Goal: Task Accomplishment & Management: Complete application form

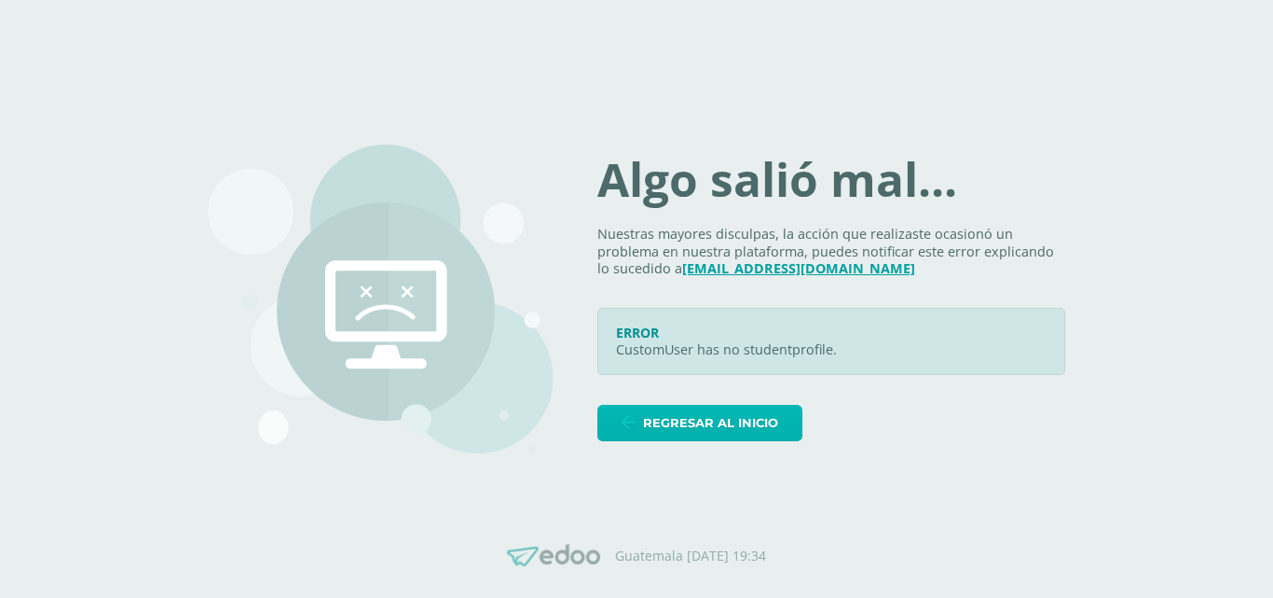
click at [765, 427] on span "Regresar al inicio" at bounding box center [710, 423] width 135 height 34
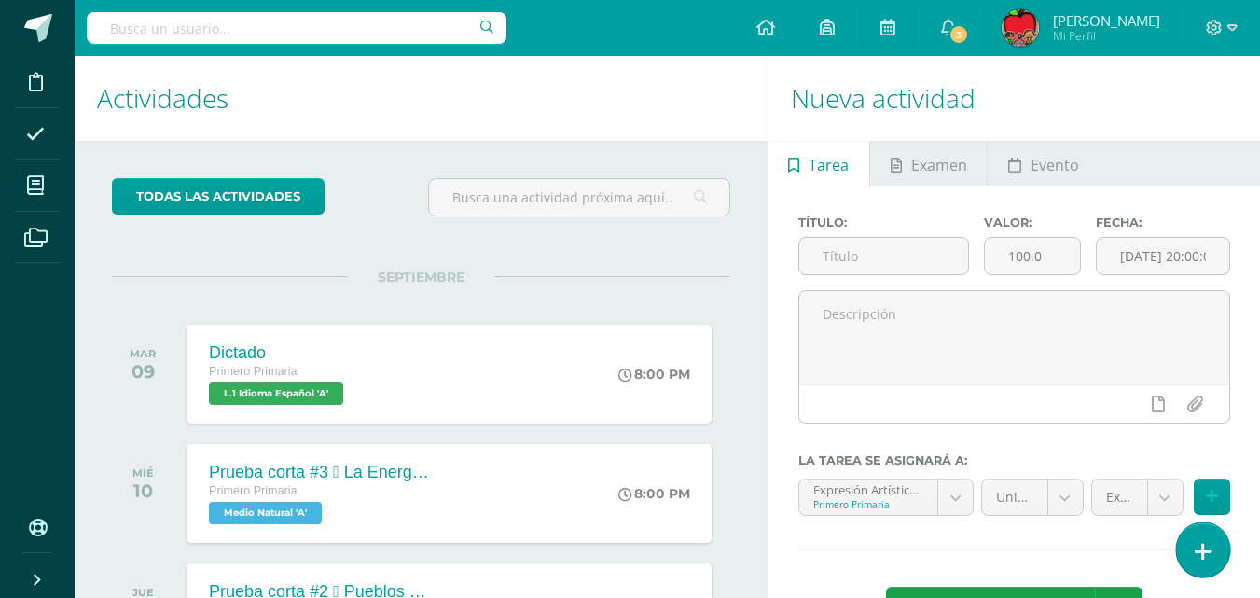
click at [1202, 547] on icon at bounding box center [1202, 551] width 17 height 21
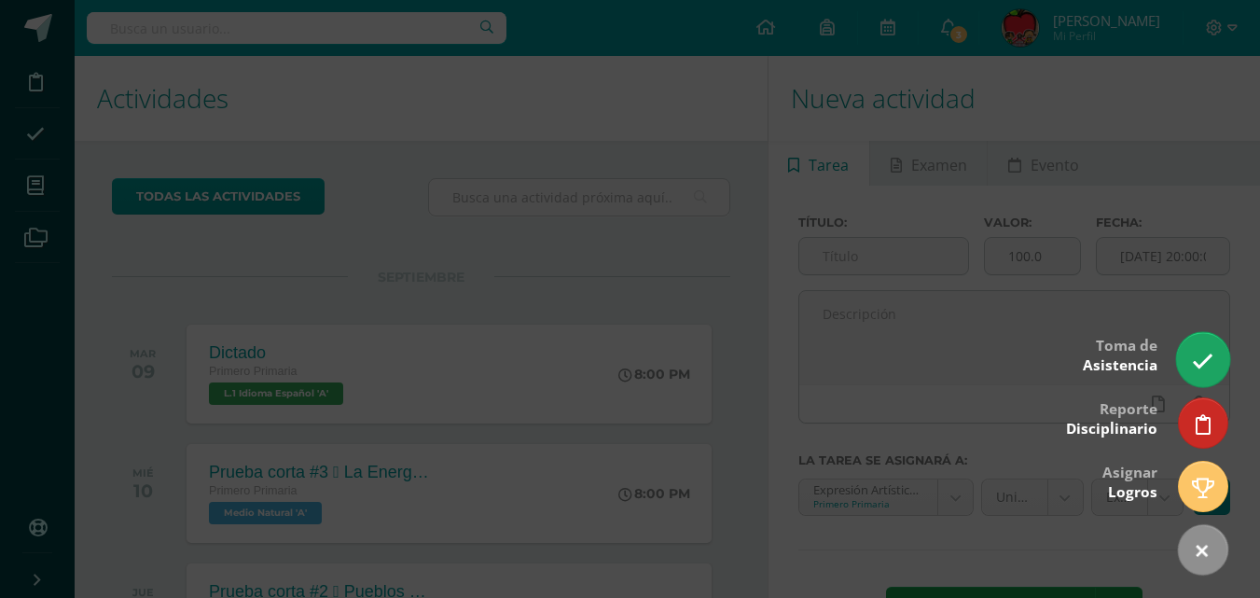
click at [1202, 365] on icon at bounding box center [1201, 361] width 21 height 21
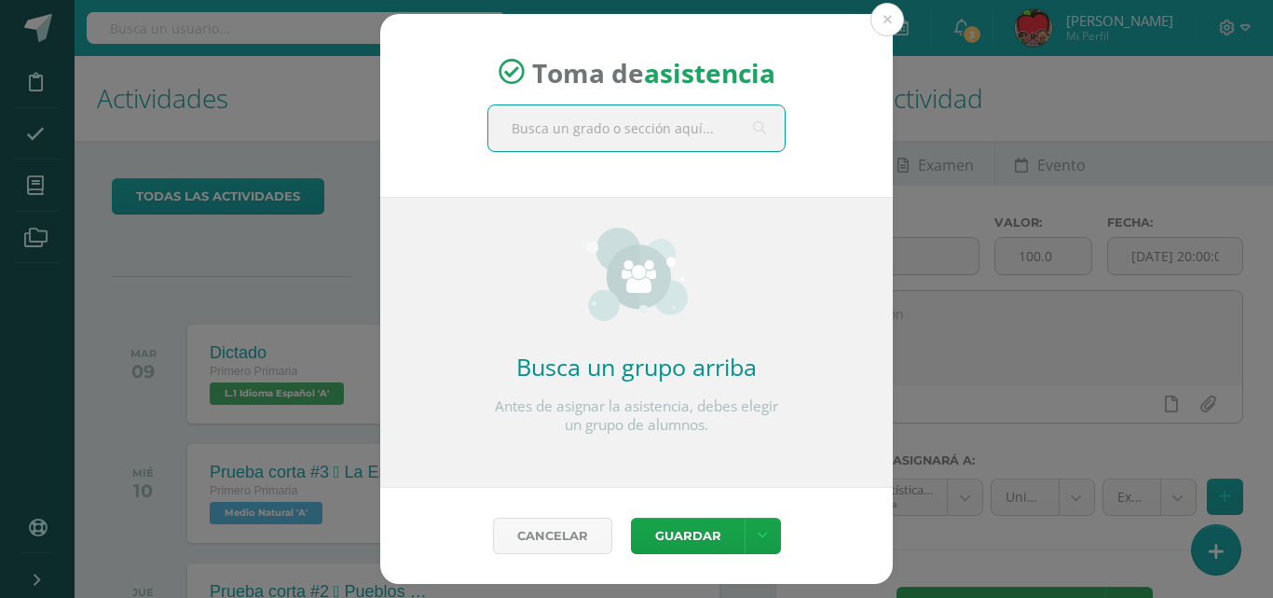
click at [713, 121] on input "text" at bounding box center [637, 128] width 296 height 46
type input "primero a"
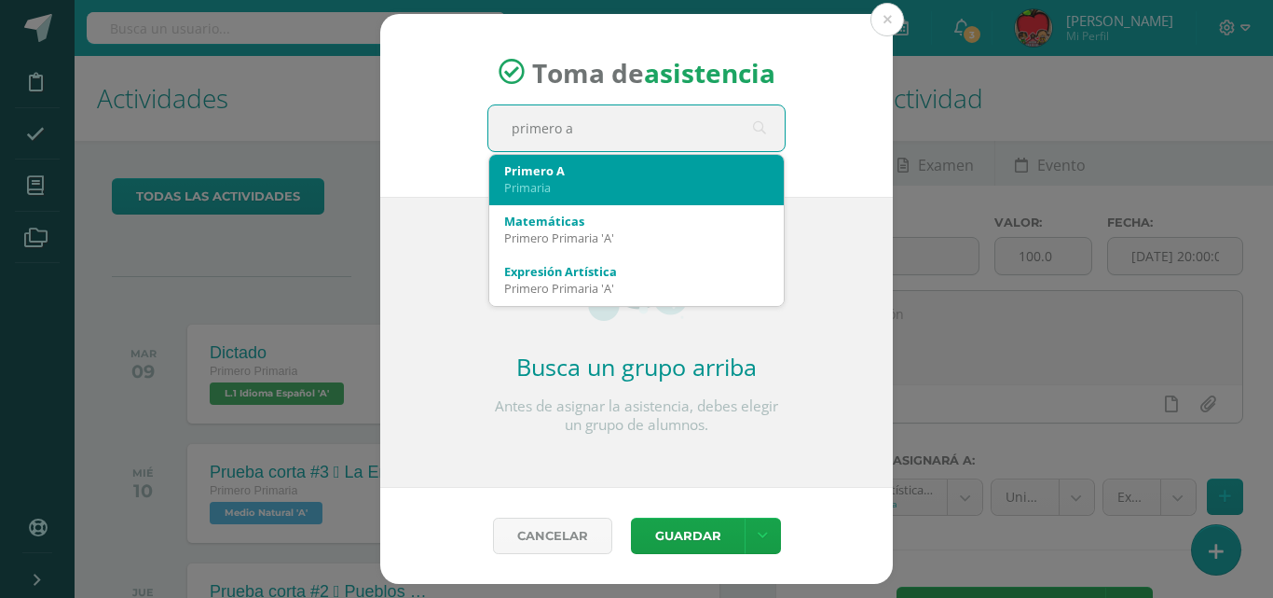
click at [548, 175] on div "Primero A" at bounding box center [636, 170] width 265 height 17
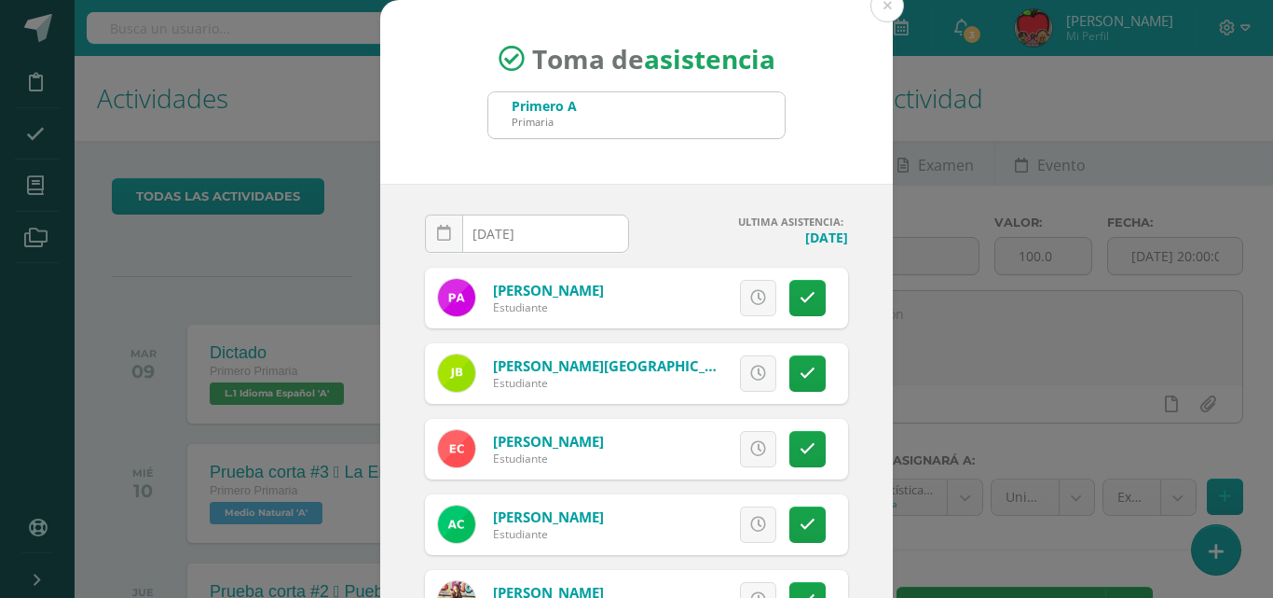
scroll to position [41, 0]
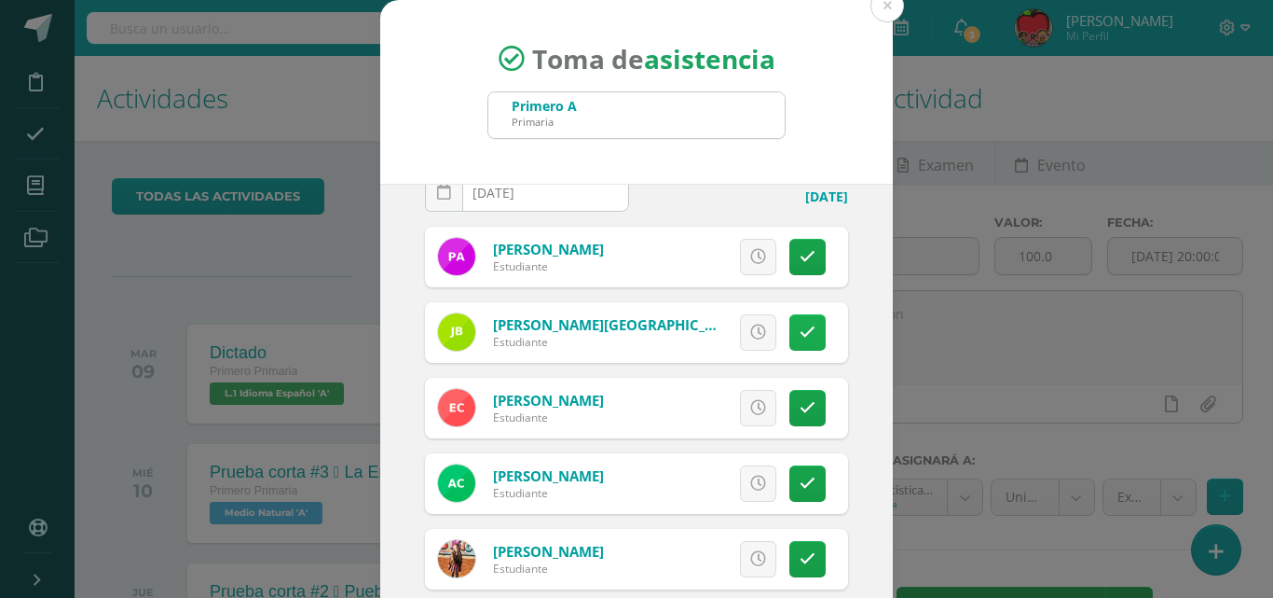
click at [800, 332] on icon at bounding box center [808, 332] width 16 height 16
click at [574, 195] on input "[DATE]" at bounding box center [527, 192] width 202 height 36
click at [803, 337] on icon at bounding box center [808, 332] width 10 height 16
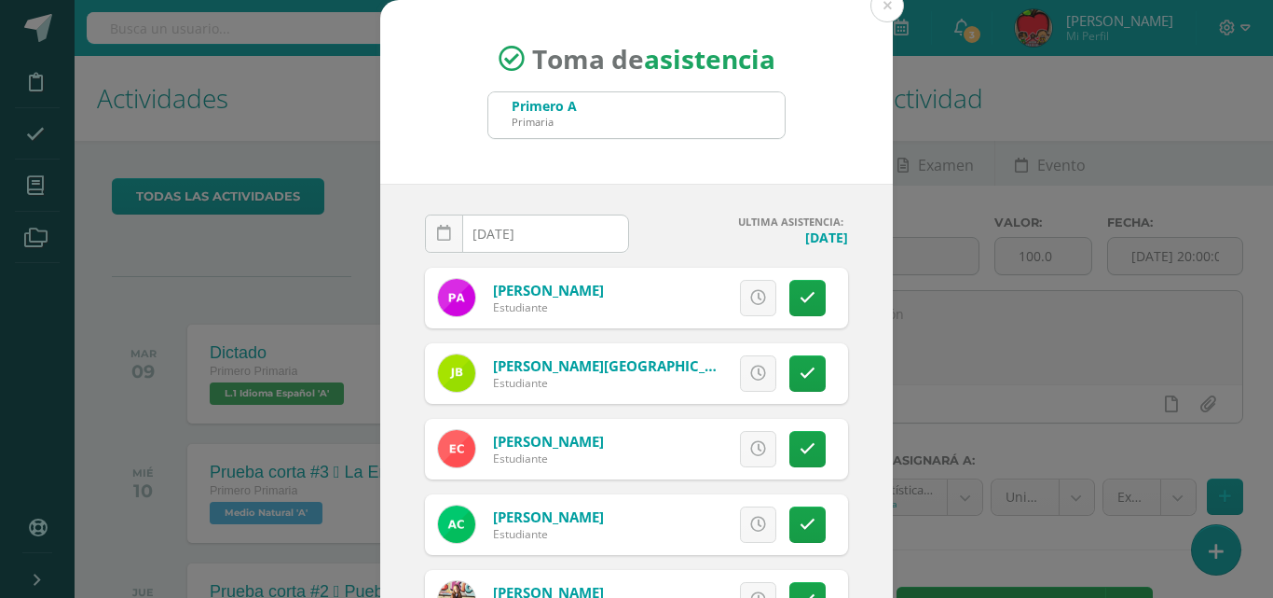
click at [510, 230] on div "2025-09-09 September, 2025 Mo Tu We Th Fr Sa Su 1 2 3 4 5 6 7 8 9 10 11 12 13 1…" at bounding box center [527, 240] width 204 height 53
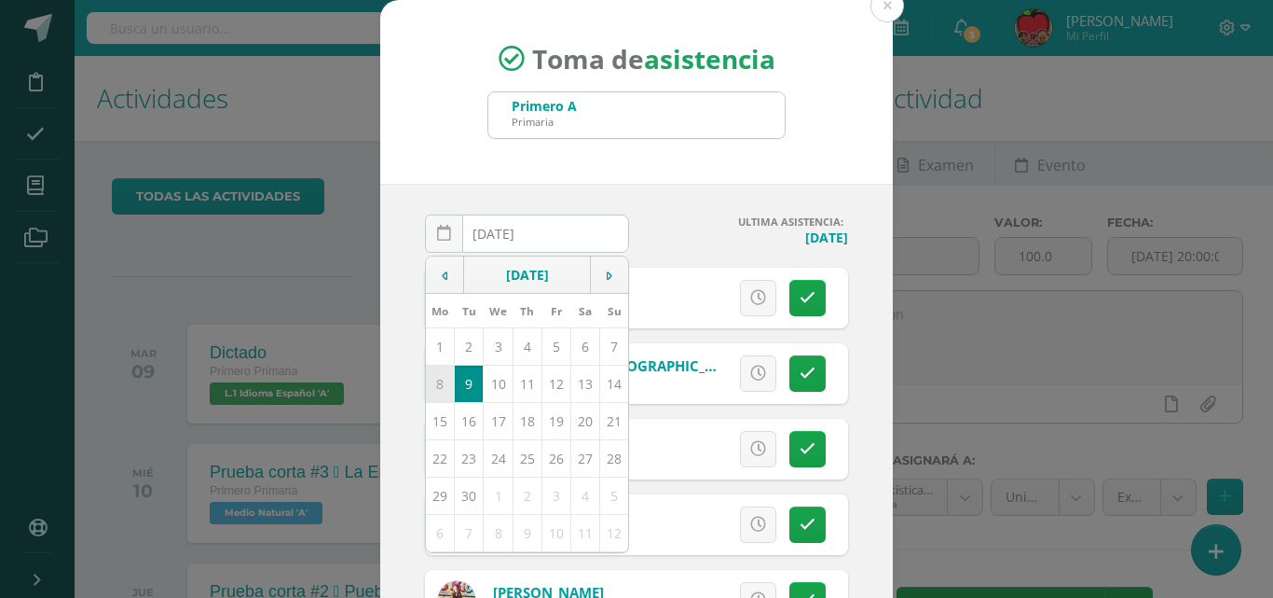
click at [432, 382] on td "8" at bounding box center [440, 383] width 29 height 37
type input "2025-09-08"
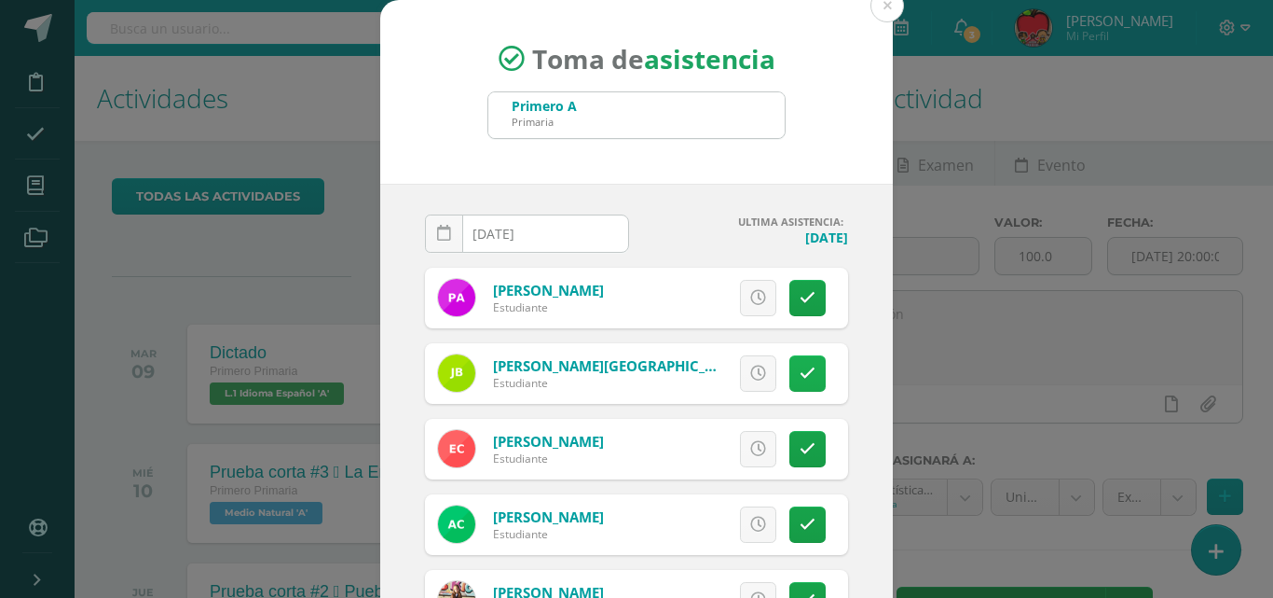
click at [800, 377] on icon at bounding box center [808, 373] width 16 height 16
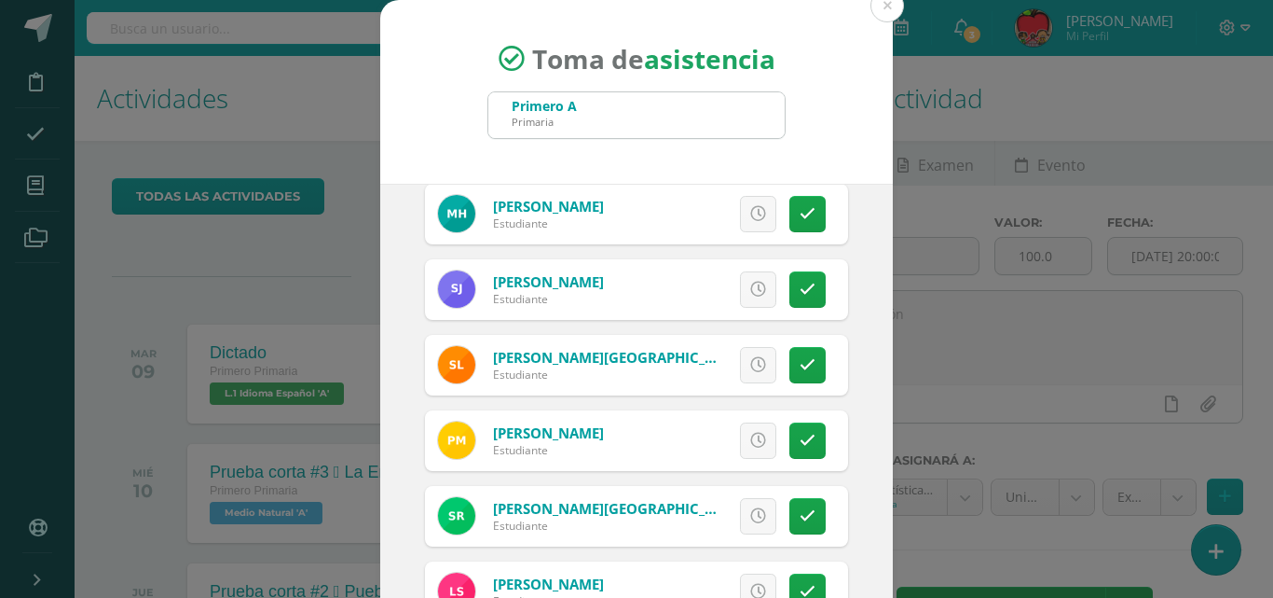
scroll to position [1139, 0]
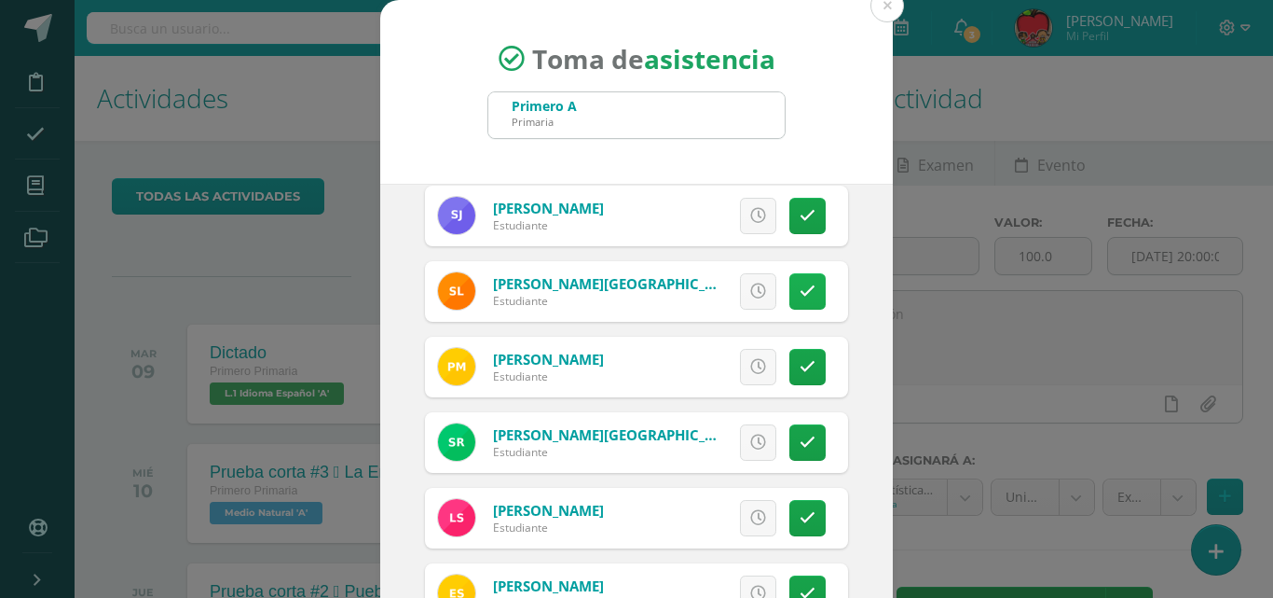
click at [800, 294] on icon at bounding box center [808, 291] width 16 height 16
click at [800, 439] on icon at bounding box center [808, 442] width 16 height 16
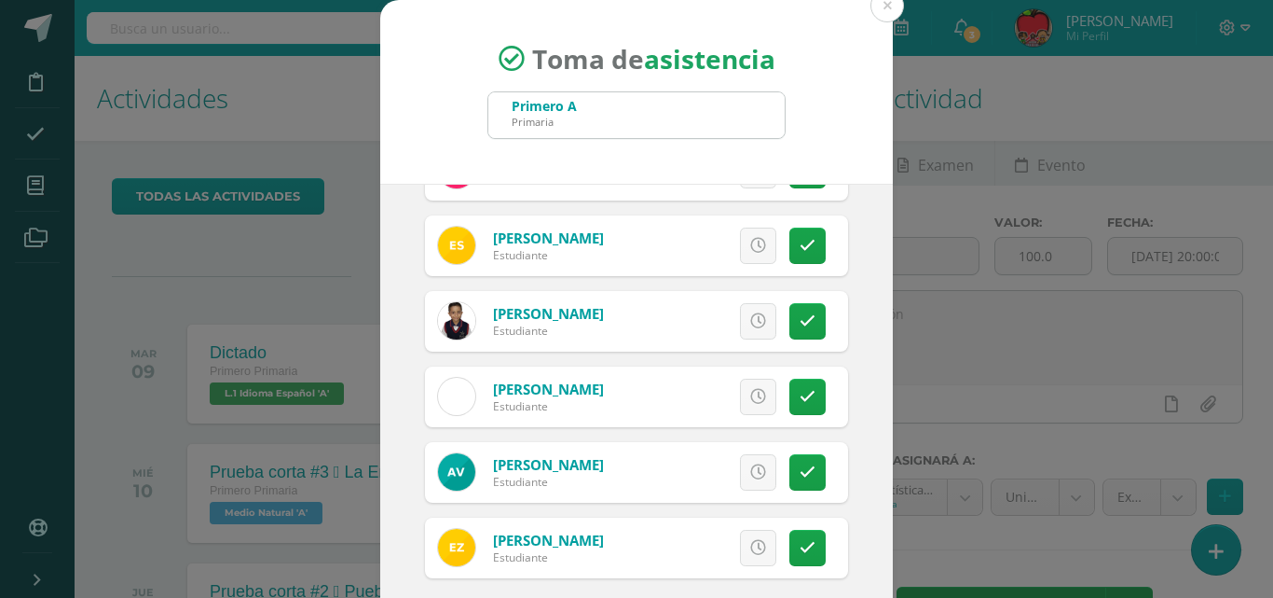
scroll to position [107, 0]
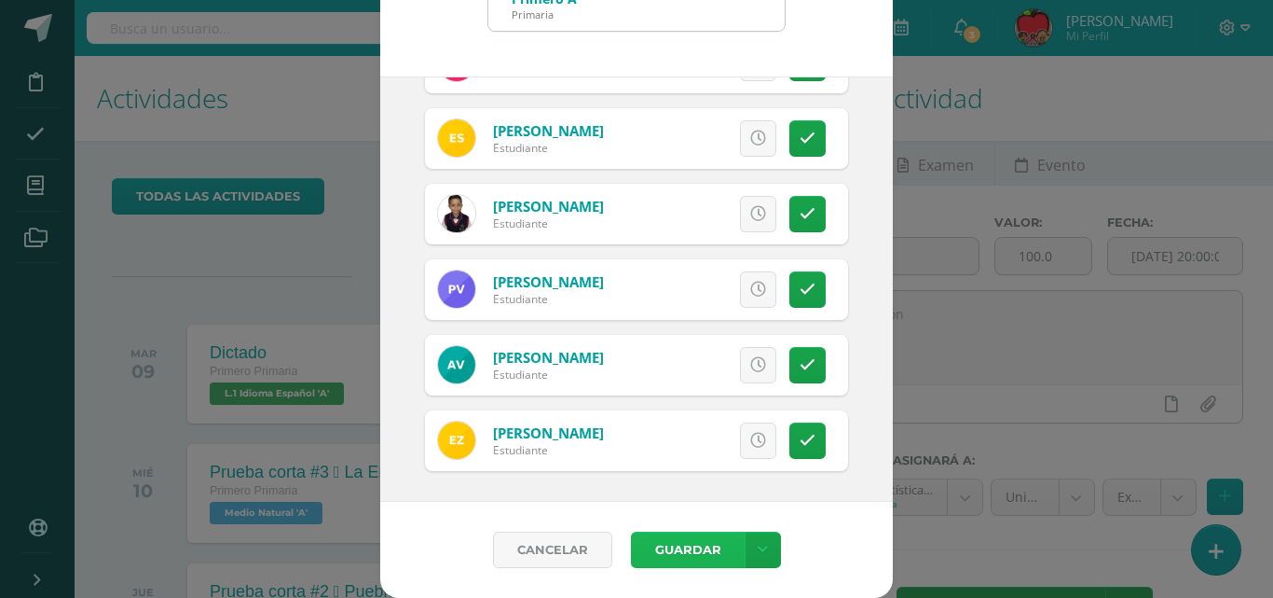
click at [672, 555] on button "Guardar" at bounding box center [688, 549] width 114 height 36
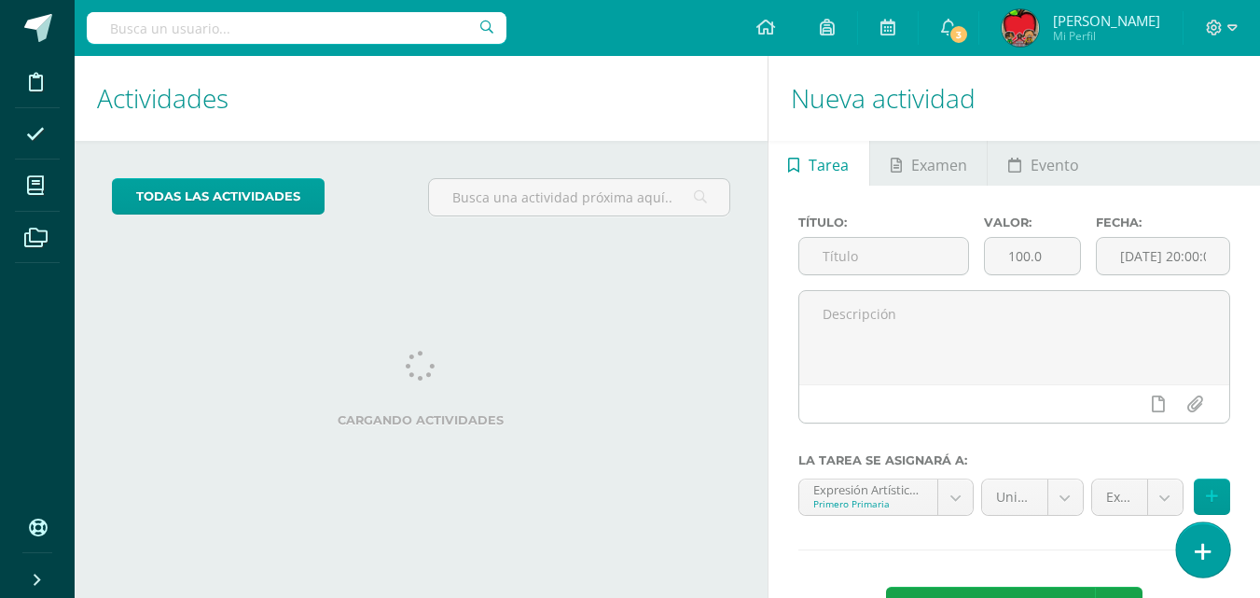
click at [1203, 546] on icon at bounding box center [1202, 551] width 17 height 21
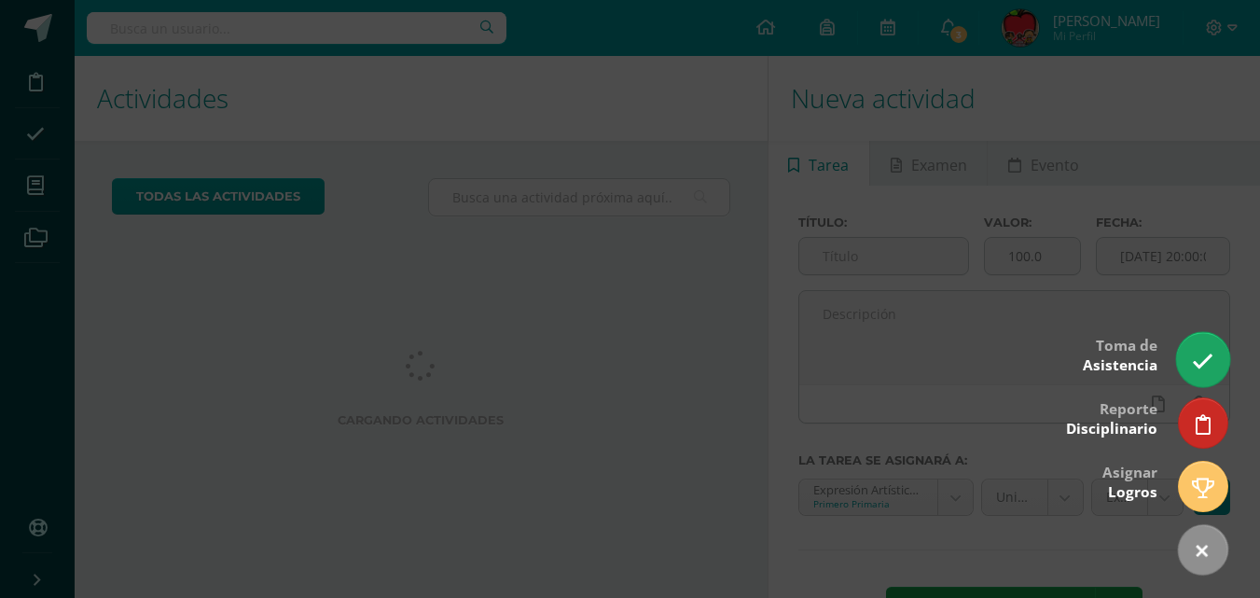
click at [1205, 361] on icon at bounding box center [1201, 361] width 21 height 21
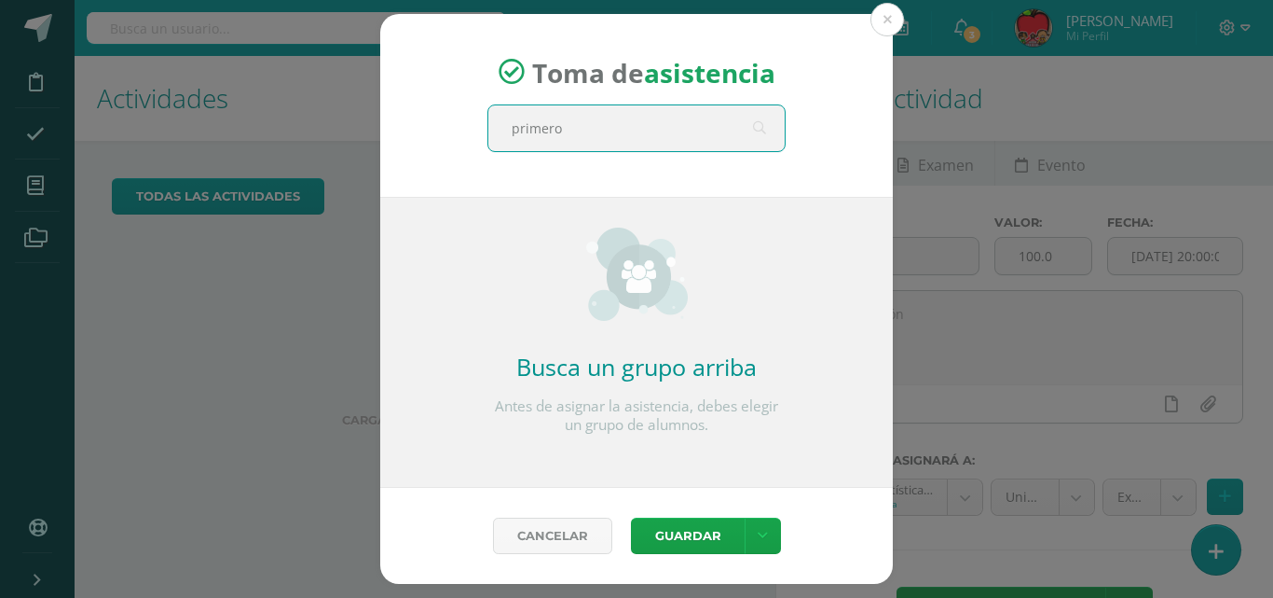
type input "primero a"
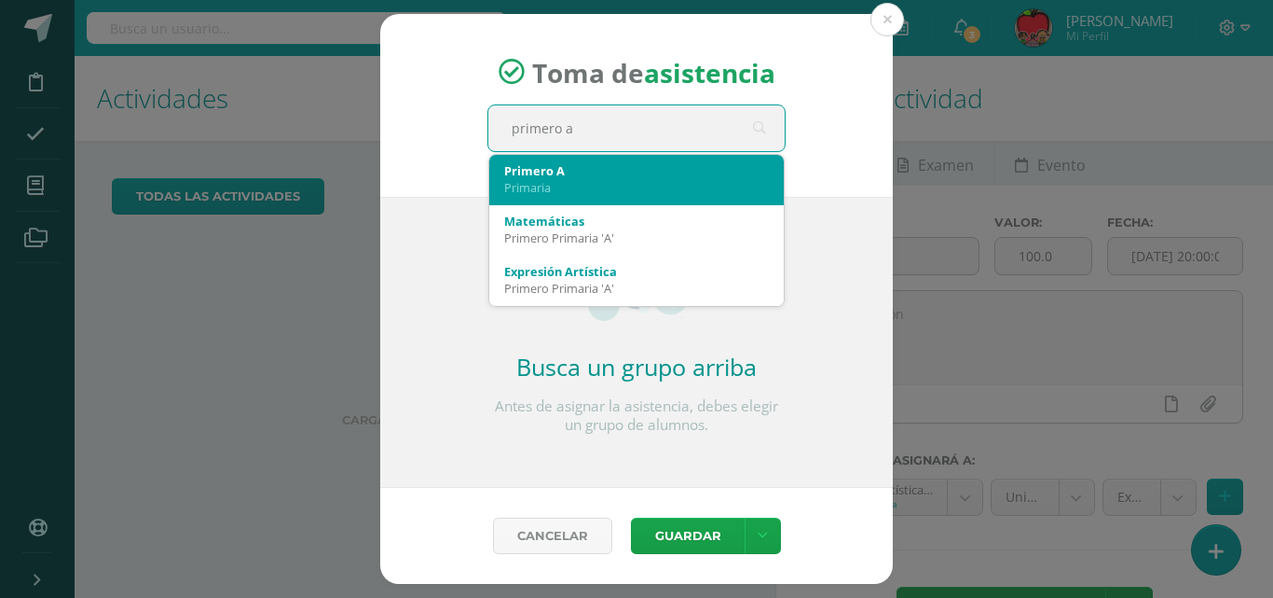
click at [516, 189] on div "Primaria" at bounding box center [636, 187] width 265 height 17
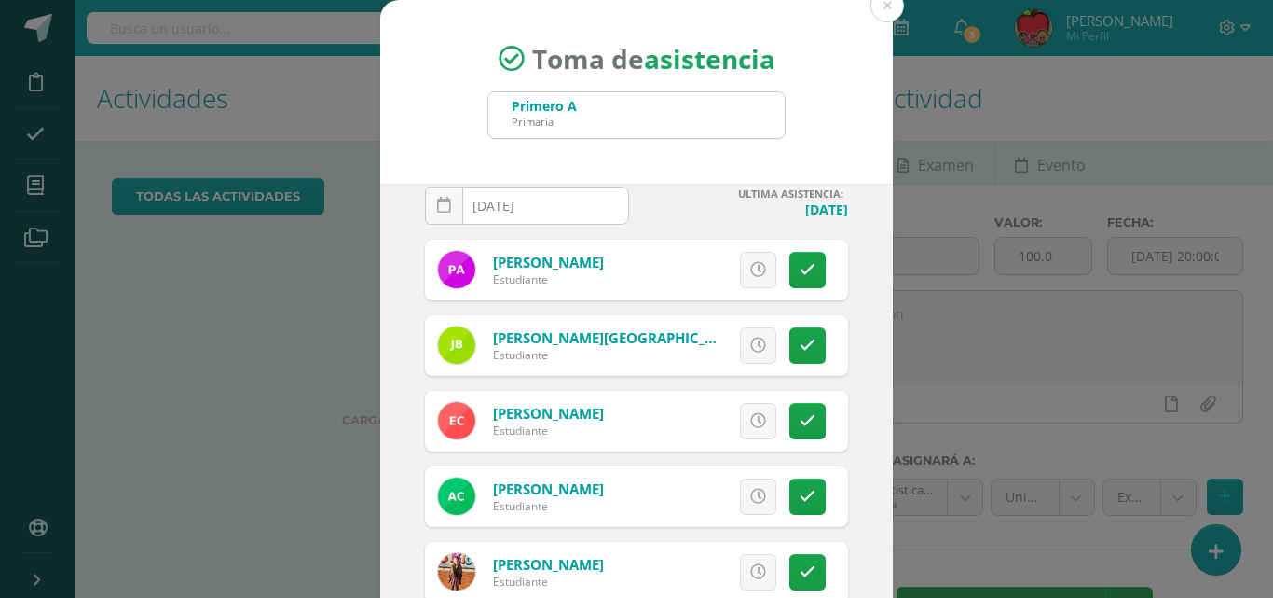
scroll to position [60, 0]
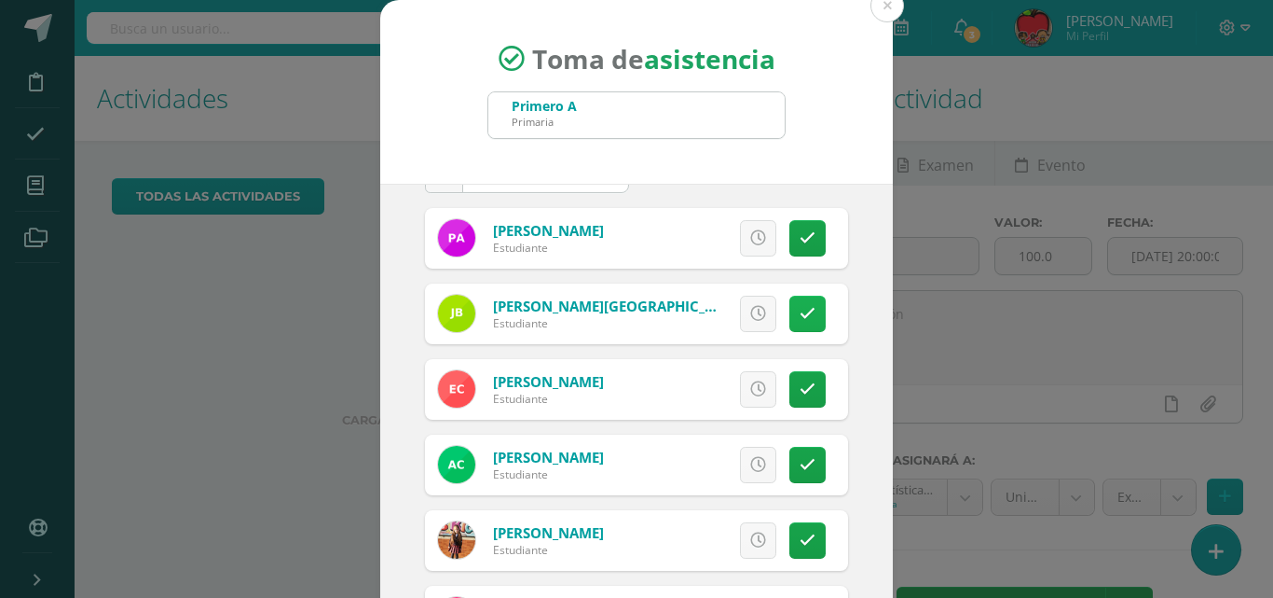
click at [800, 312] on icon at bounding box center [808, 314] width 16 height 16
click at [701, 315] on span "Excusa" at bounding box center [726, 313] width 51 height 34
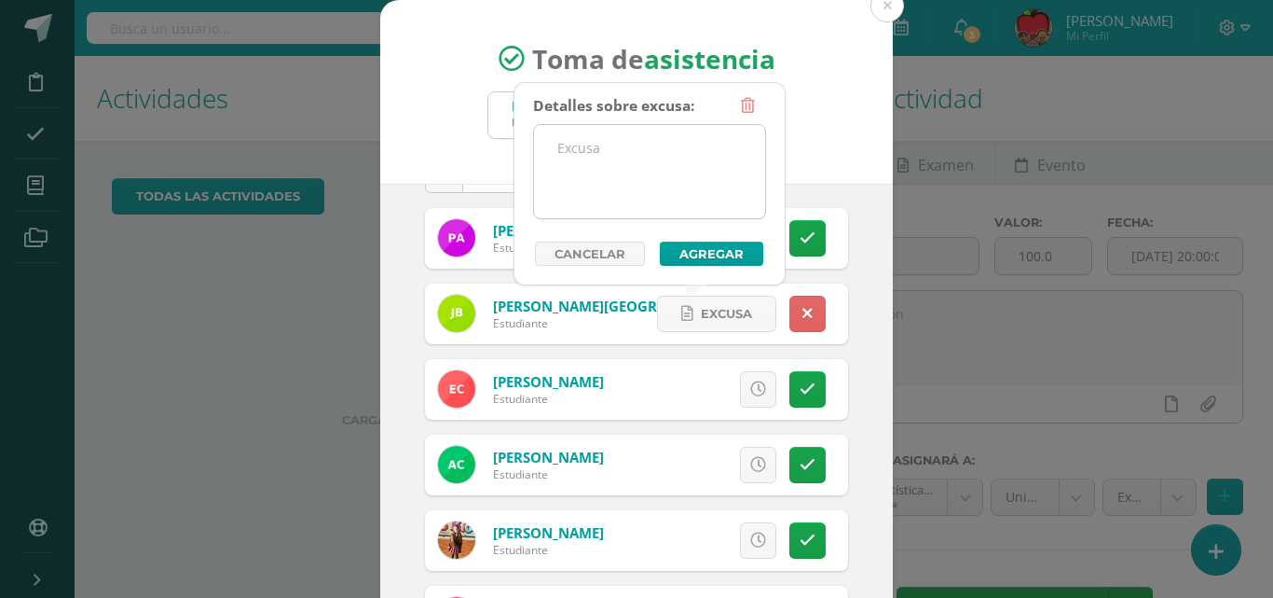
click at [609, 145] on textarea at bounding box center [649, 171] width 231 height 93
type textarea "enfermedad"
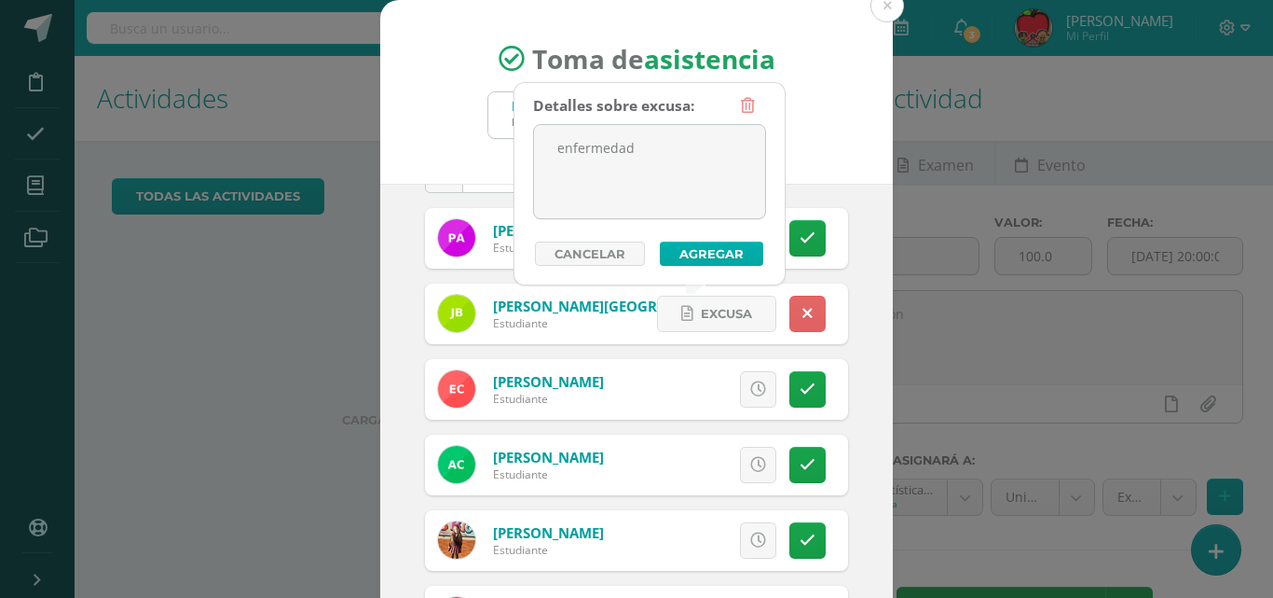
click at [695, 252] on button "Agregar" at bounding box center [711, 253] width 103 height 24
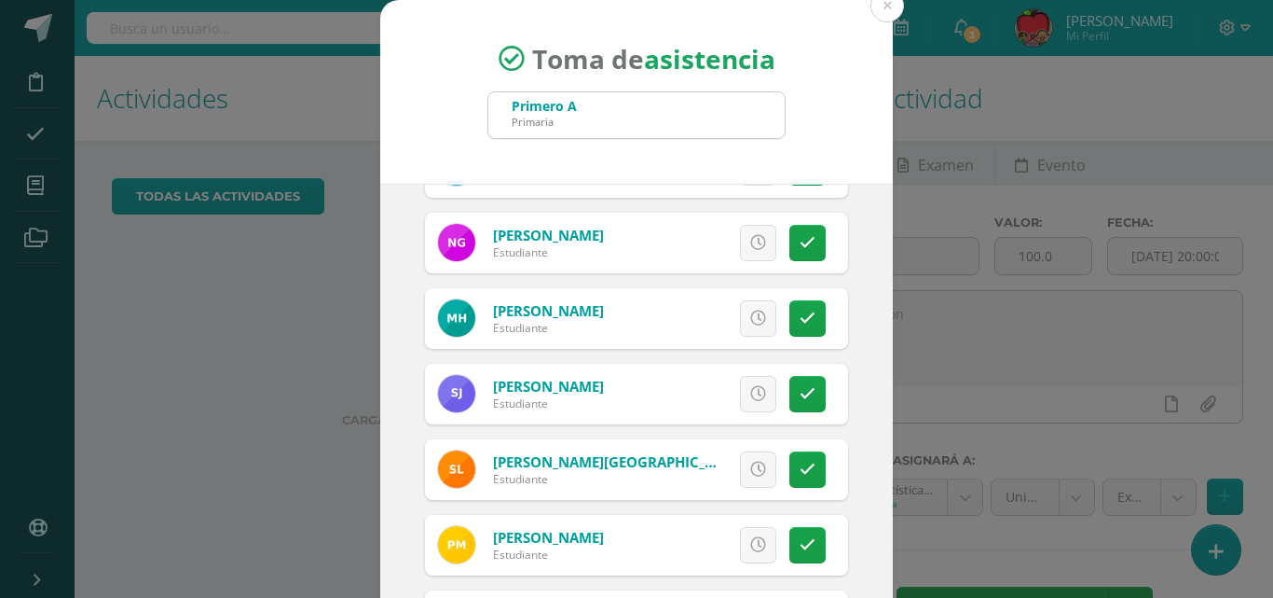
scroll to position [966, 0]
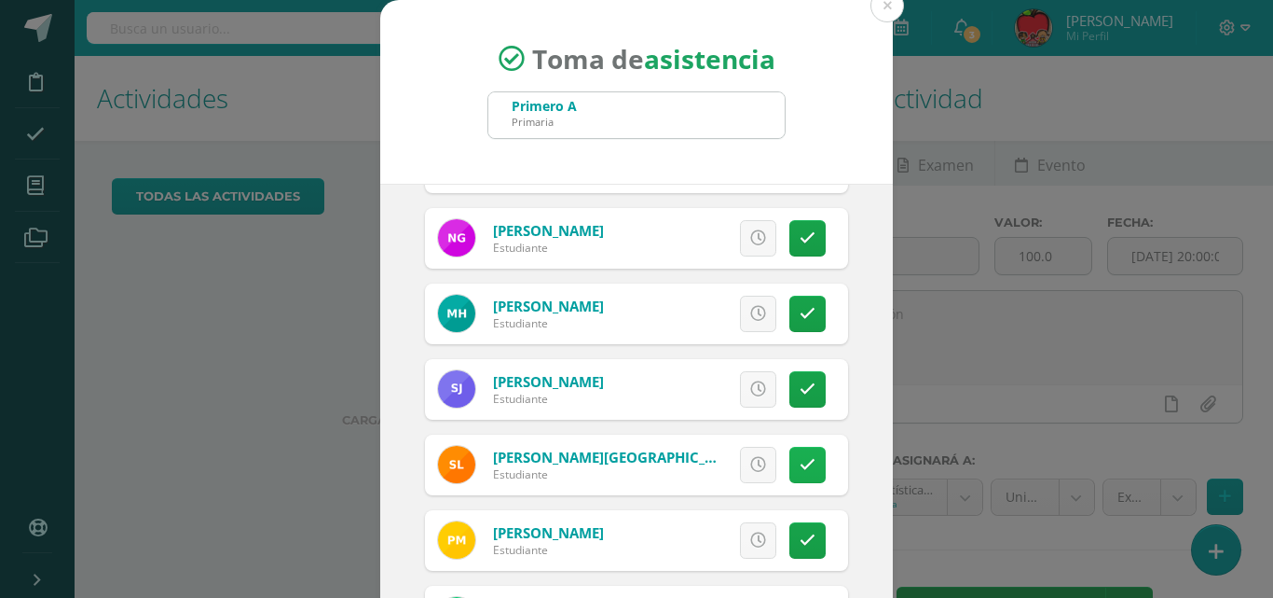
click at [800, 470] on icon at bounding box center [808, 465] width 16 height 16
click at [701, 462] on span "Excusa" at bounding box center [726, 464] width 51 height 34
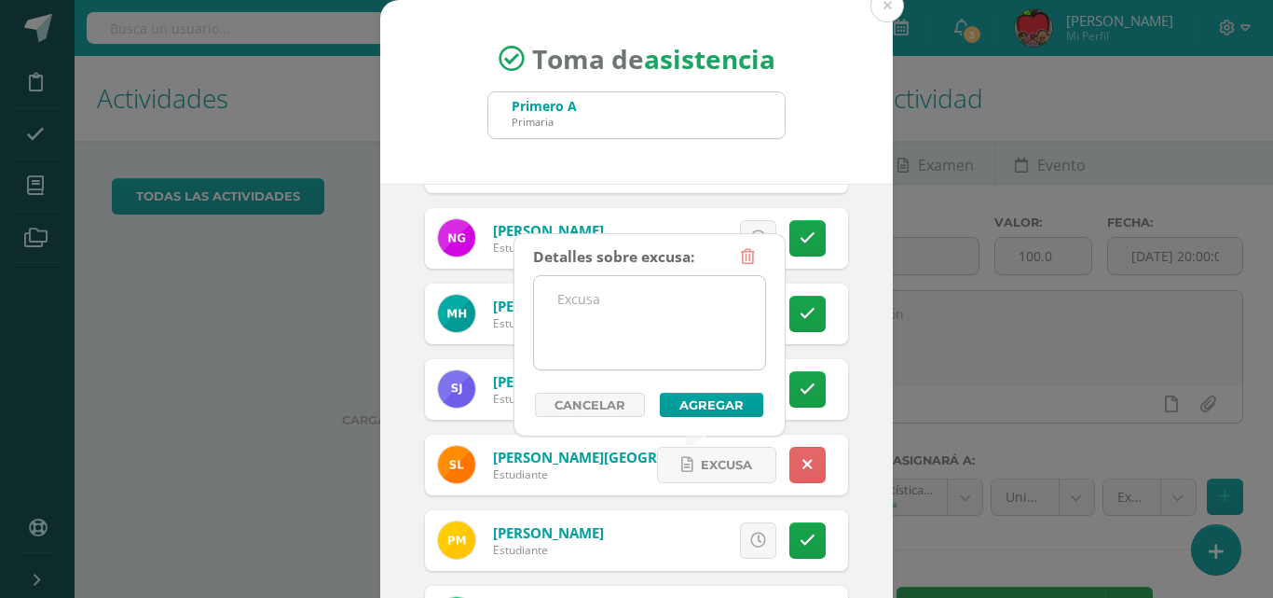
click at [630, 296] on textarea at bounding box center [649, 322] width 231 height 93
click at [583, 303] on textarea "enfemedad" at bounding box center [649, 322] width 231 height 93
type textarea "enfermedad"
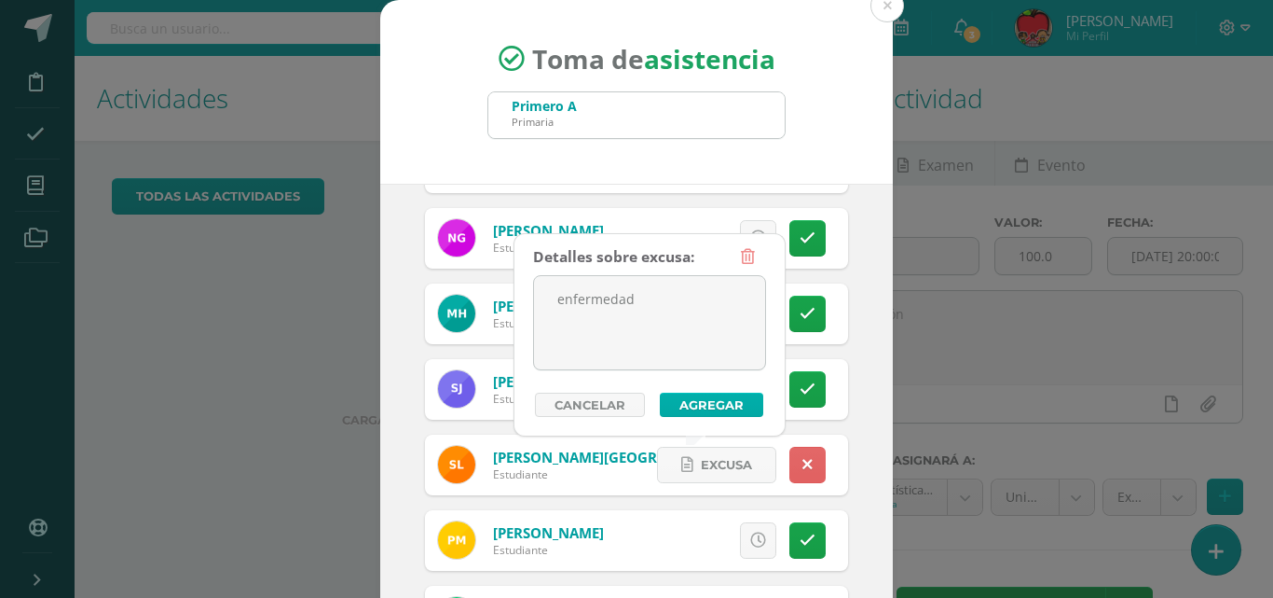
click at [692, 402] on button "Agregar" at bounding box center [711, 404] width 103 height 24
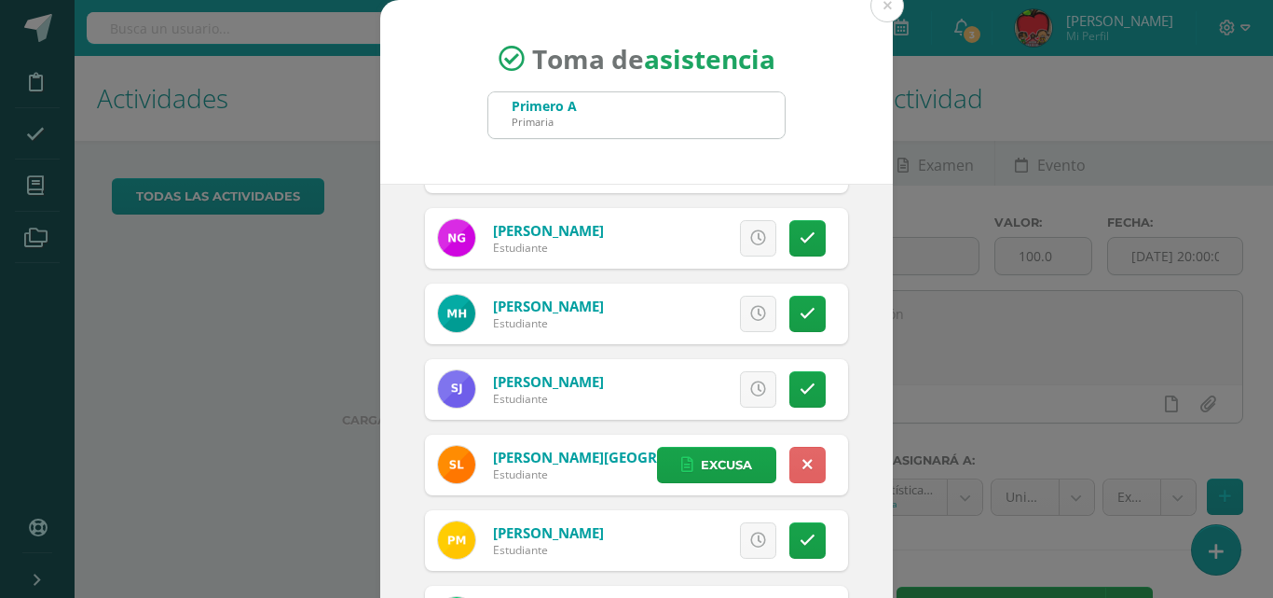
scroll to position [107, 0]
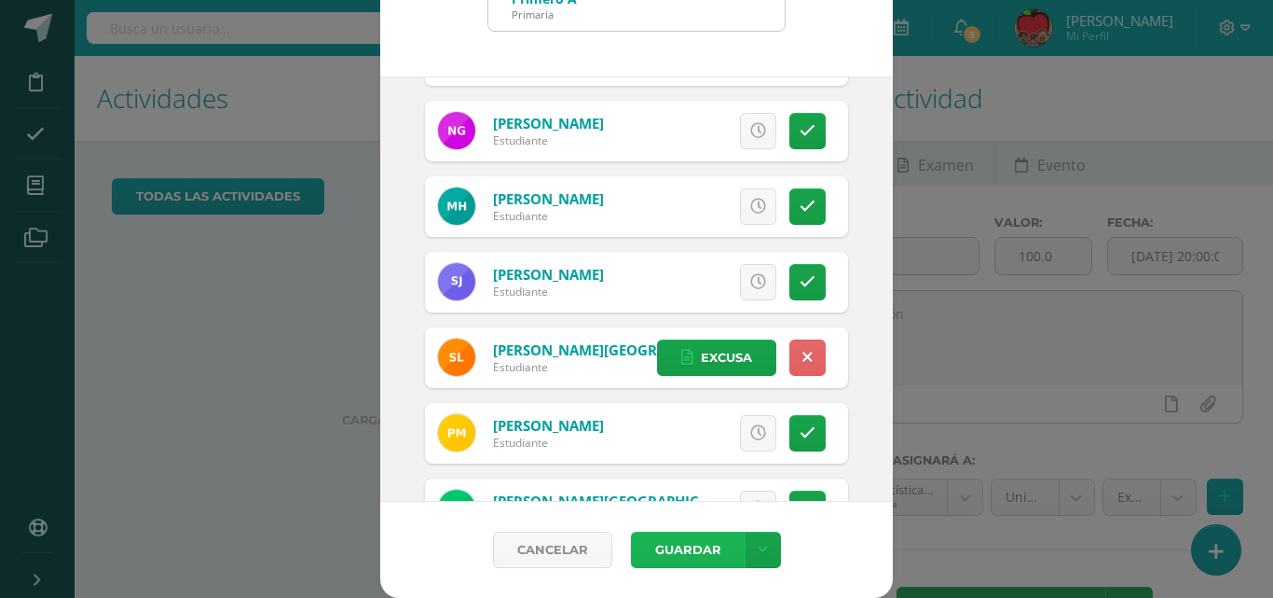
click at [656, 548] on button "Guardar" at bounding box center [688, 549] width 114 height 36
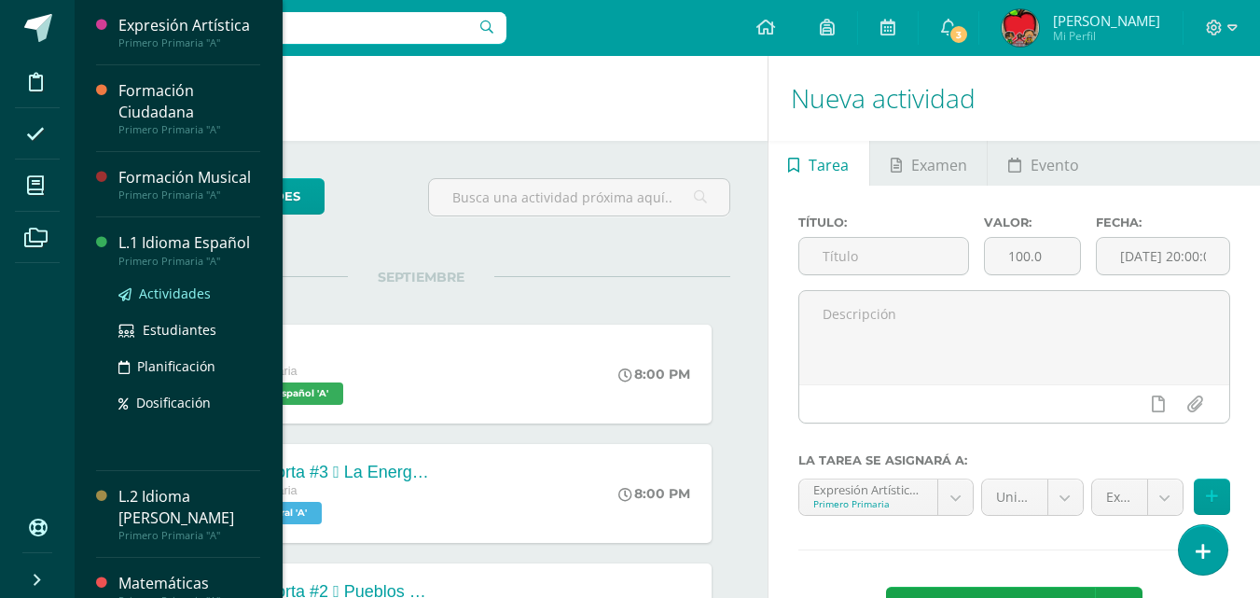
click at [175, 296] on span "Actividades" at bounding box center [175, 293] width 72 height 18
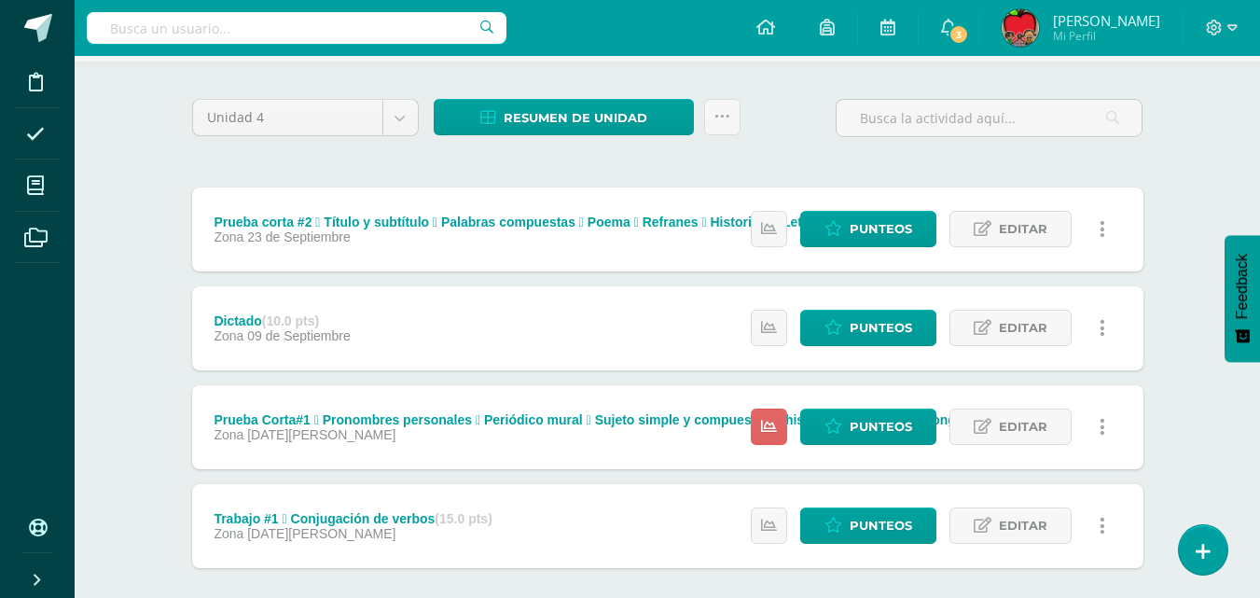
scroll to position [139, 0]
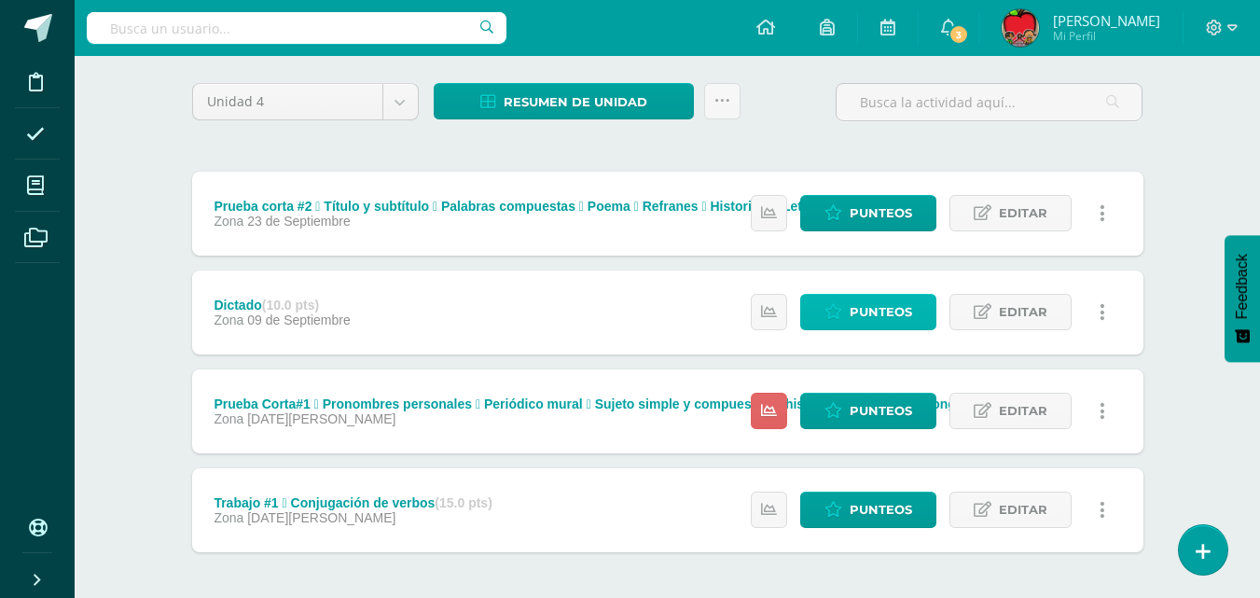
click at [909, 300] on span "Punteos" at bounding box center [880, 312] width 62 height 34
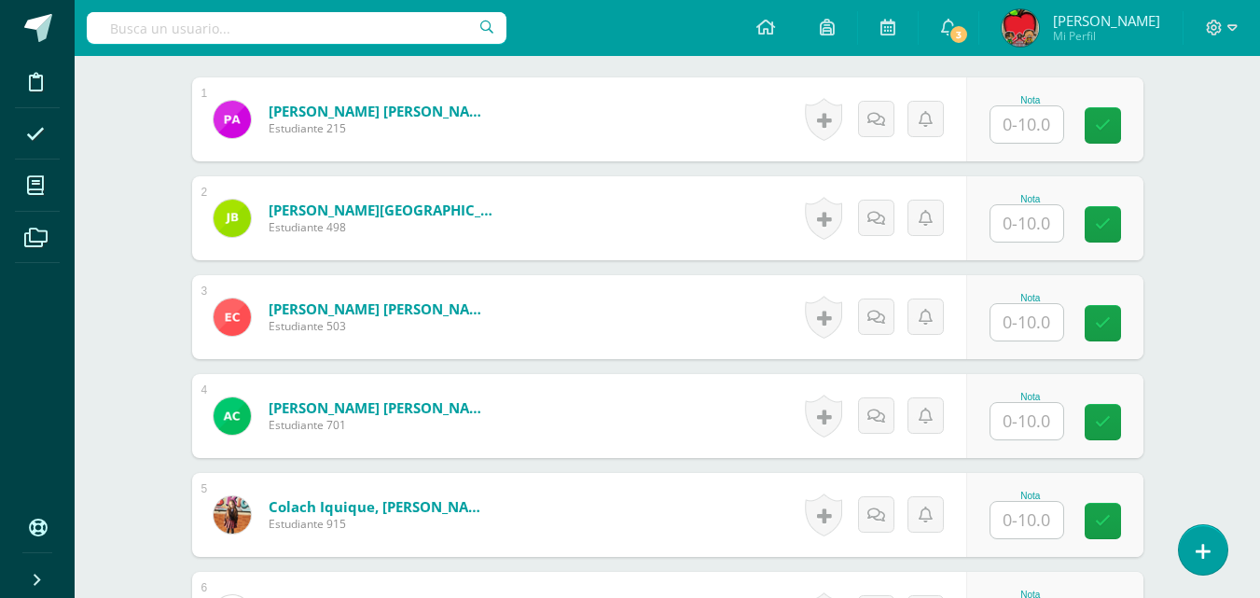
scroll to position [589, 0]
click at [1019, 124] on input "text" at bounding box center [1026, 123] width 73 height 36
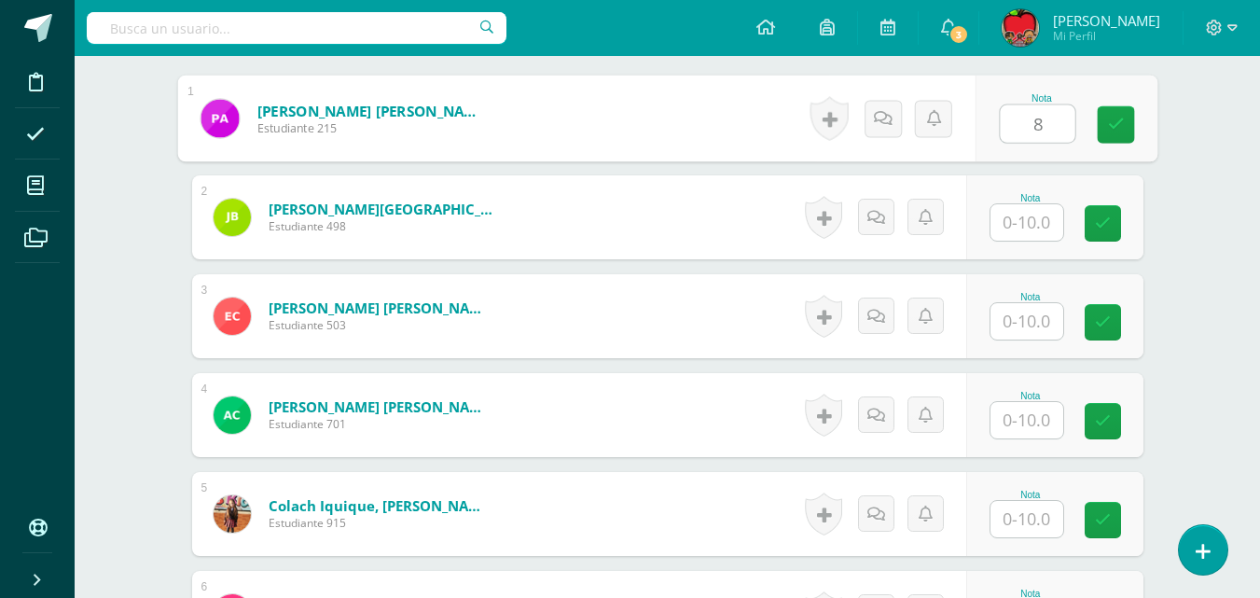
type input "8"
click at [1031, 324] on input "text" at bounding box center [1026, 321] width 73 height 36
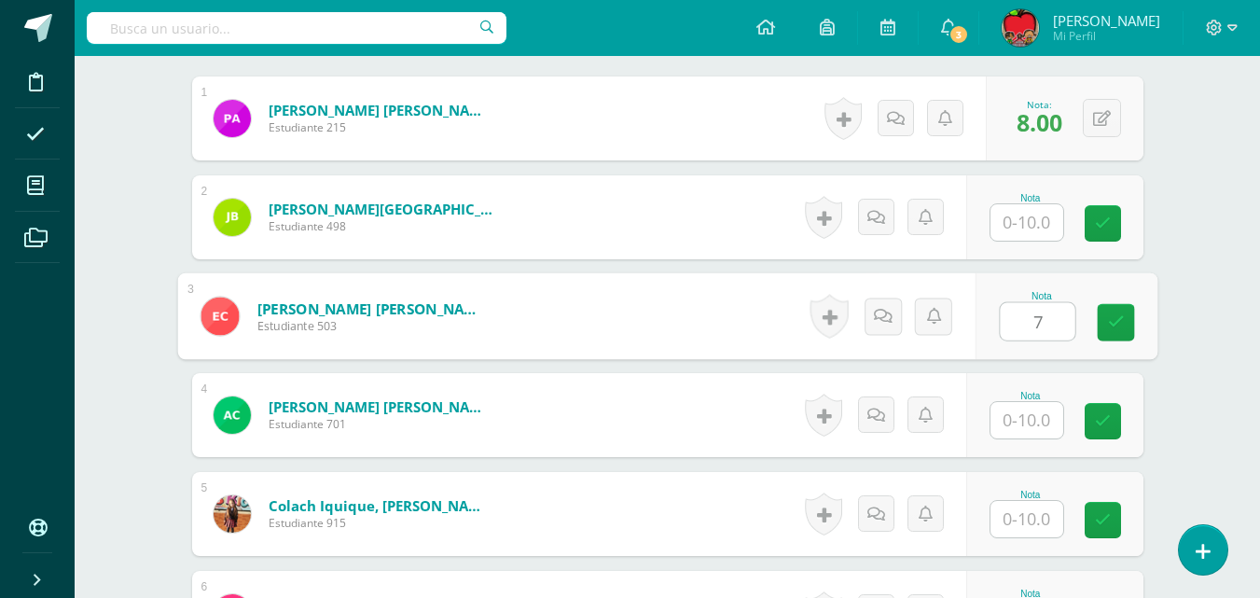
type input "7"
click at [1029, 421] on input "text" at bounding box center [1026, 420] width 73 height 36
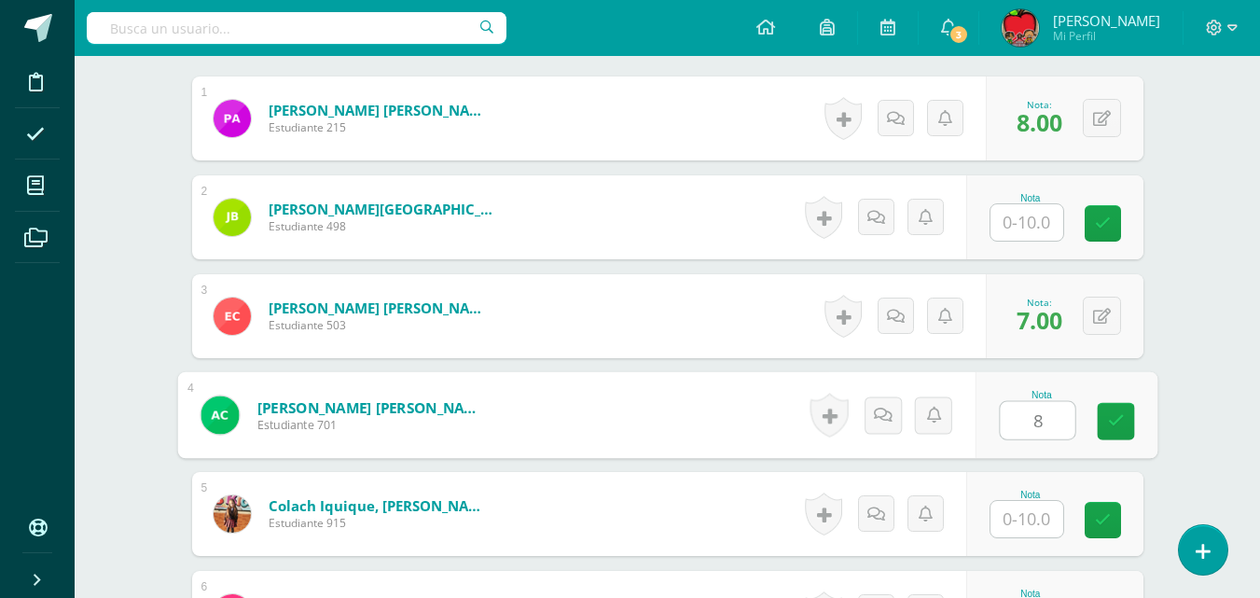
type input "8"
click at [1034, 518] on input "text" at bounding box center [1026, 519] width 73 height 36
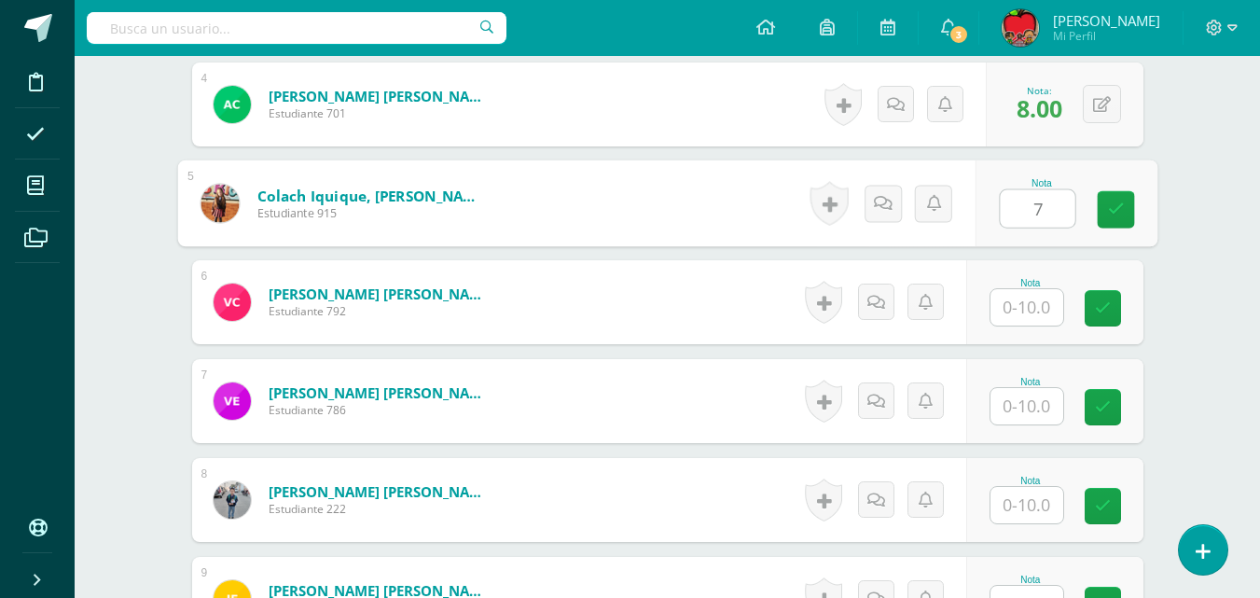
scroll to position [910, 0]
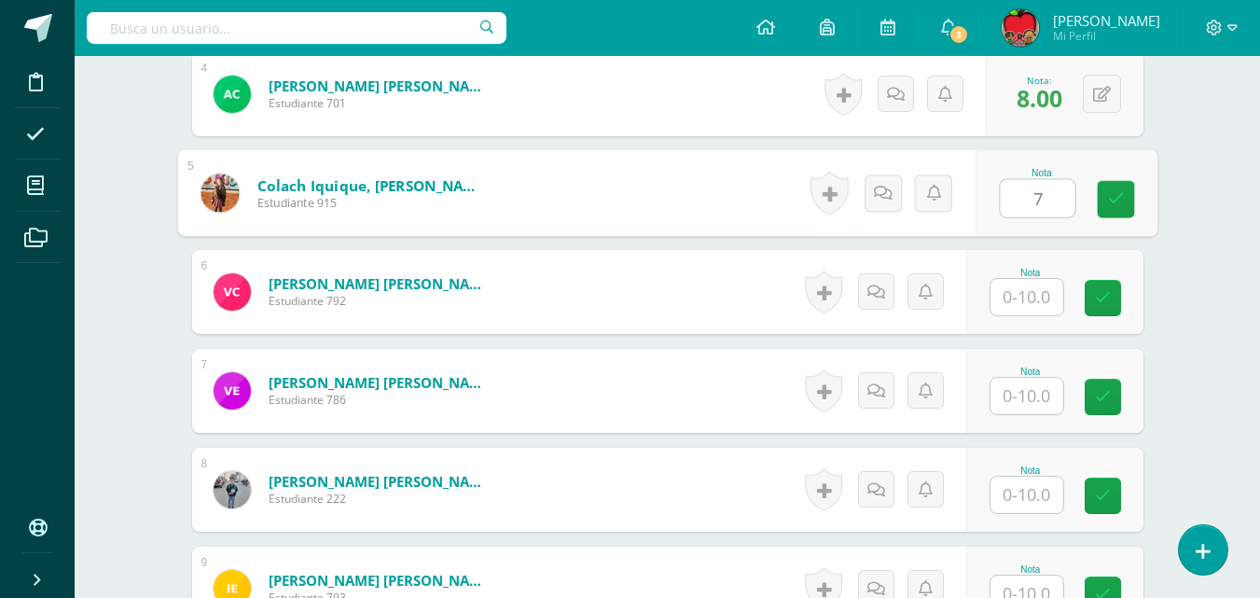
type input "7"
click at [1026, 290] on input "text" at bounding box center [1026, 297] width 73 height 36
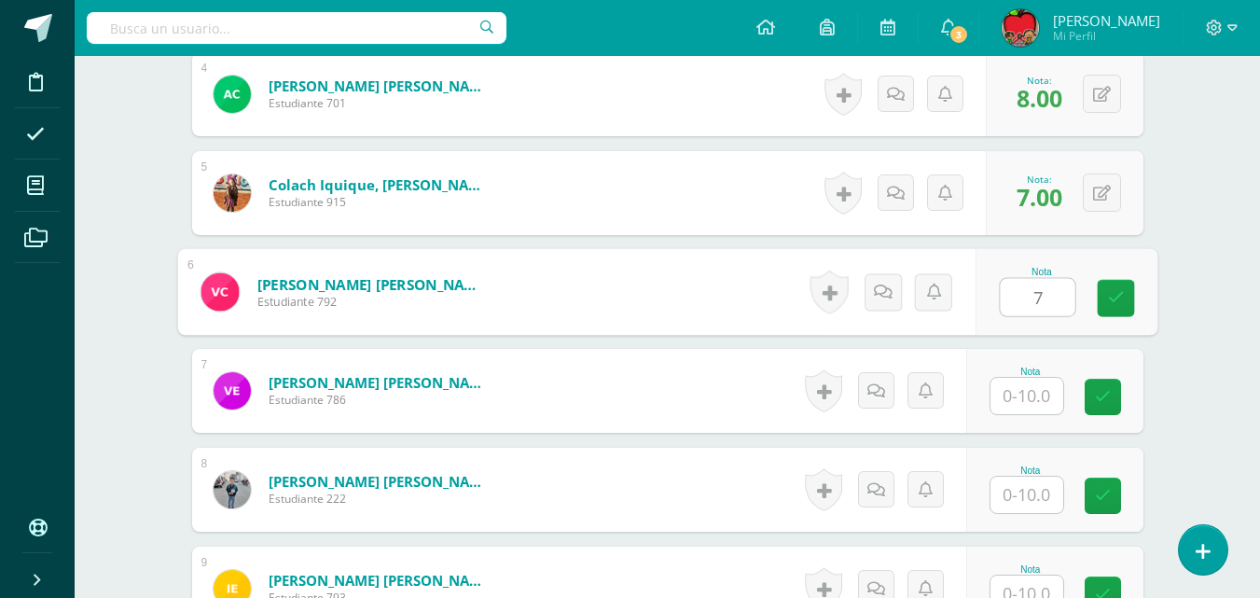
type input "7"
click at [1028, 399] on input "text" at bounding box center [1026, 396] width 73 height 36
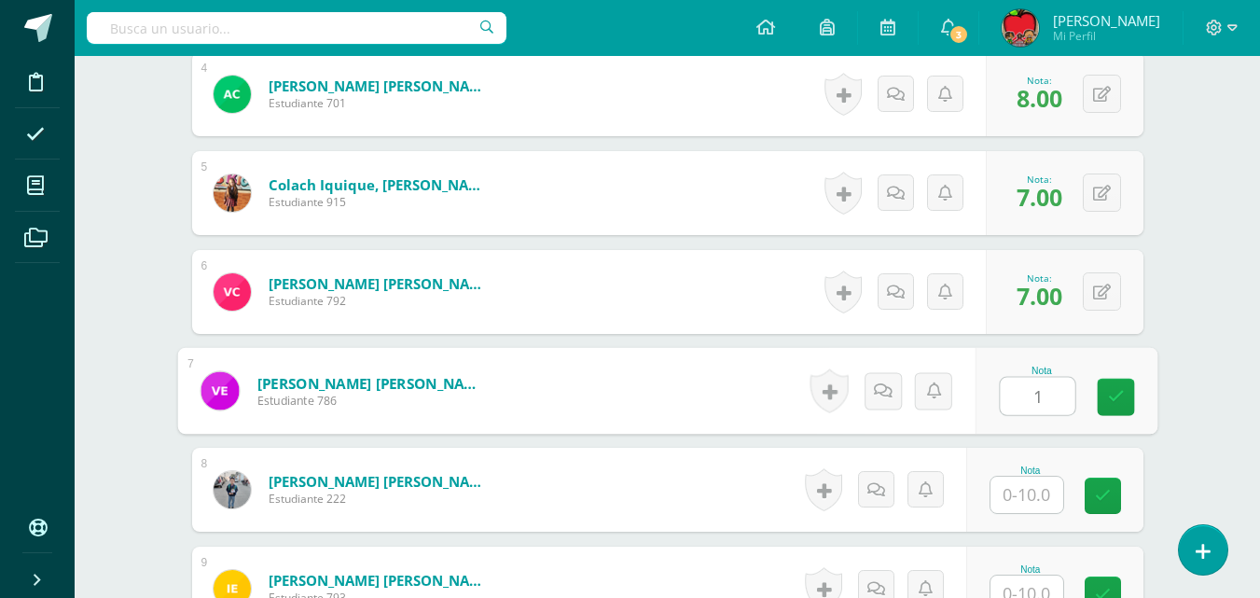
type input "1"
click at [1038, 499] on input "text" at bounding box center [1026, 494] width 73 height 36
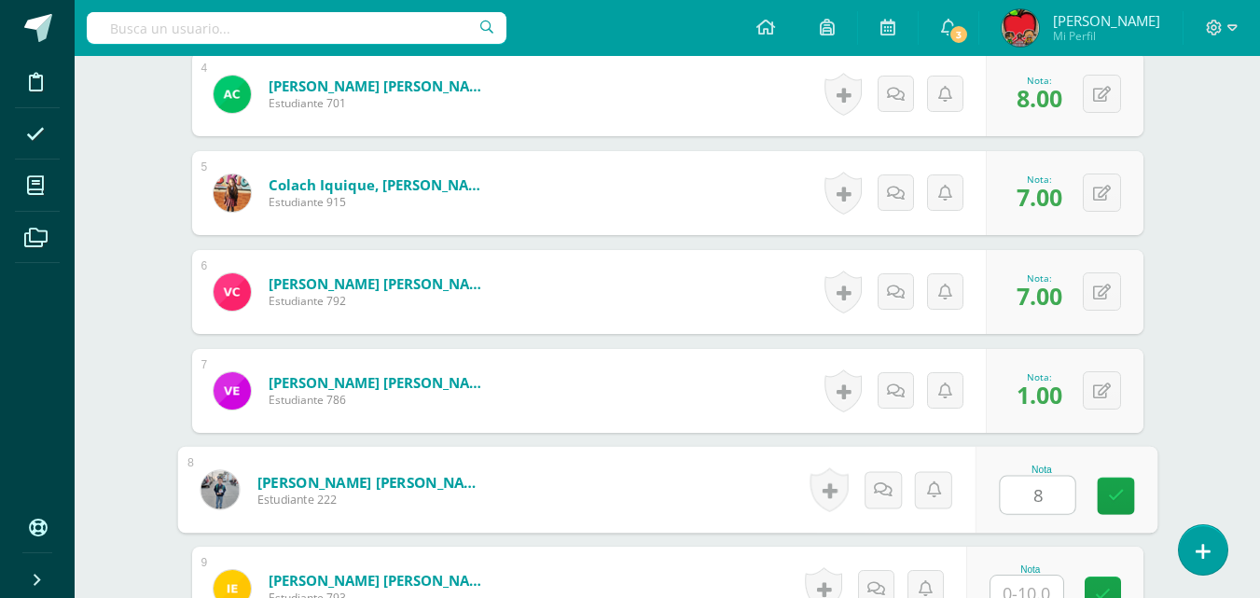
type input "8"
click at [1037, 589] on input "text" at bounding box center [1026, 593] width 73 height 36
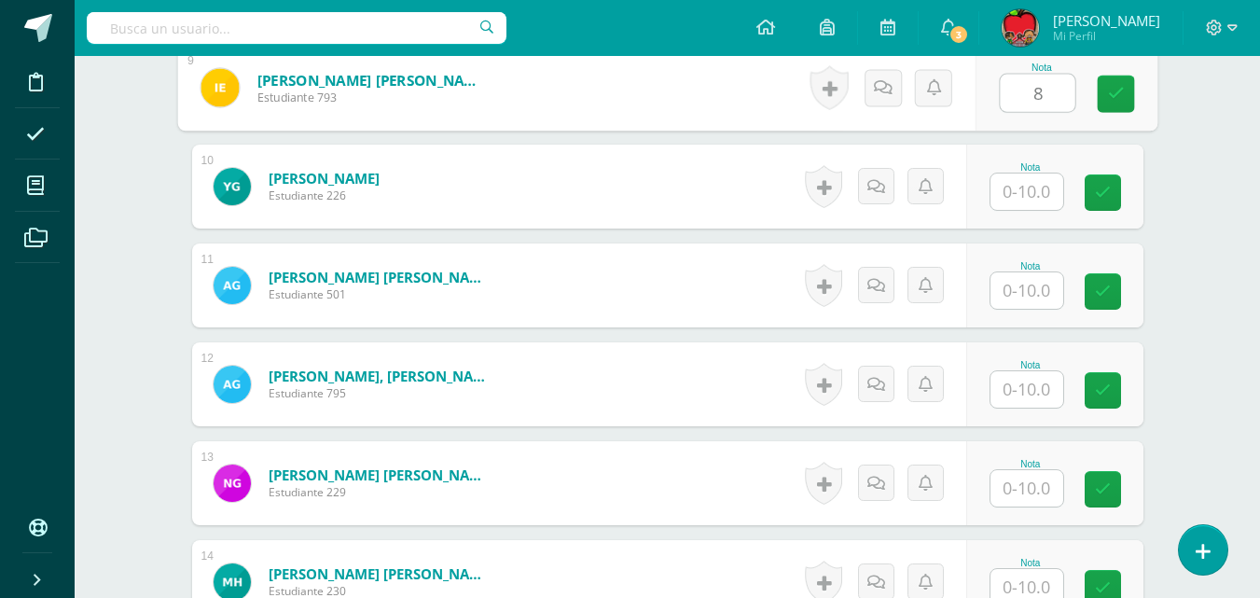
scroll to position [1448, 0]
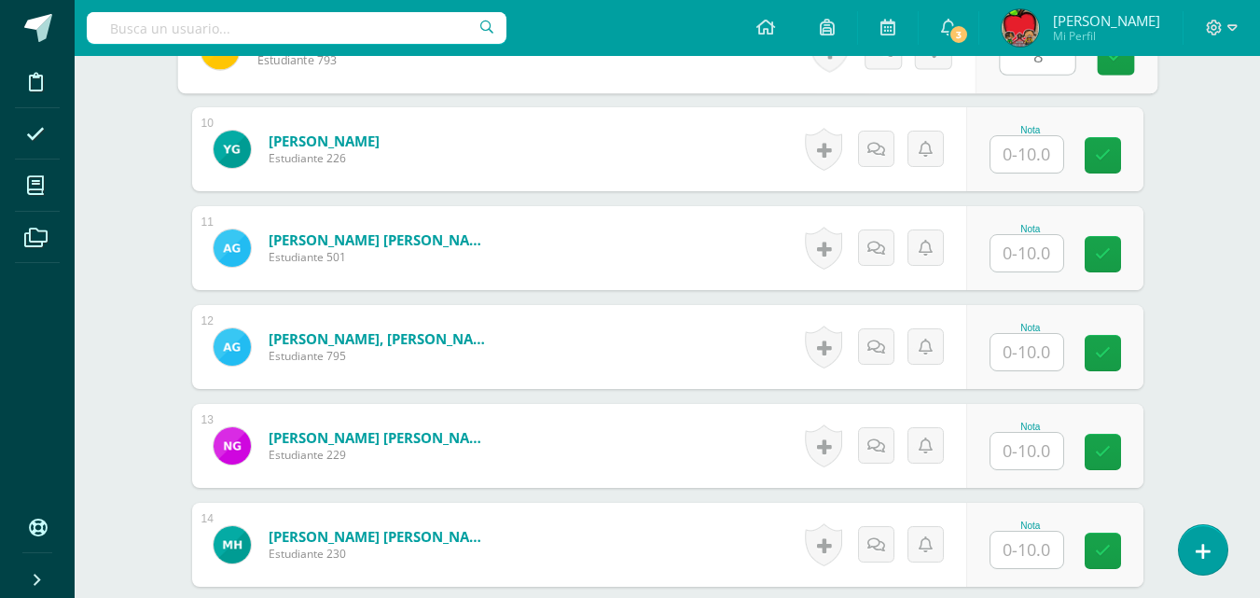
type input "8"
click at [1032, 159] on input "text" at bounding box center [1026, 154] width 73 height 36
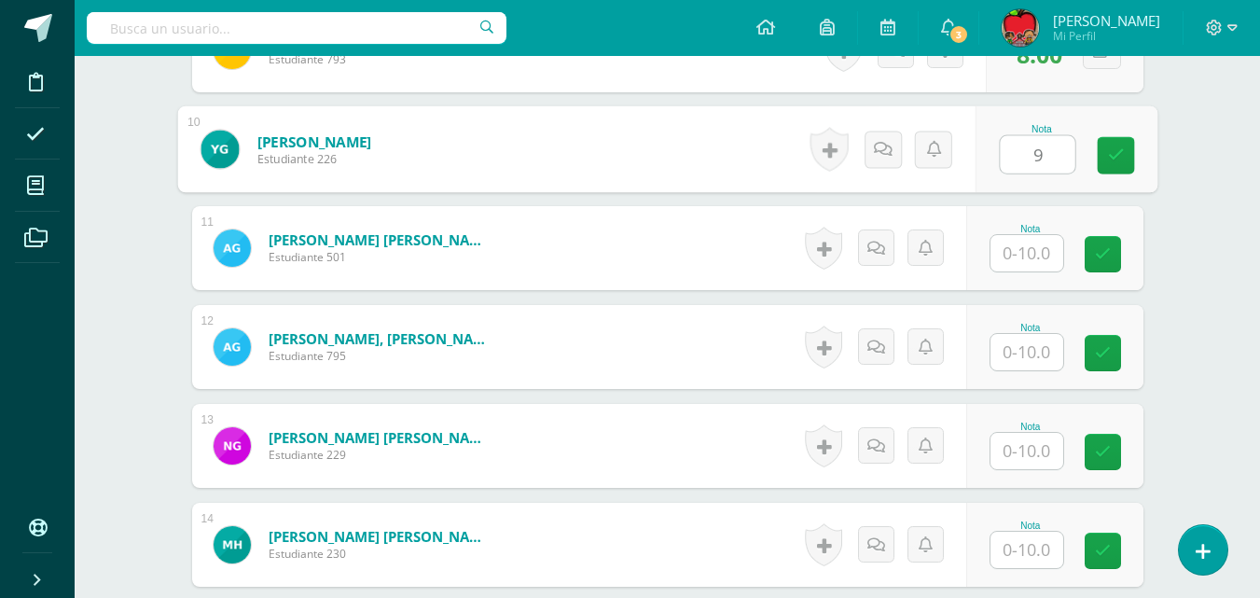
type input "9"
click at [1035, 256] on input "text" at bounding box center [1026, 253] width 73 height 36
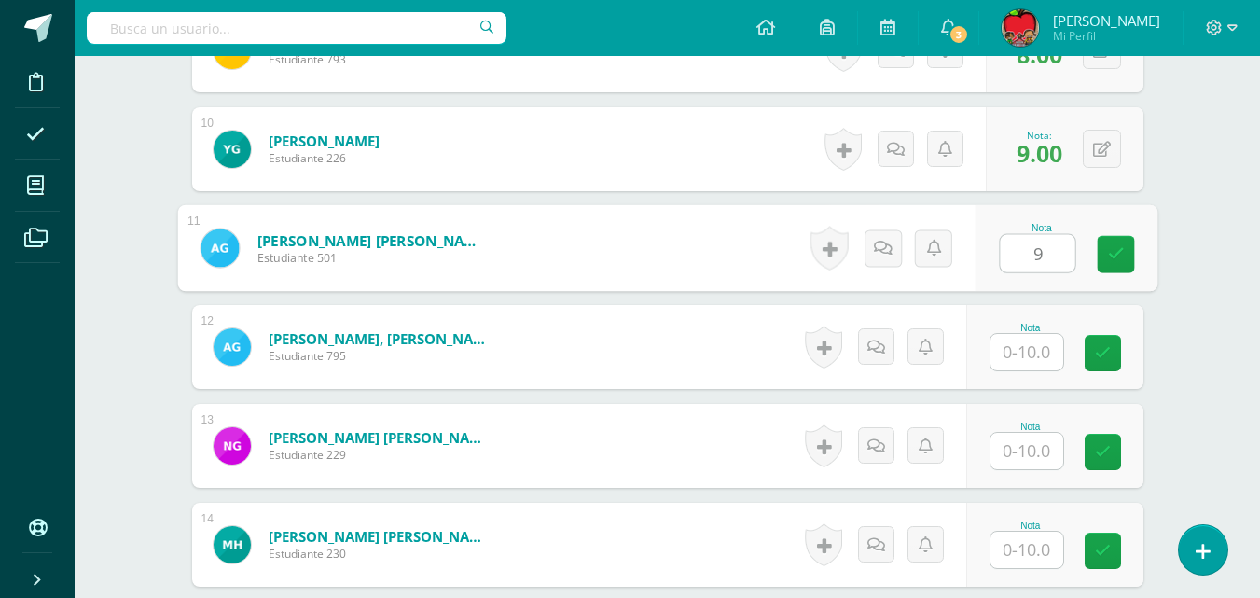
type input "9"
click at [1036, 353] on input "text" at bounding box center [1026, 352] width 73 height 36
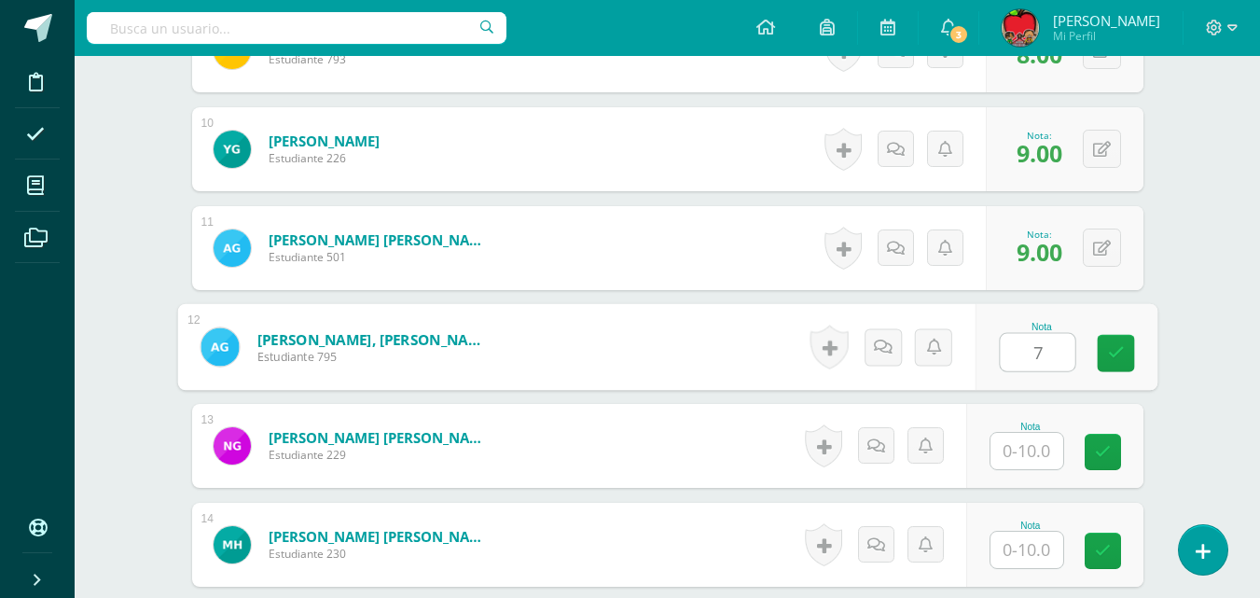
type input "7"
click at [1035, 451] on input "text" at bounding box center [1026, 451] width 73 height 36
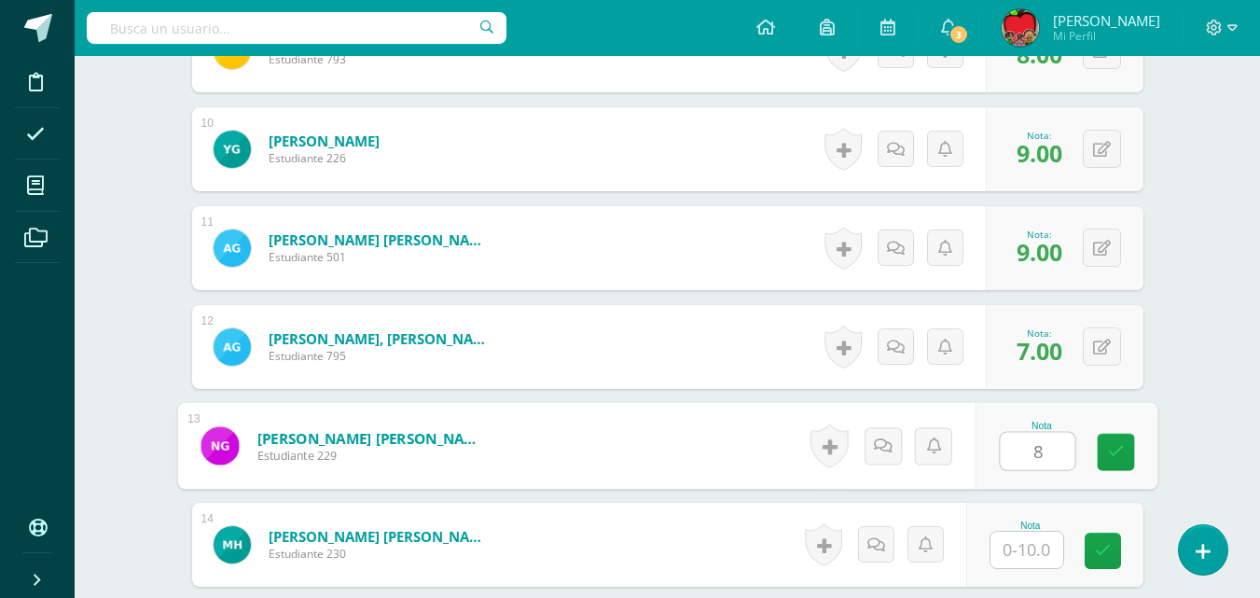
type input "8"
click at [1033, 547] on input "text" at bounding box center [1026, 549] width 73 height 36
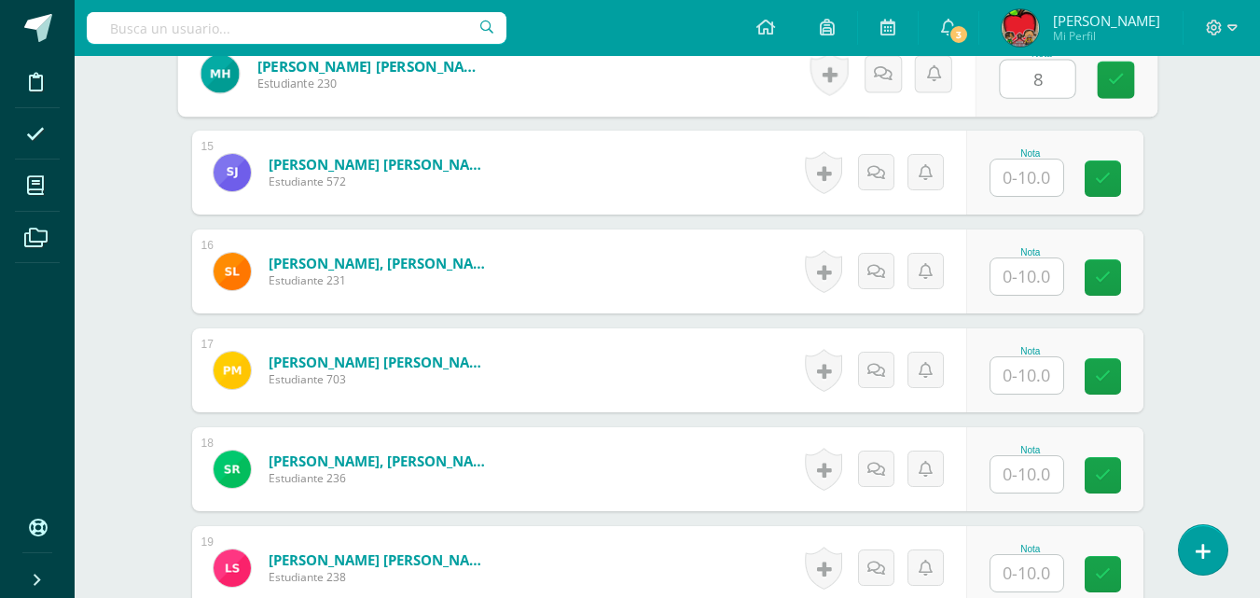
scroll to position [1924, 0]
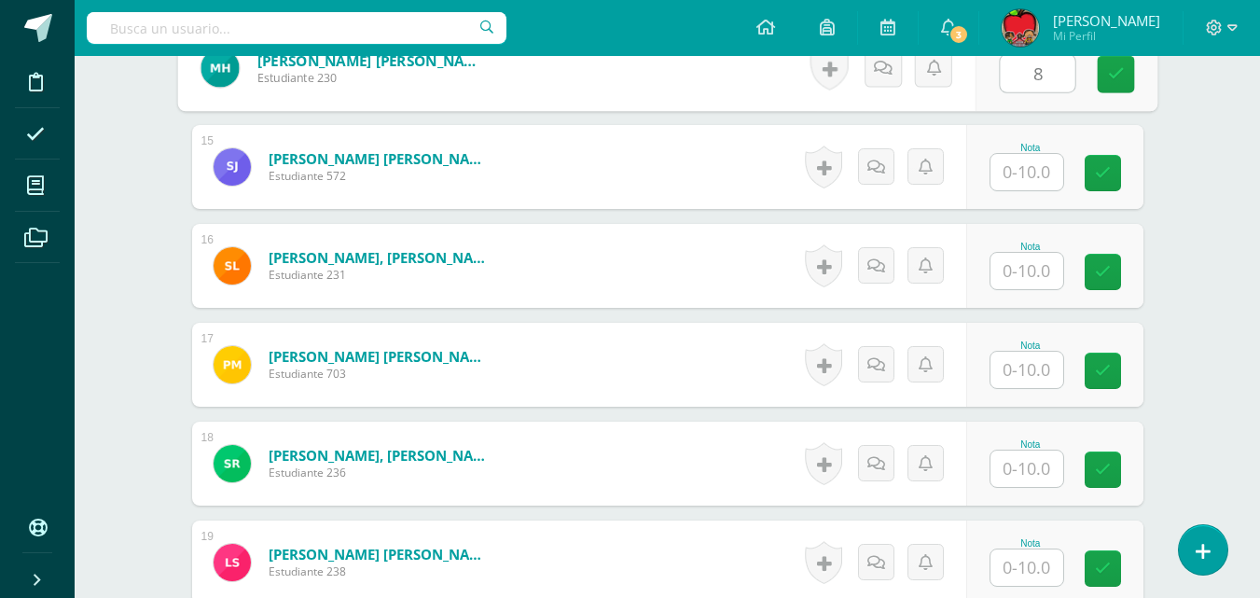
type input "8"
click at [1028, 172] on input "text" at bounding box center [1026, 172] width 73 height 36
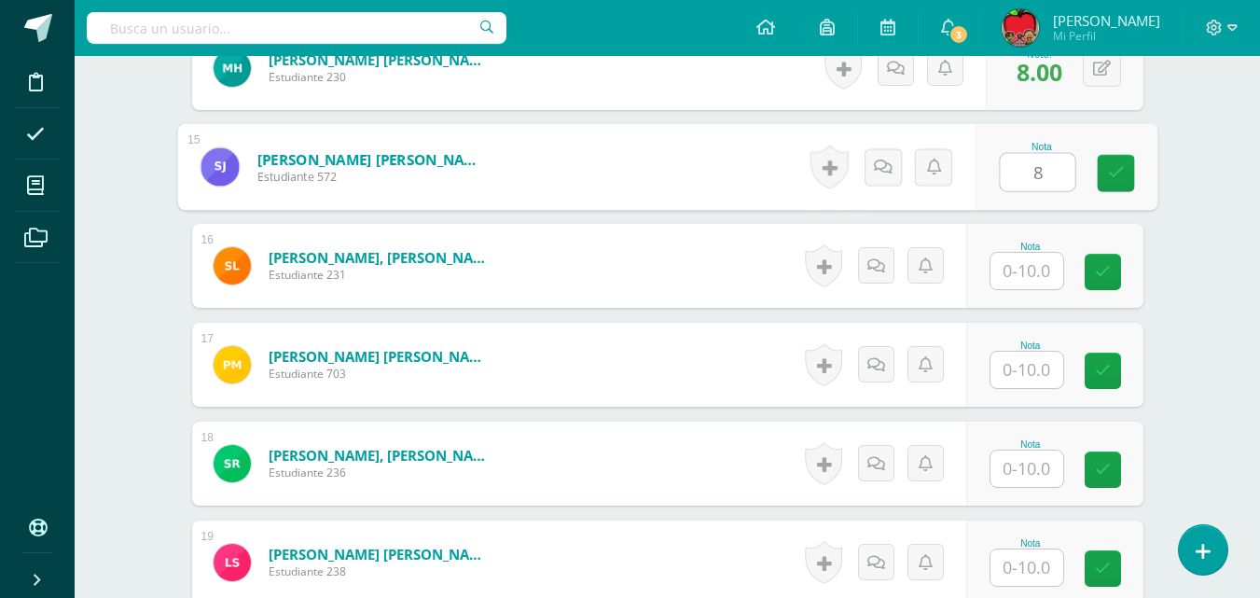
type input "8"
click at [1029, 271] on input "text" at bounding box center [1026, 271] width 73 height 36
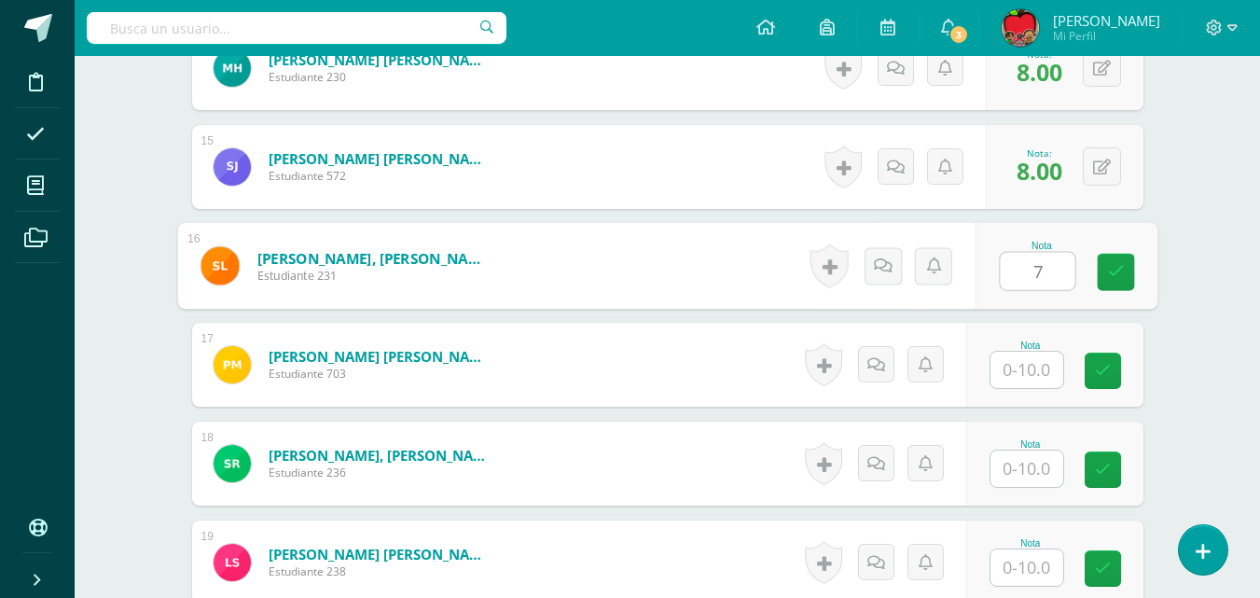
type input "7"
click at [1025, 365] on input "text" at bounding box center [1026, 369] width 73 height 36
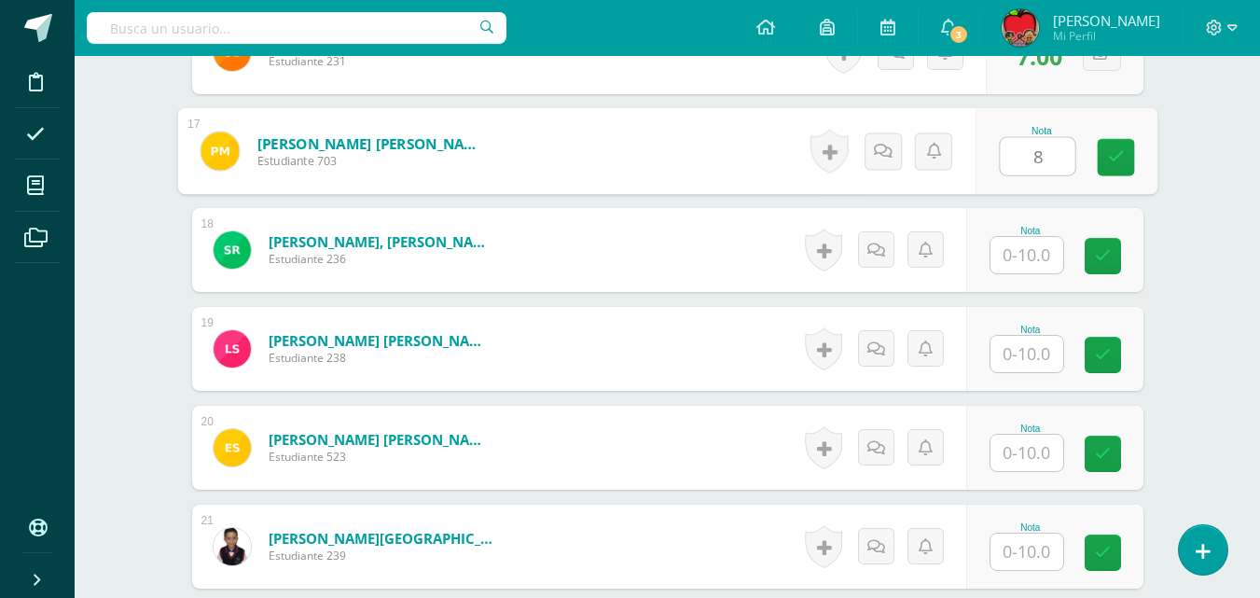
scroll to position [2223, 0]
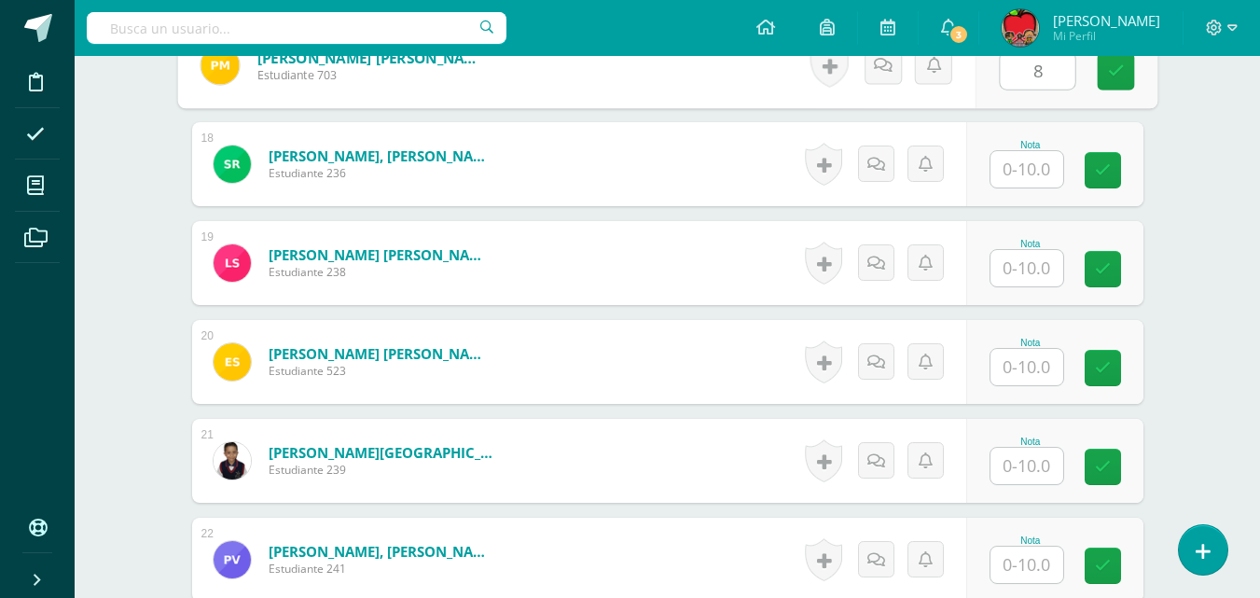
type input "8"
click at [1031, 265] on input "text" at bounding box center [1026, 268] width 73 height 36
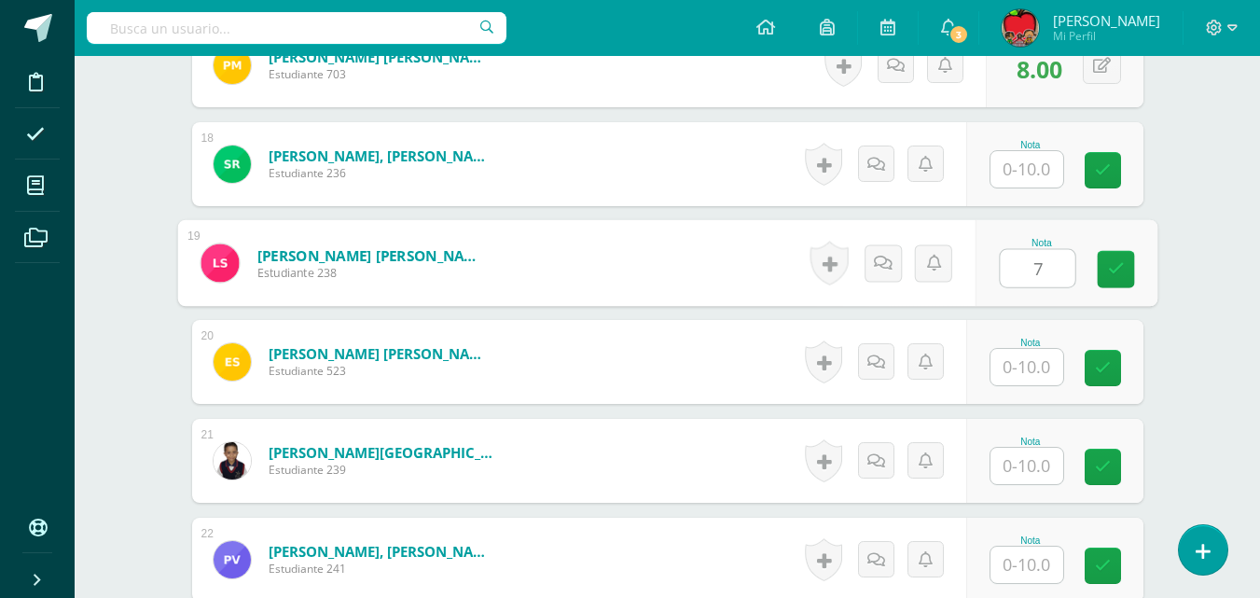
type input "7"
click at [1036, 369] on input "text" at bounding box center [1026, 367] width 73 height 36
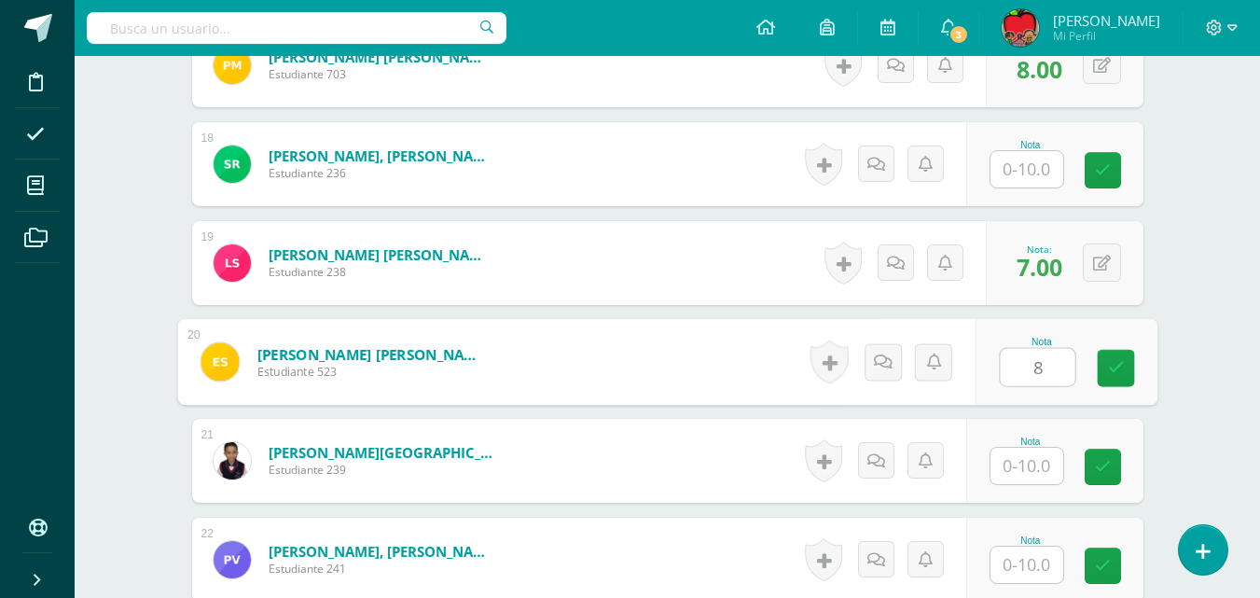
type input "8"
click at [1039, 468] on input "text" at bounding box center [1026, 465] width 73 height 36
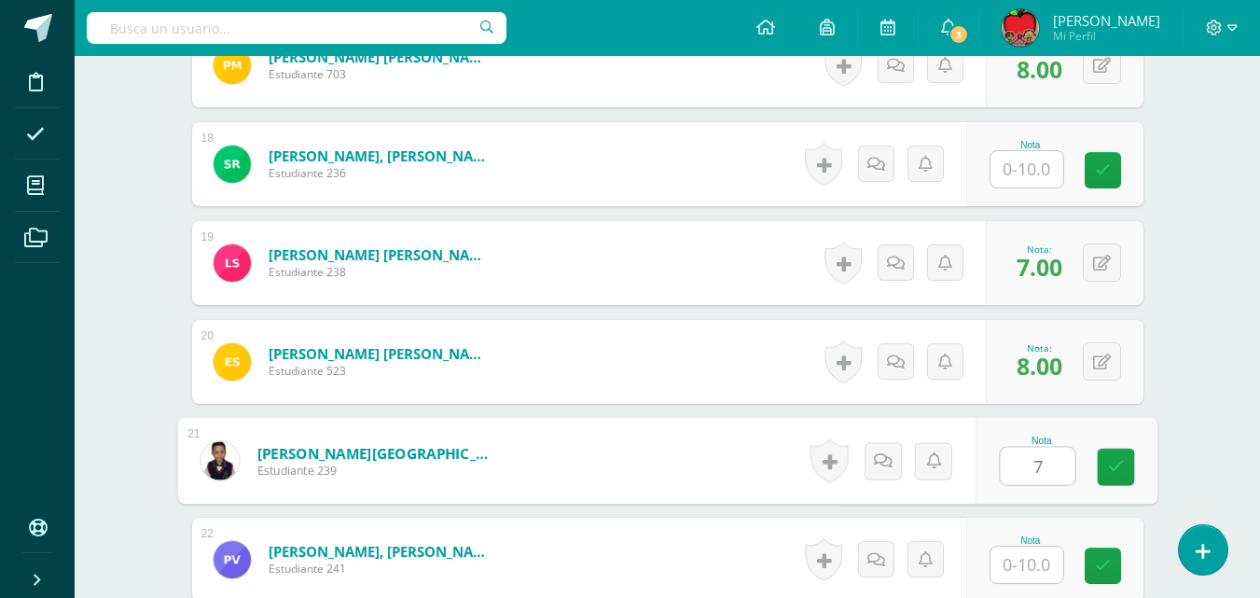
type input "7"
click at [1033, 563] on input "text" at bounding box center [1026, 564] width 73 height 36
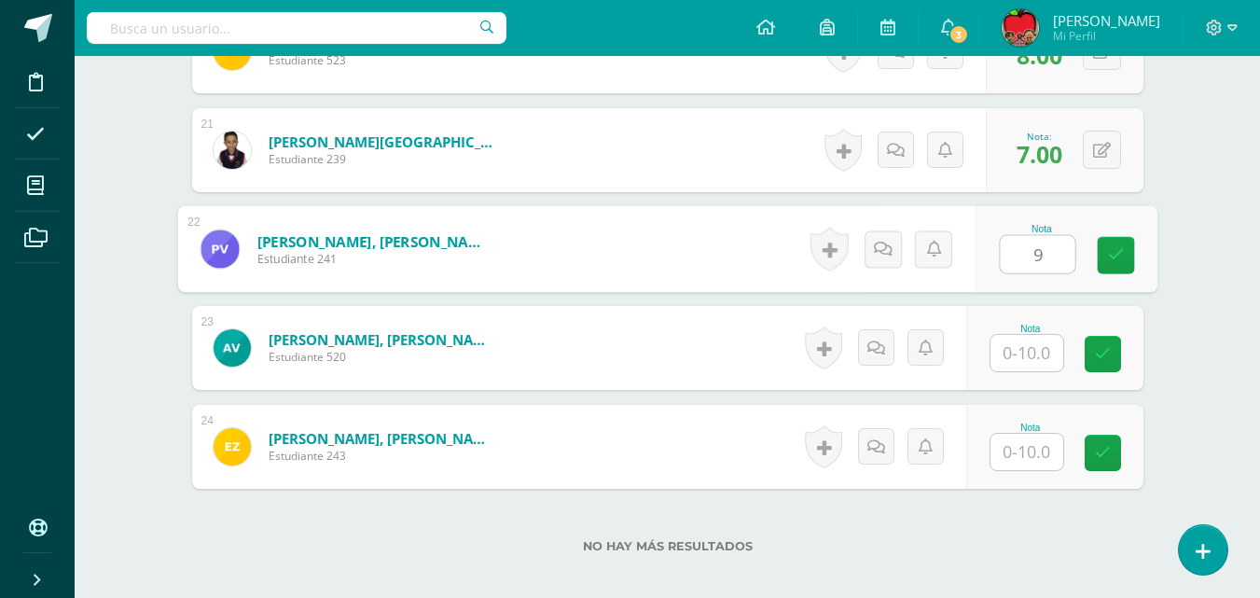
scroll to position [2566, 0]
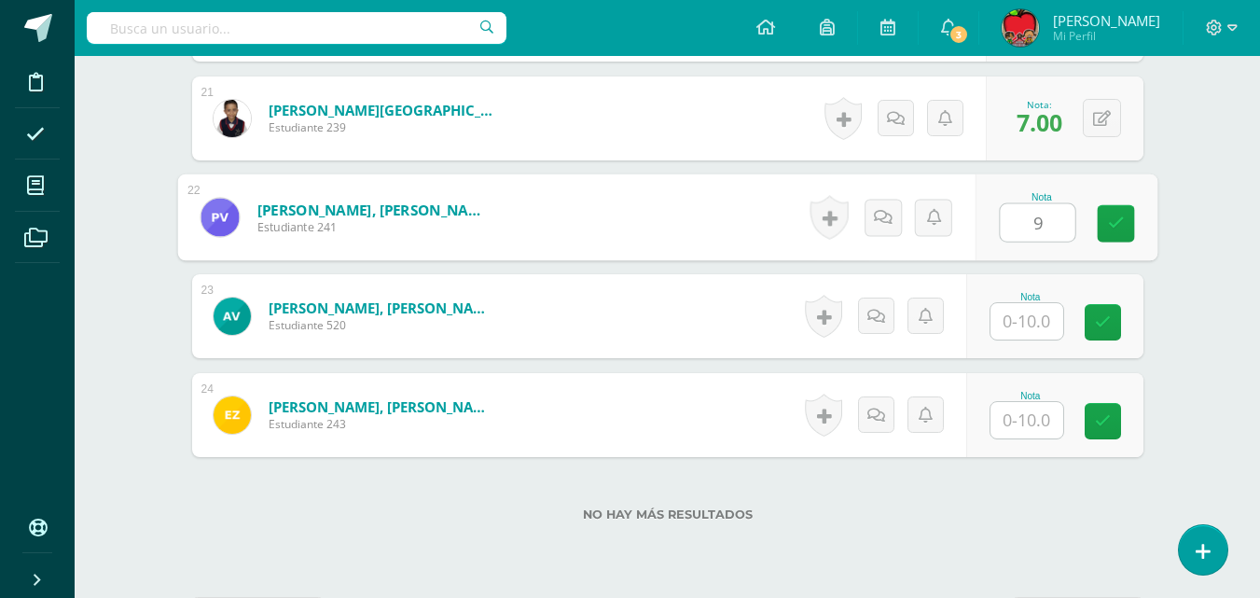
type input "9"
click at [1029, 321] on input "text" at bounding box center [1026, 321] width 73 height 36
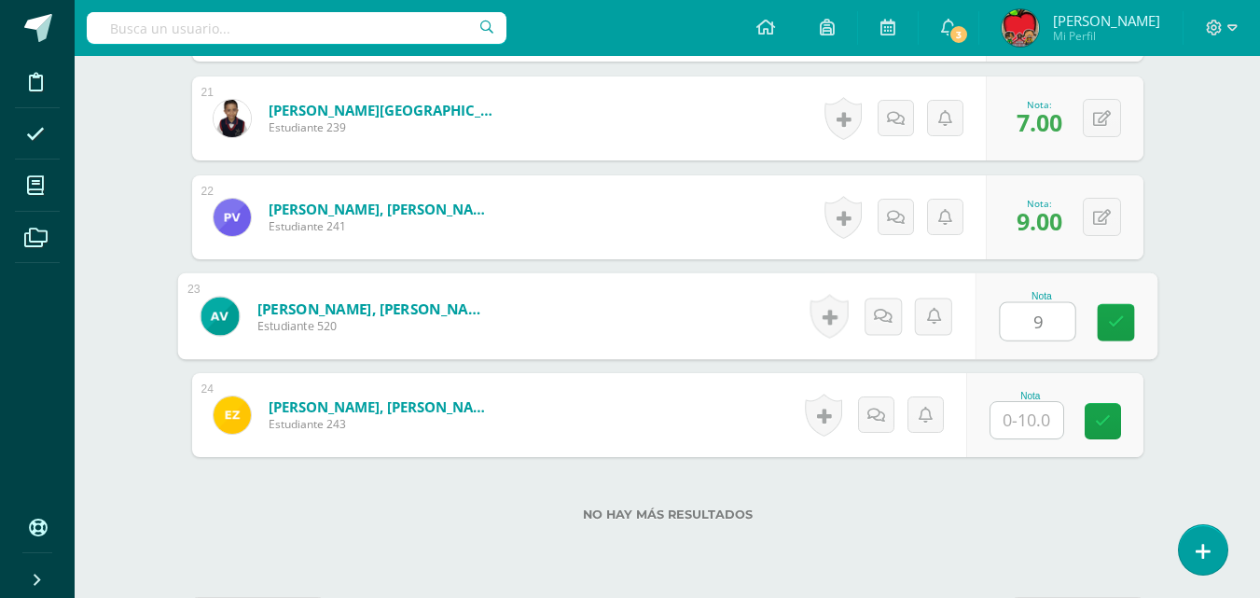
type input "9"
click at [1033, 411] on input "text" at bounding box center [1026, 420] width 73 height 36
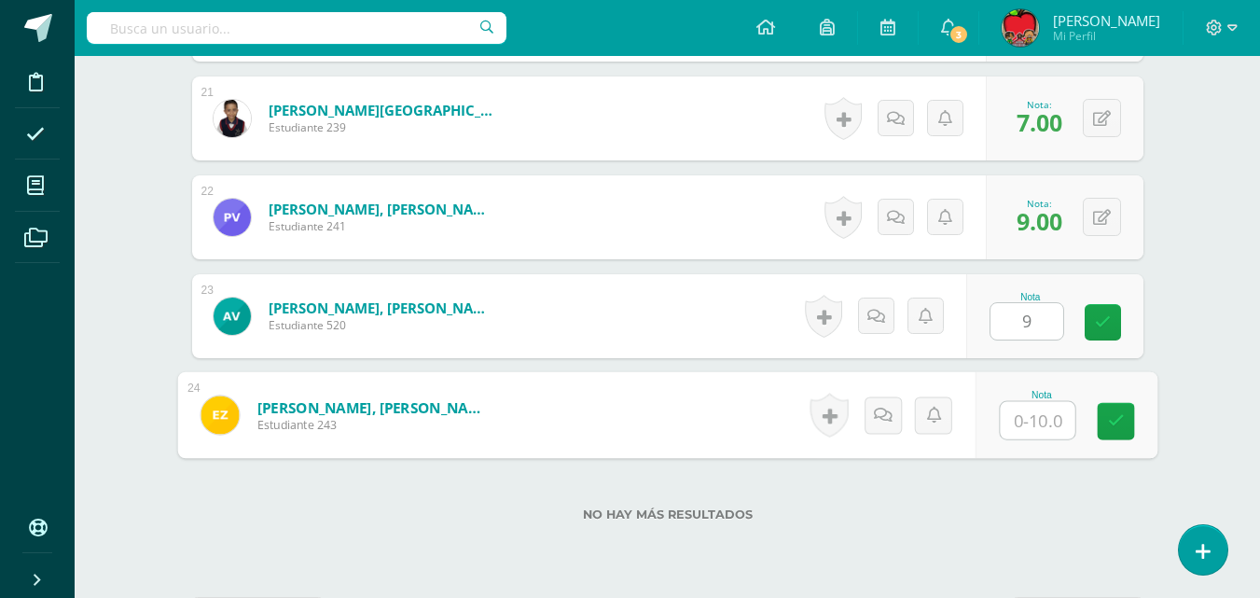
type input "9"
click at [1115, 422] on icon at bounding box center [1115, 421] width 17 height 16
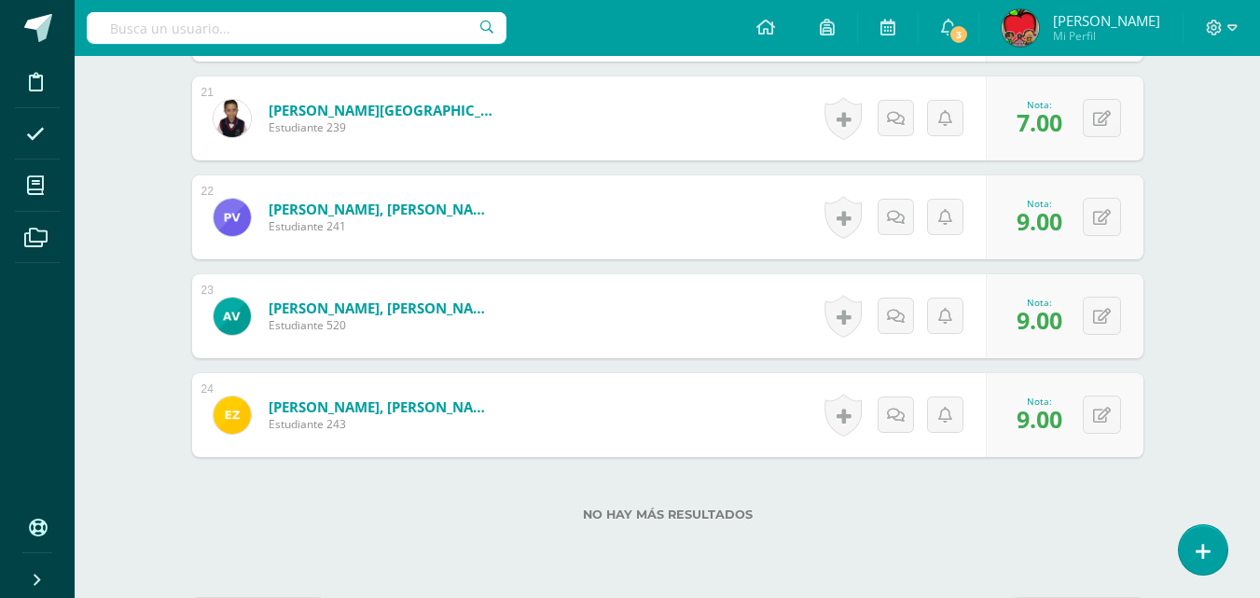
scroll to position [0, 0]
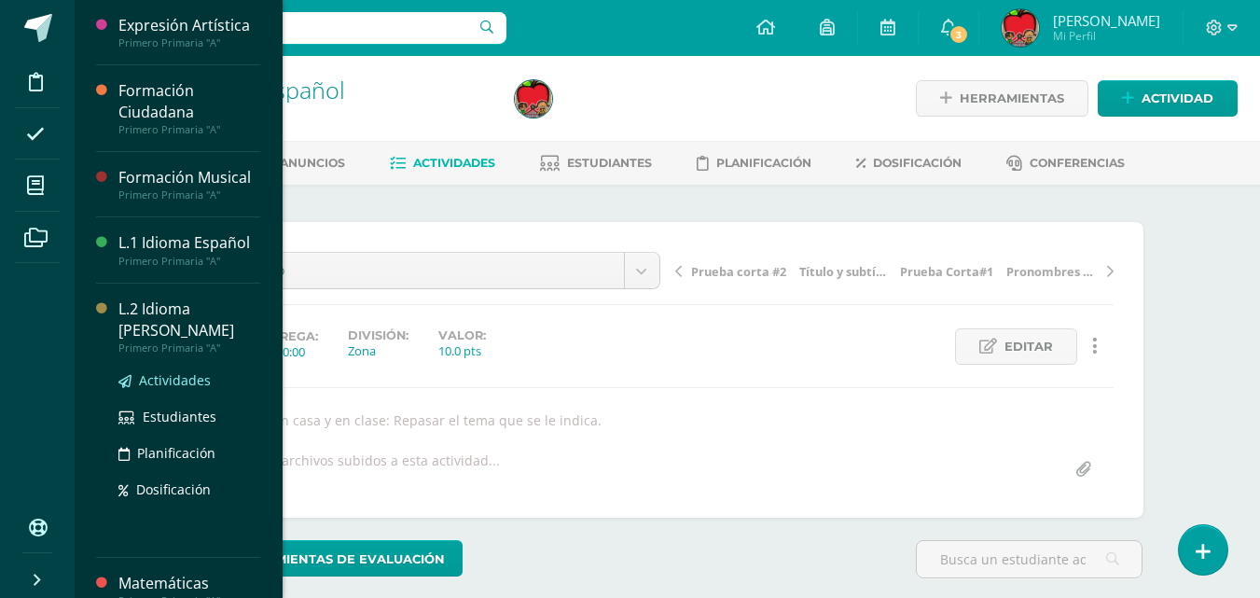
click at [160, 381] on span "Actividades" at bounding box center [175, 380] width 72 height 18
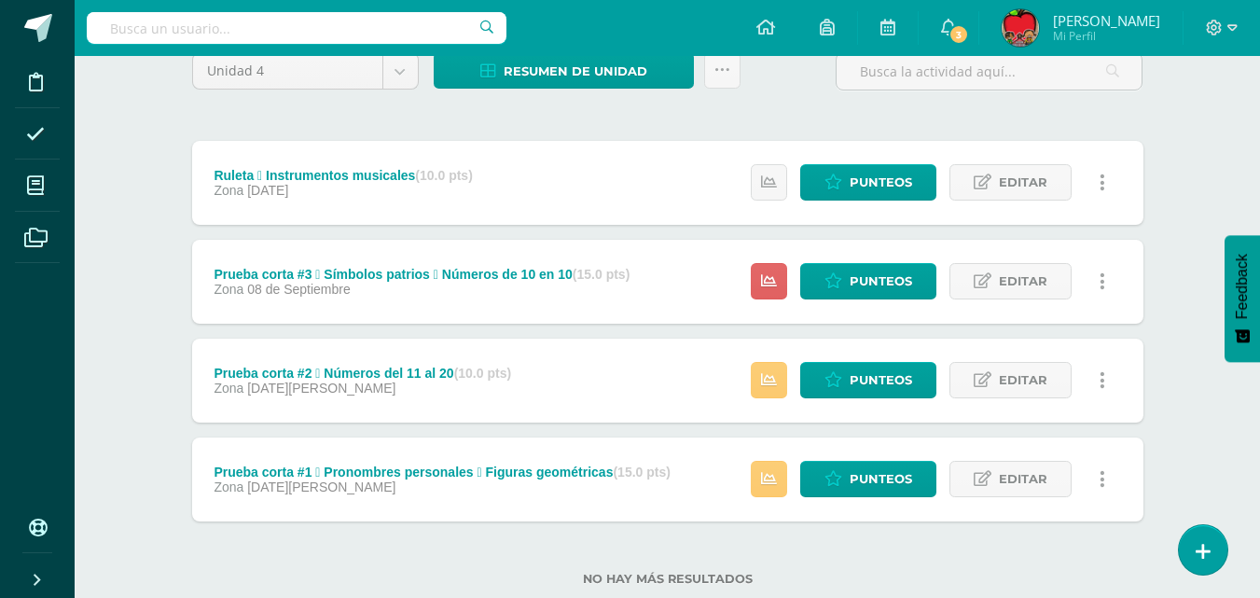
scroll to position [217, 0]
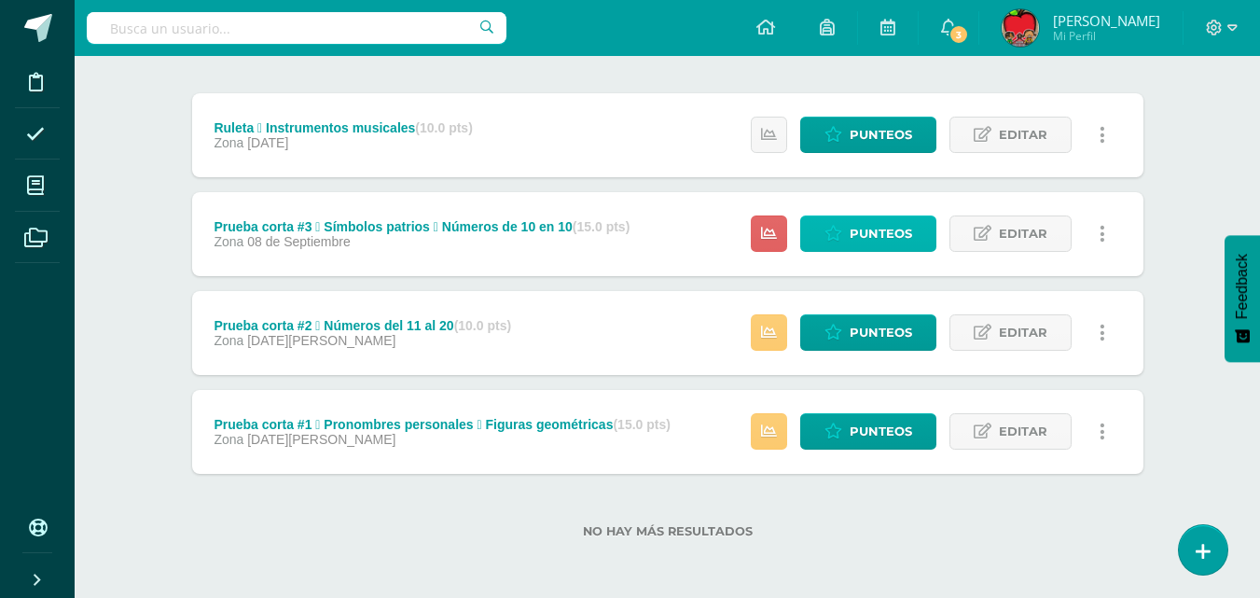
click at [862, 239] on span "Punteos" at bounding box center [880, 233] width 62 height 34
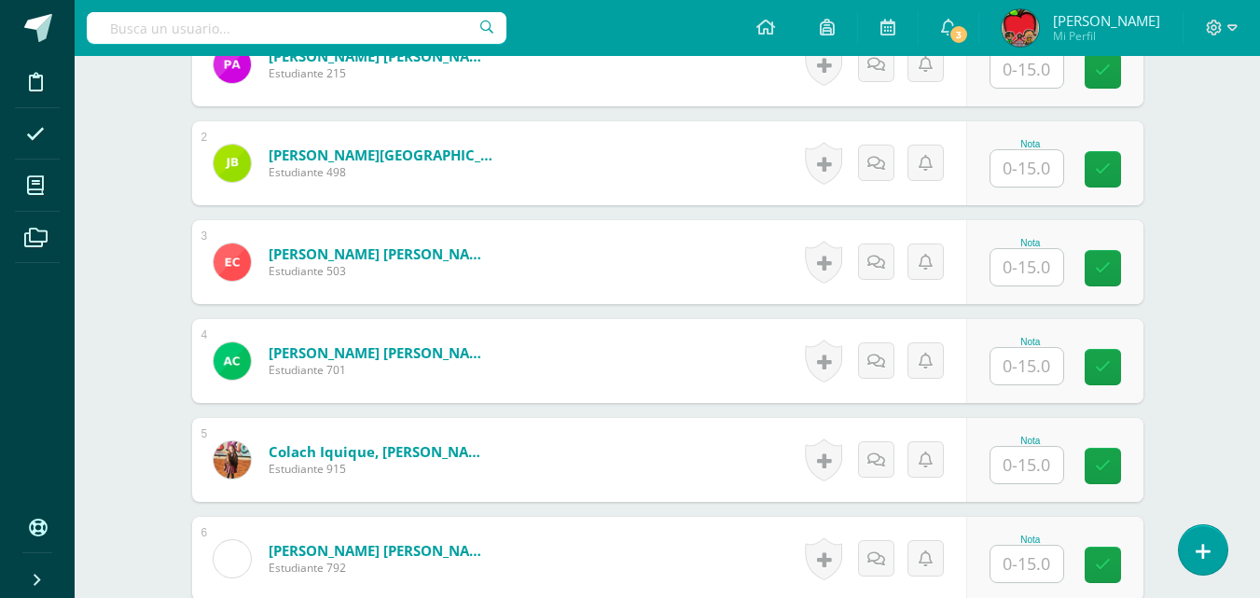
scroll to position [622, 0]
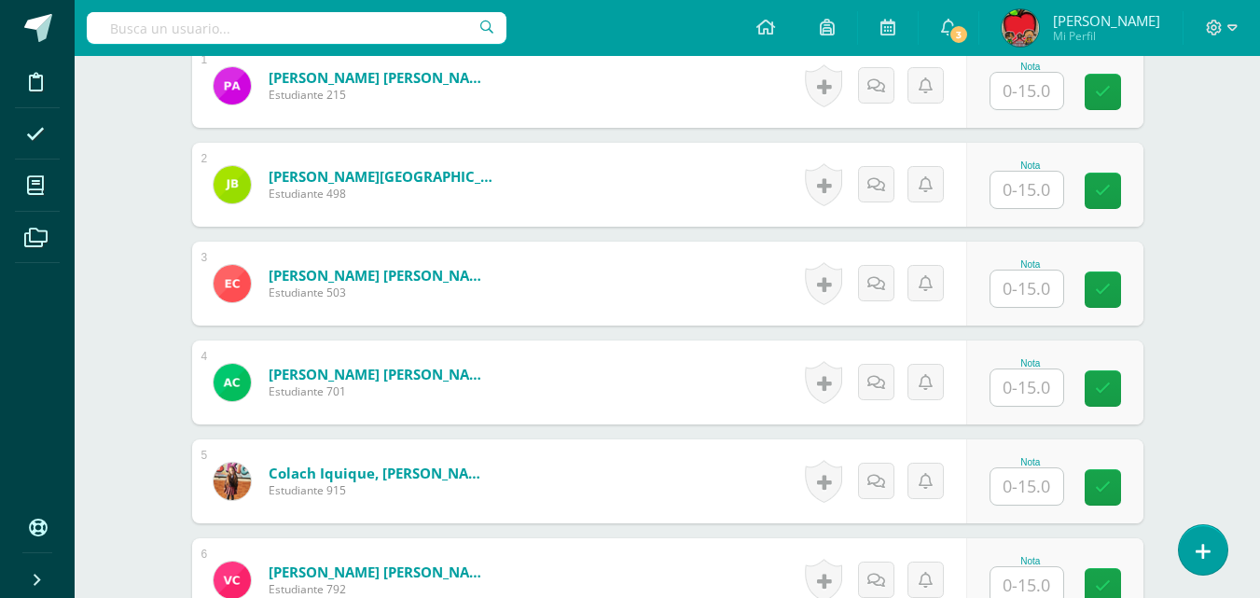
click at [1035, 92] on input "text" at bounding box center [1026, 91] width 73 height 36
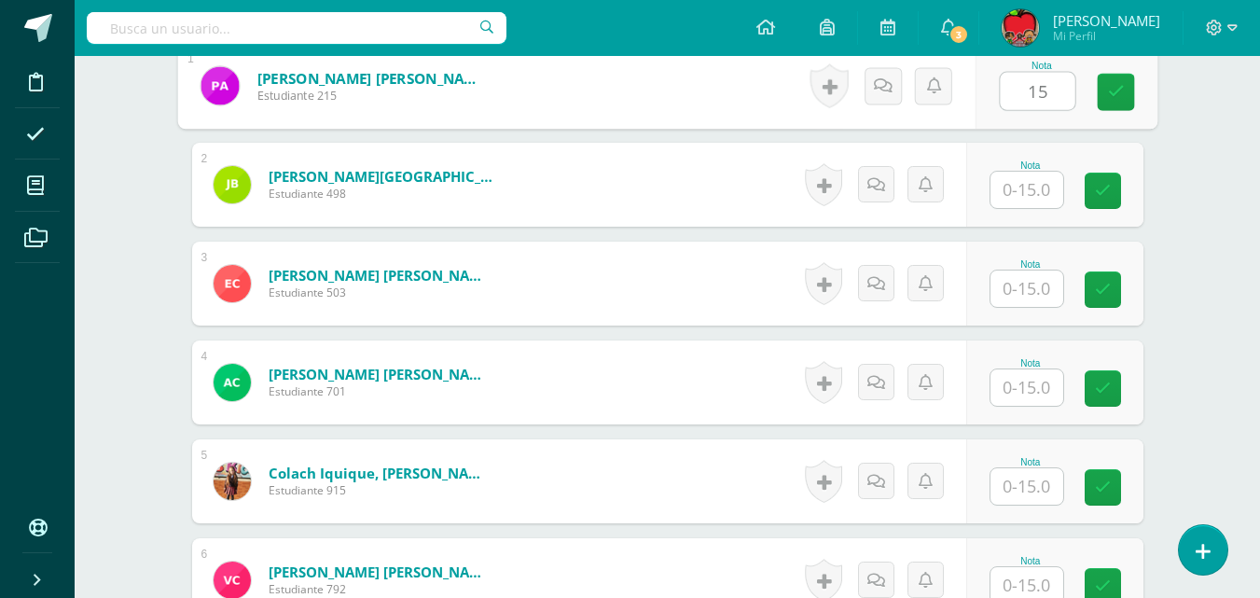
type input "15"
click at [1041, 286] on input "text" at bounding box center [1026, 288] width 73 height 36
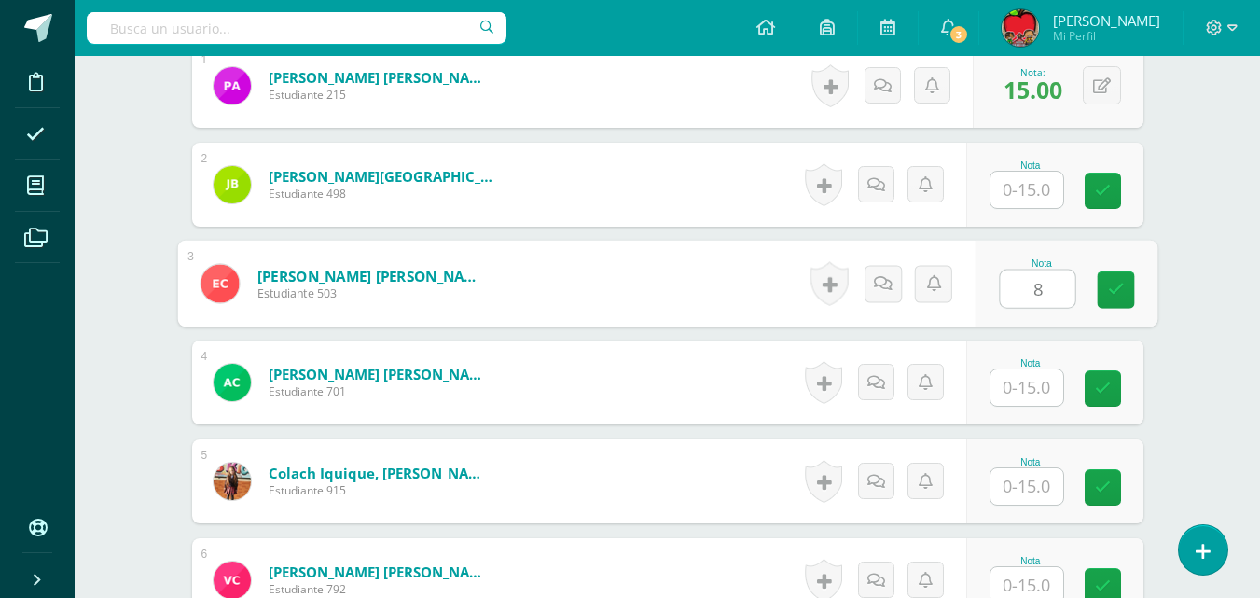
type input "8"
click at [1031, 392] on input "text" at bounding box center [1026, 387] width 73 height 36
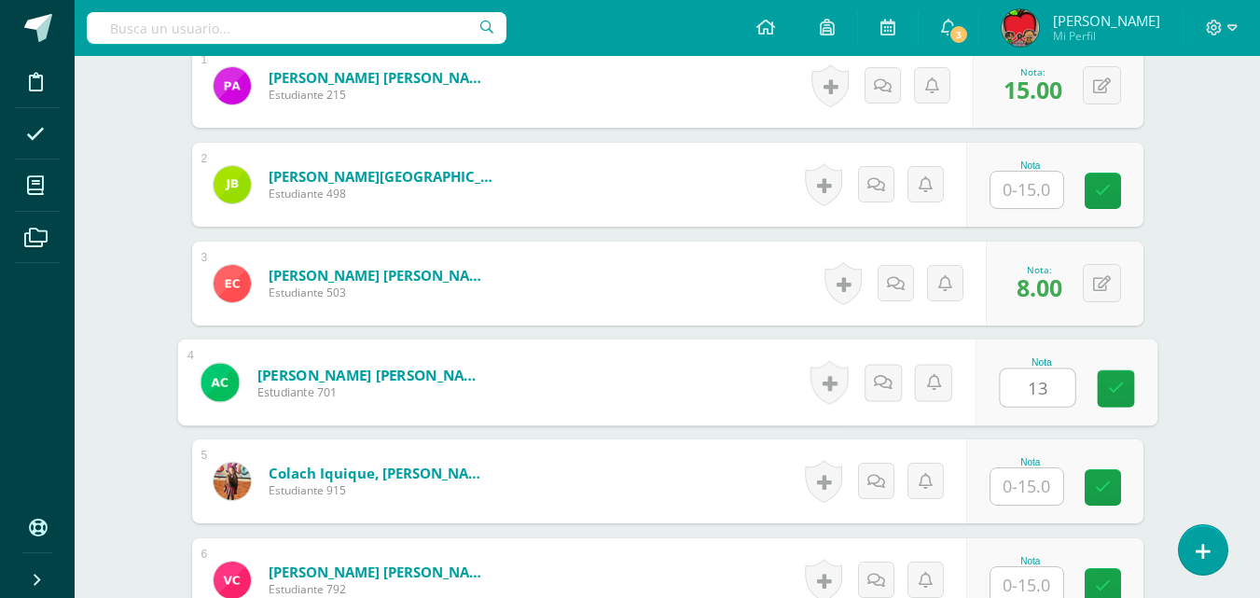
type input "13"
click at [1027, 491] on input "text" at bounding box center [1026, 486] width 73 height 36
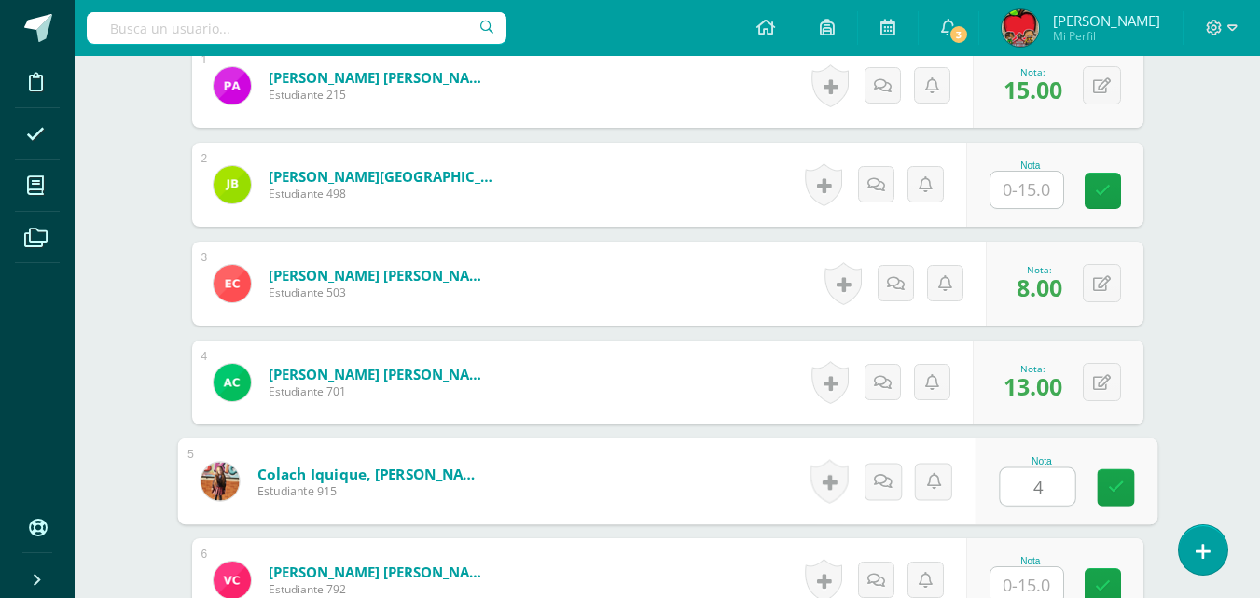
type input "4"
click at [1033, 589] on input "text" at bounding box center [1026, 585] width 73 height 36
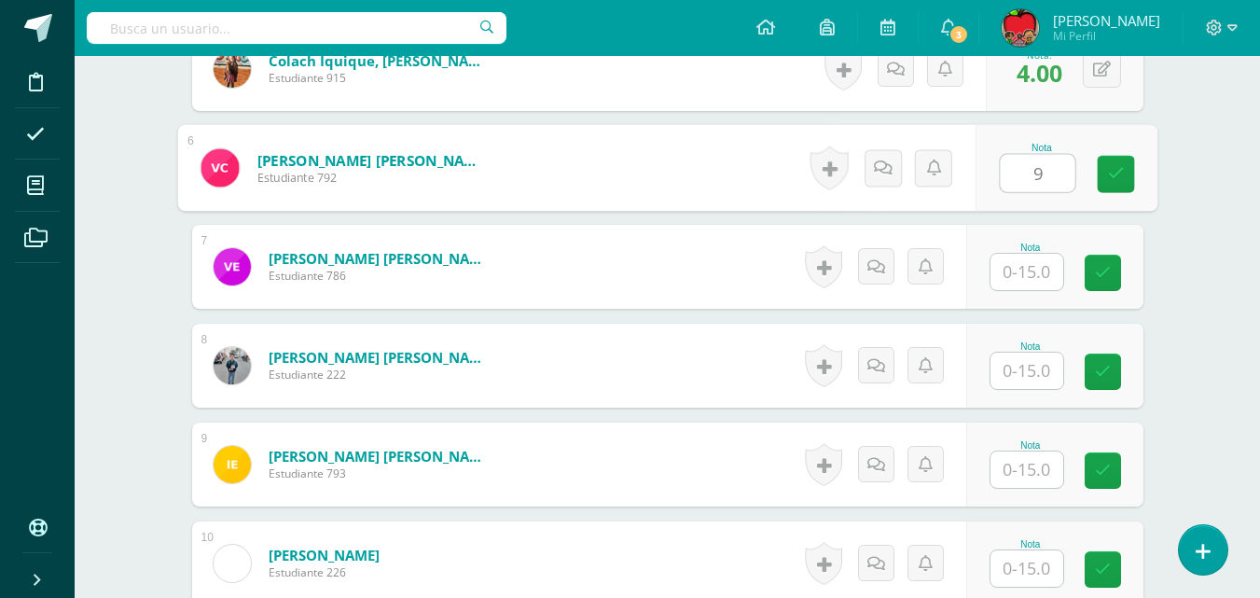
scroll to position [1136, 0]
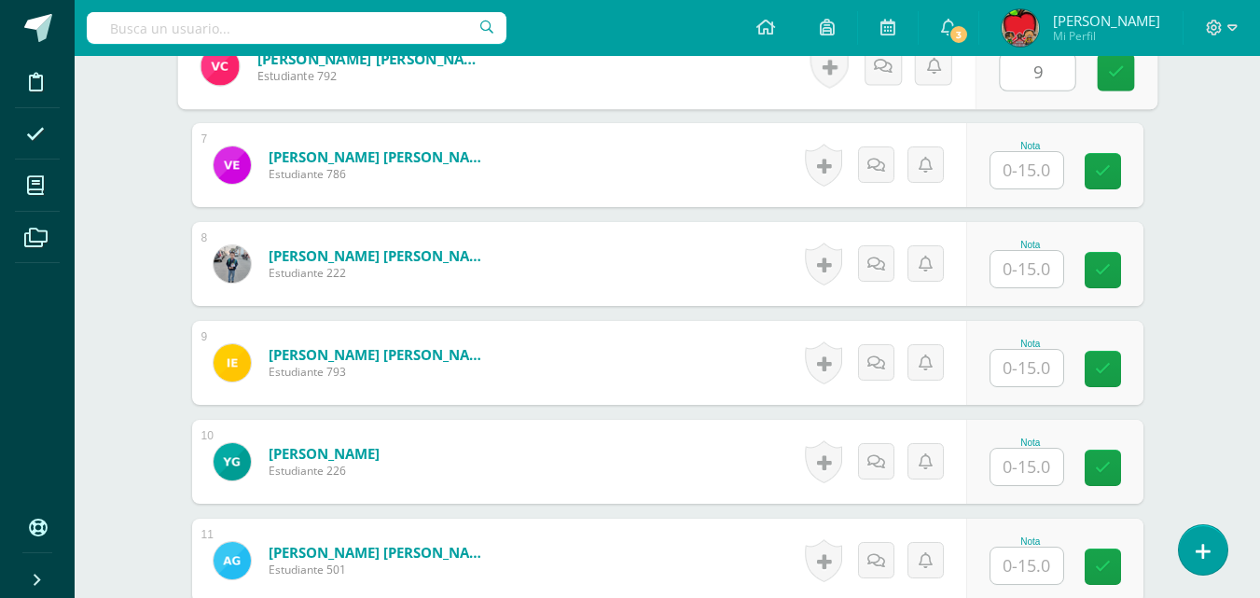
type input "9"
click at [1026, 166] on input "text" at bounding box center [1026, 170] width 73 height 36
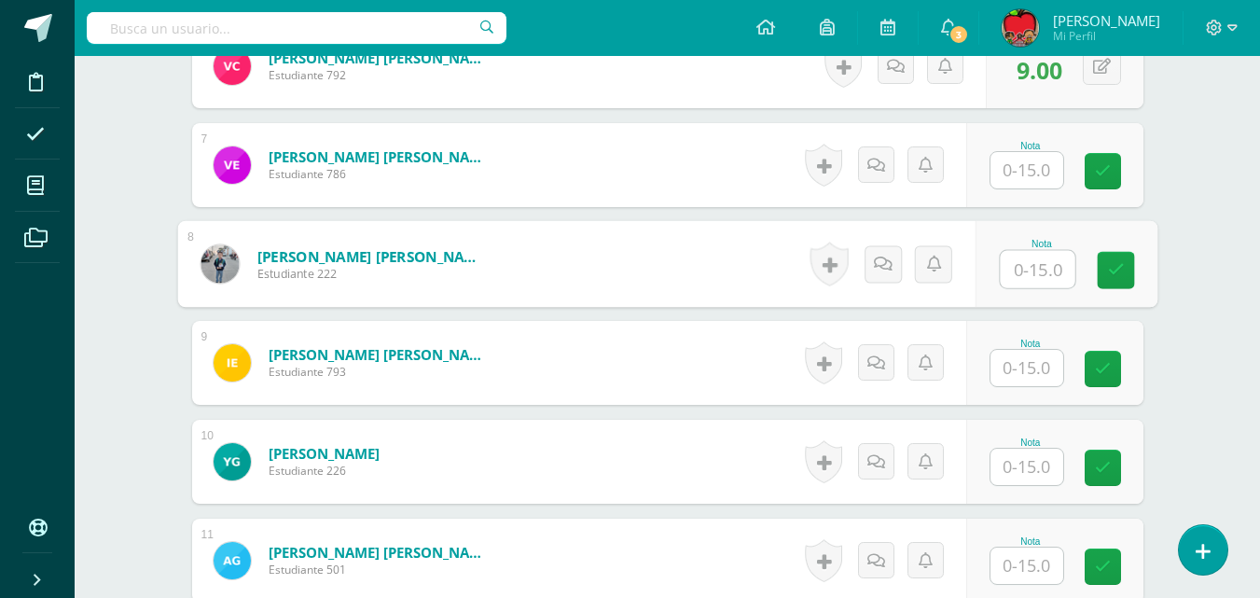
click at [1026, 268] on input "text" at bounding box center [1036, 269] width 75 height 37
type input "12"
click at [1025, 368] on input "text" at bounding box center [1026, 368] width 73 height 36
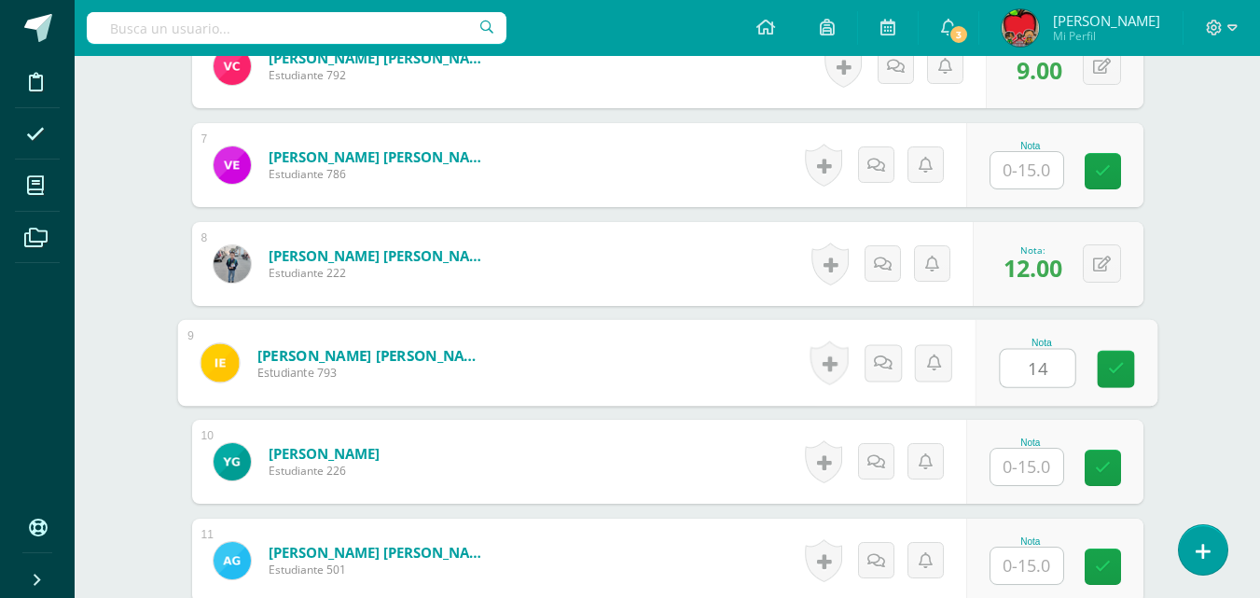
type input "14"
click at [1031, 466] on input "text" at bounding box center [1026, 466] width 73 height 36
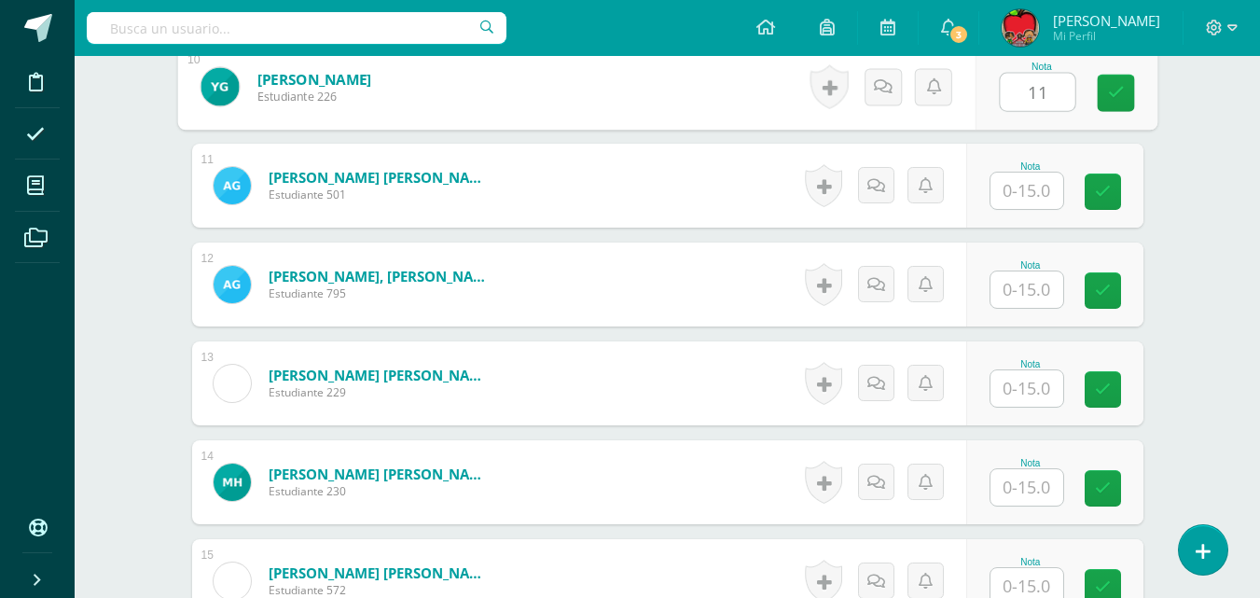
scroll to position [1542, 0]
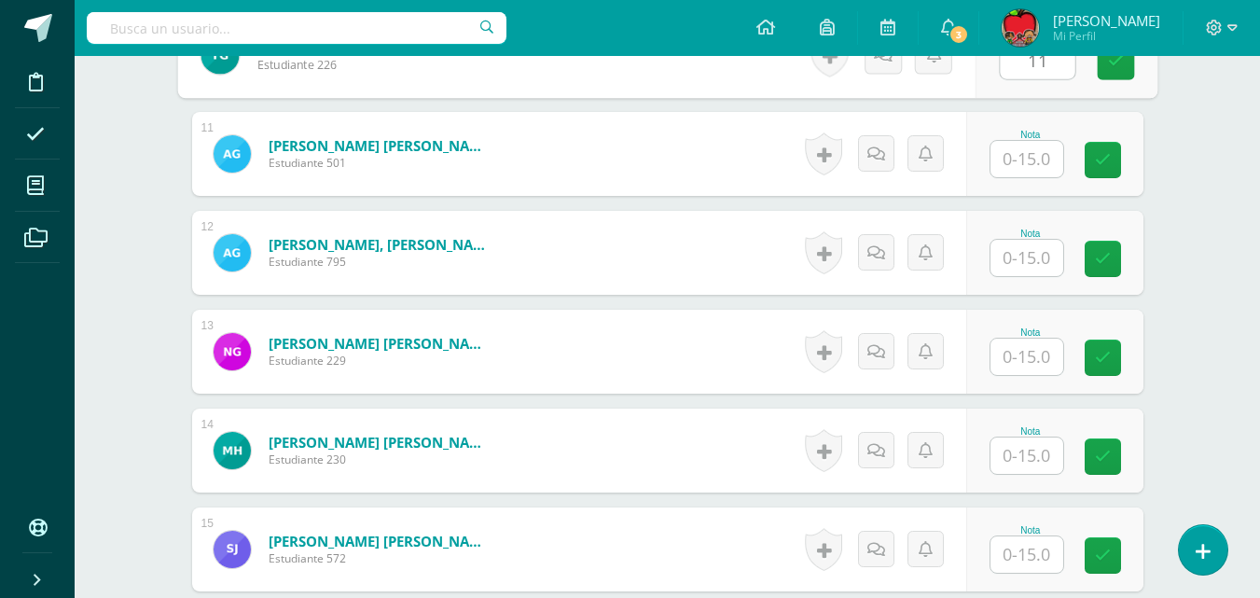
type input "11"
click at [1026, 151] on input "text" at bounding box center [1026, 159] width 73 height 36
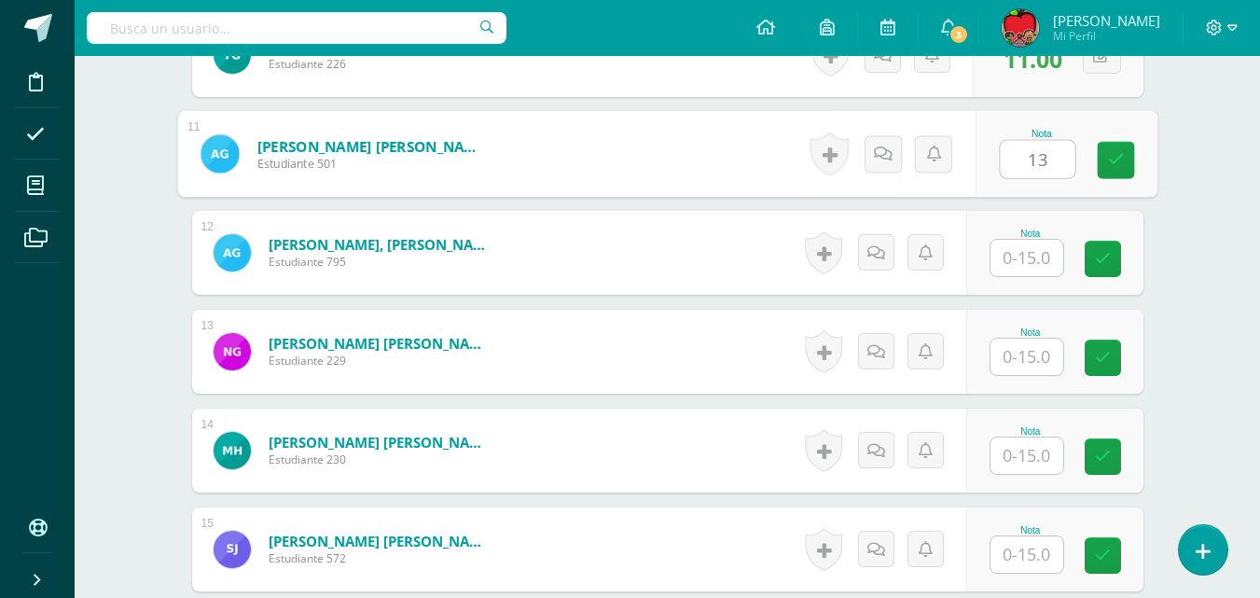
type input "13"
click at [1037, 264] on input "text" at bounding box center [1026, 258] width 73 height 36
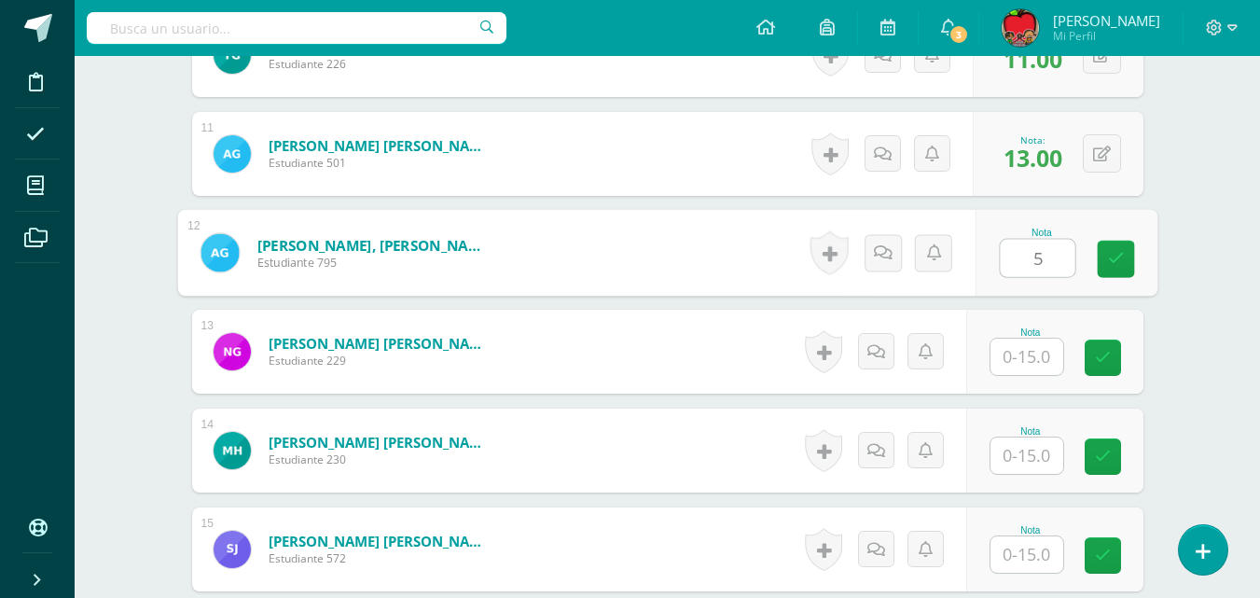
type input "5"
click at [1037, 353] on input "text" at bounding box center [1026, 356] width 73 height 36
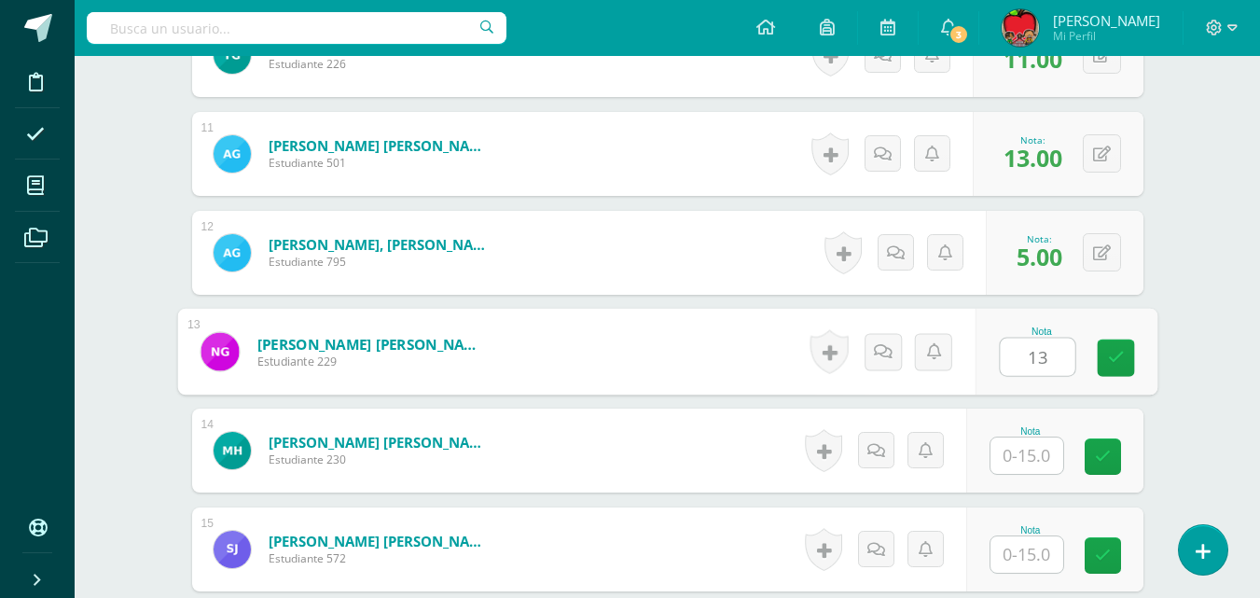
type input "13"
click at [1031, 453] on input "text" at bounding box center [1026, 455] width 73 height 36
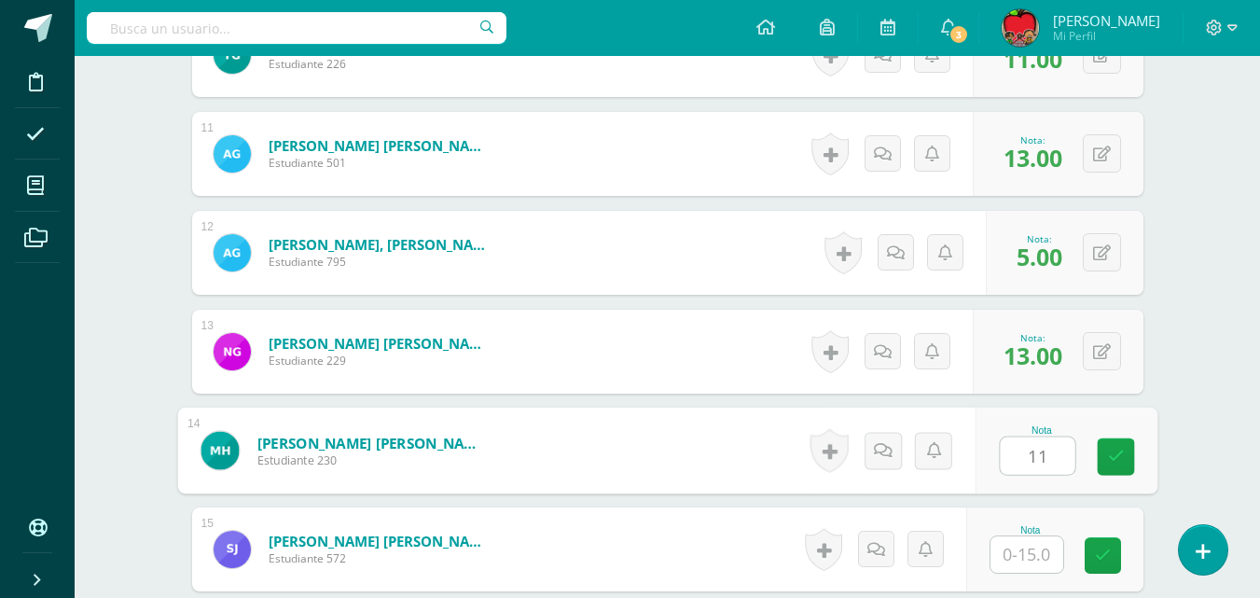
type input "11"
click at [1032, 563] on input "text" at bounding box center [1026, 554] width 73 height 36
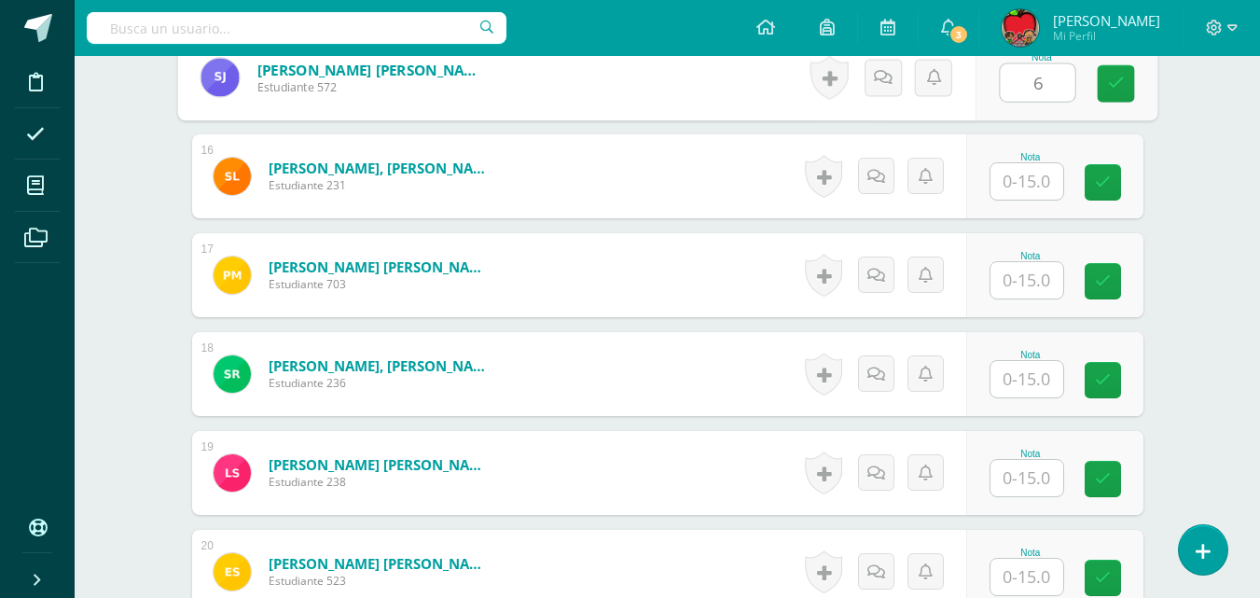
scroll to position [2024, 0]
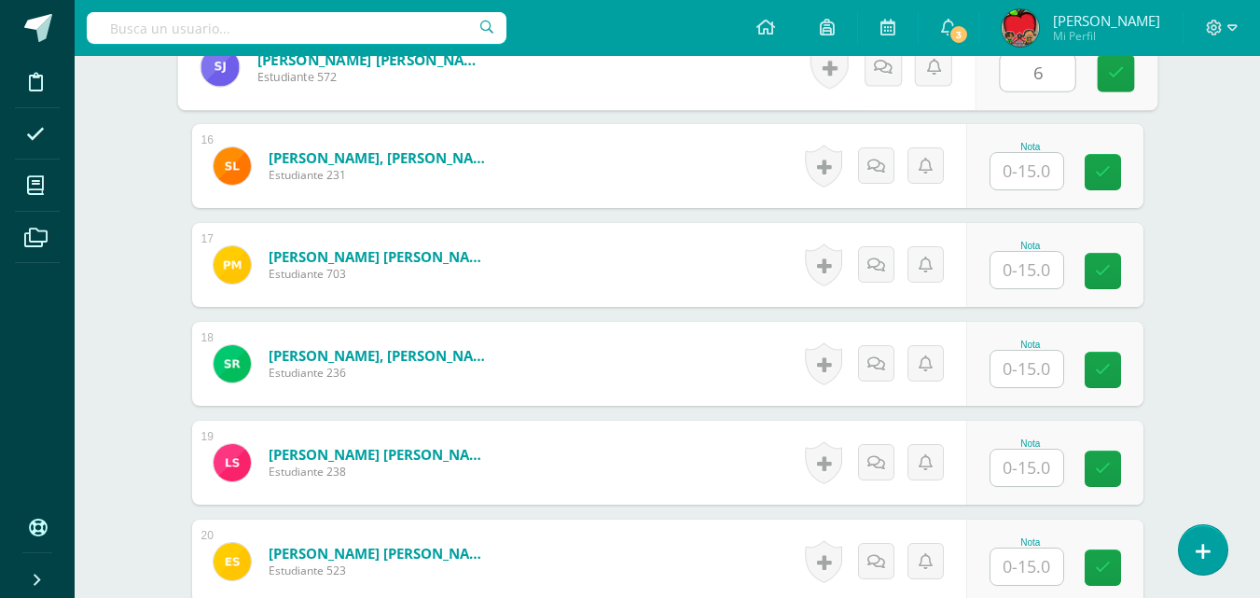
type input "6"
click at [1039, 169] on input "text" at bounding box center [1026, 171] width 73 height 36
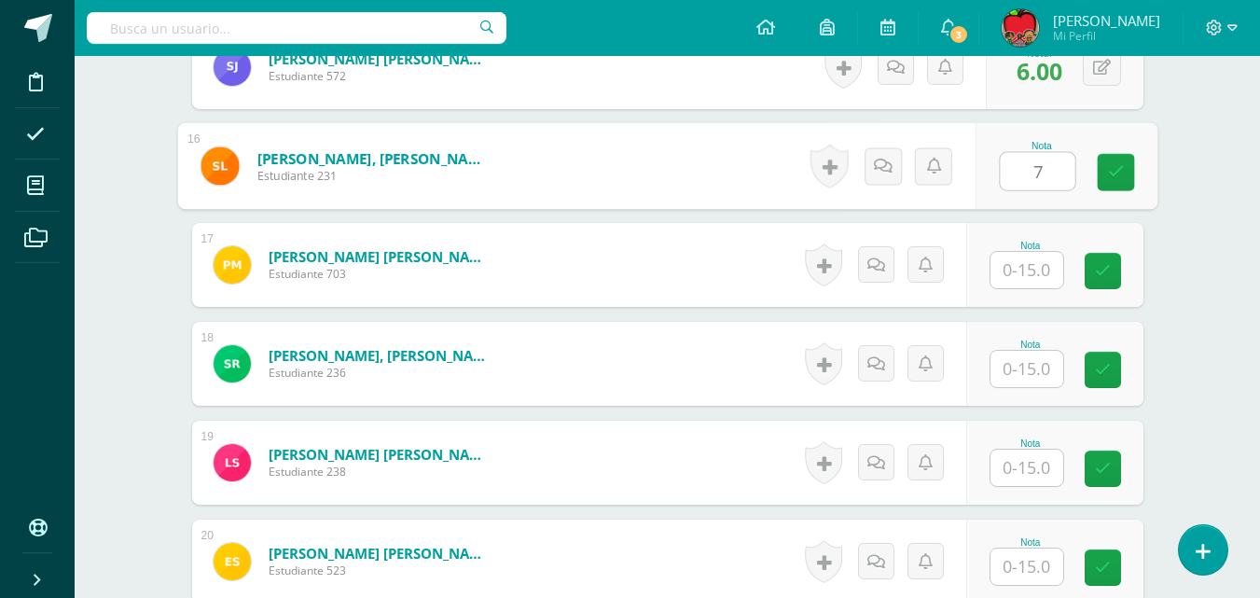
type input "7"
click at [1026, 271] on input "text" at bounding box center [1026, 270] width 73 height 36
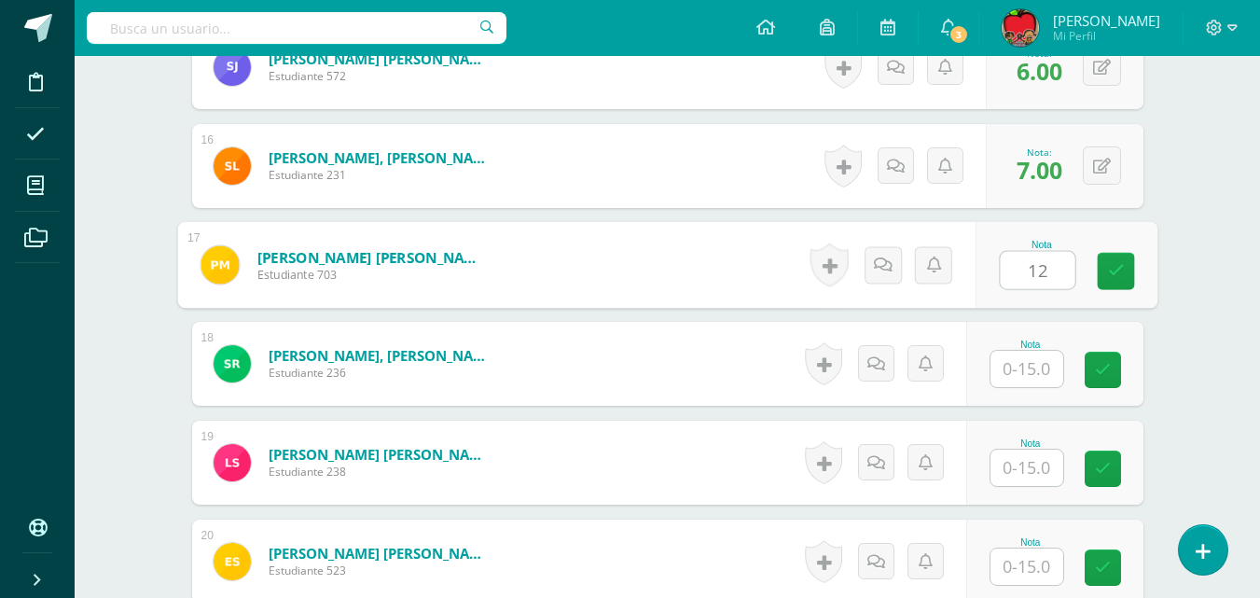
type input "12"
click at [1035, 461] on input "text" at bounding box center [1026, 467] width 73 height 36
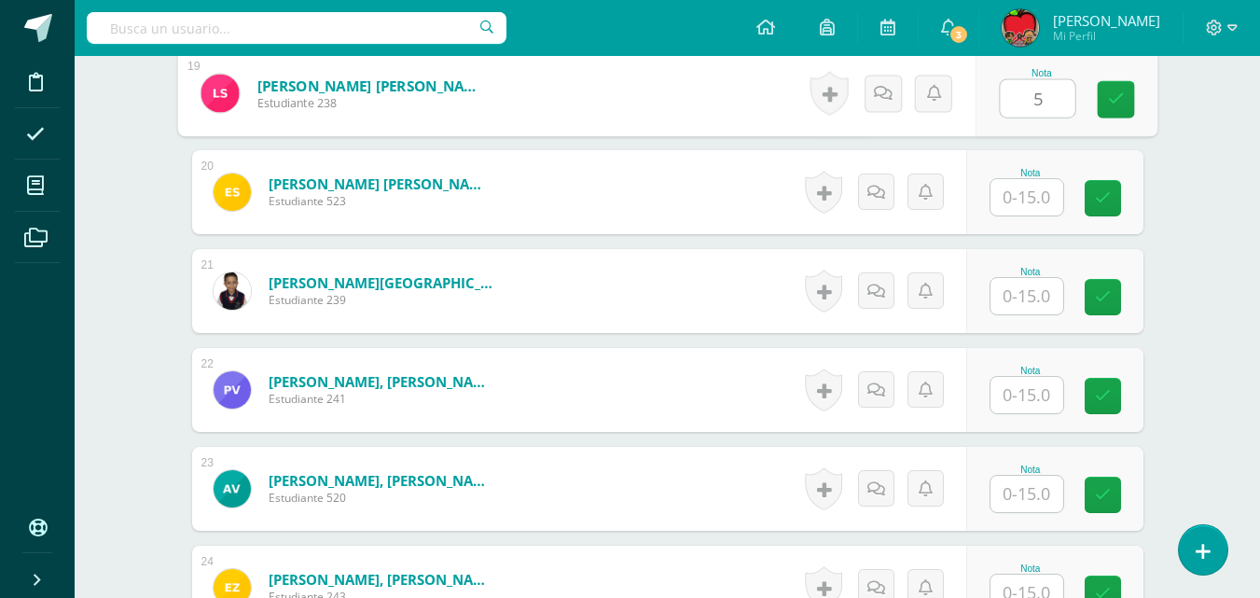
scroll to position [2426, 0]
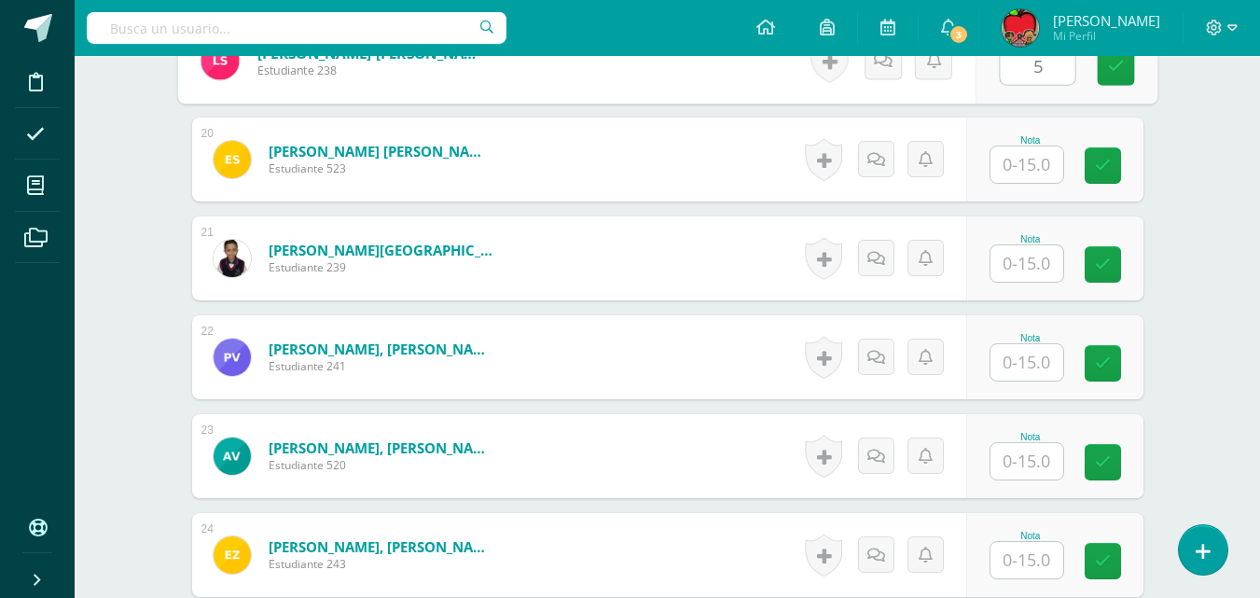
type input "5"
click at [1023, 160] on input "text" at bounding box center [1026, 164] width 73 height 36
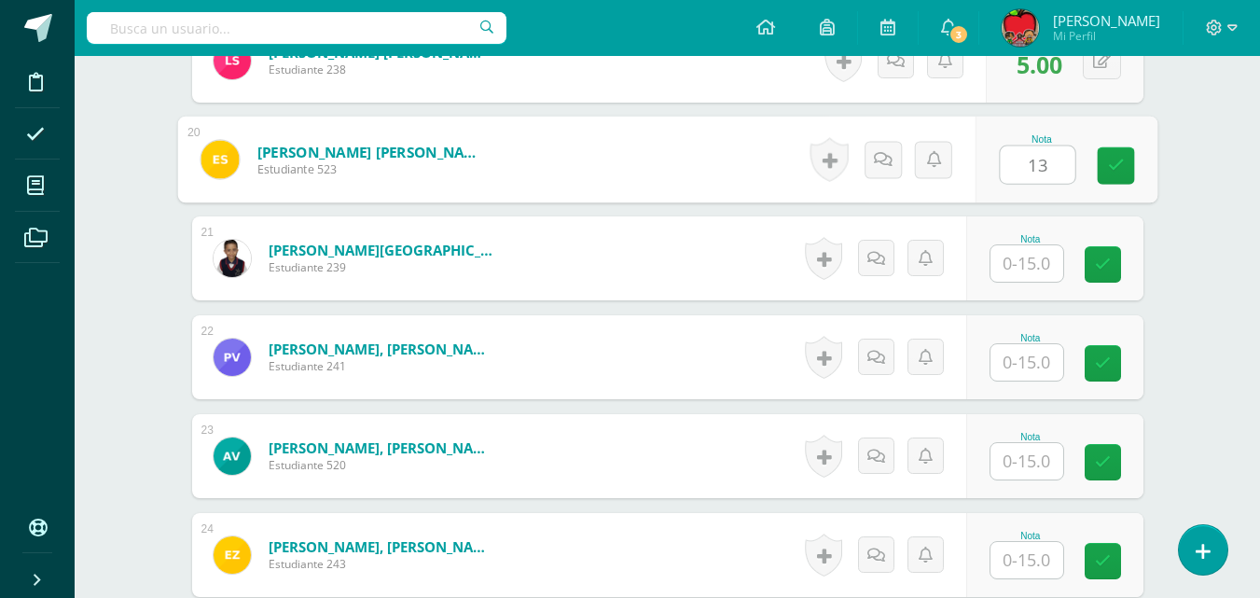
type input "13"
click at [1034, 265] on input "text" at bounding box center [1026, 263] width 73 height 36
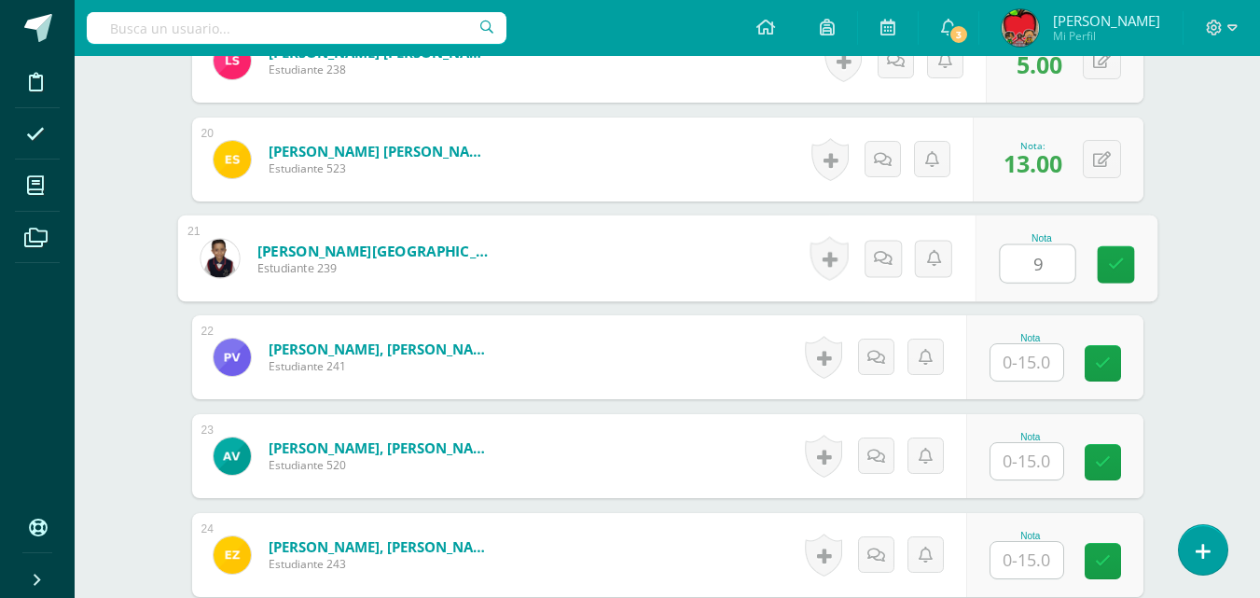
type input "9"
click at [1039, 365] on input "text" at bounding box center [1026, 362] width 73 height 36
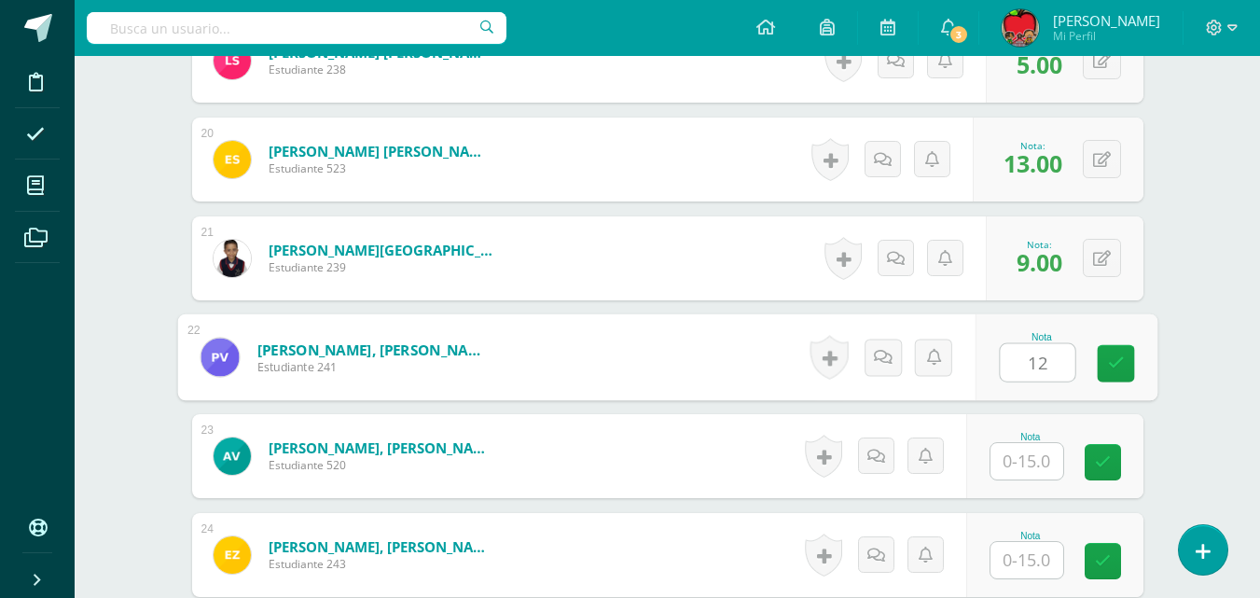
type input "12"
click at [1033, 458] on input "text" at bounding box center [1026, 461] width 73 height 36
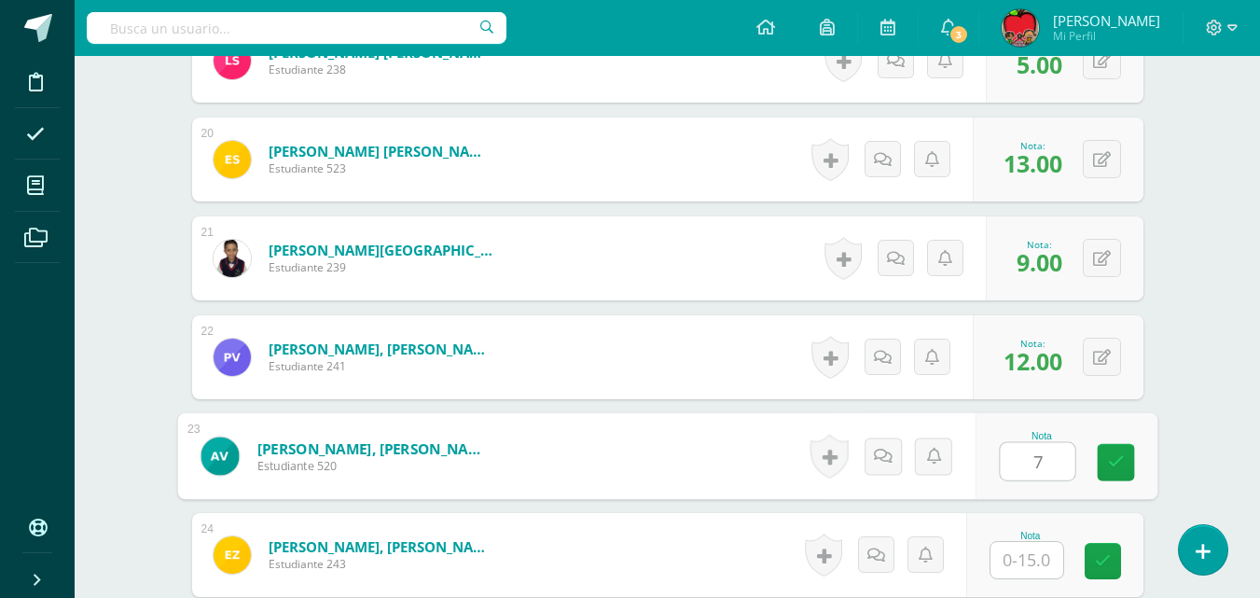
type input "7"
click at [1027, 564] on input "text" at bounding box center [1026, 560] width 73 height 36
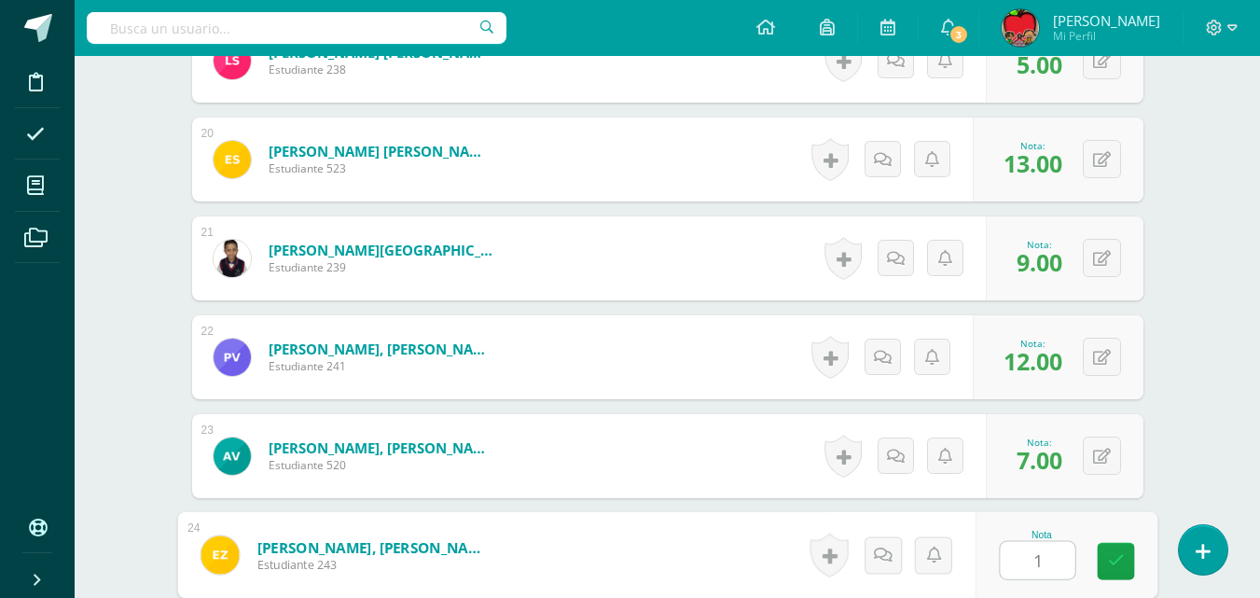
type input "13"
click at [1116, 561] on icon at bounding box center [1115, 561] width 17 height 16
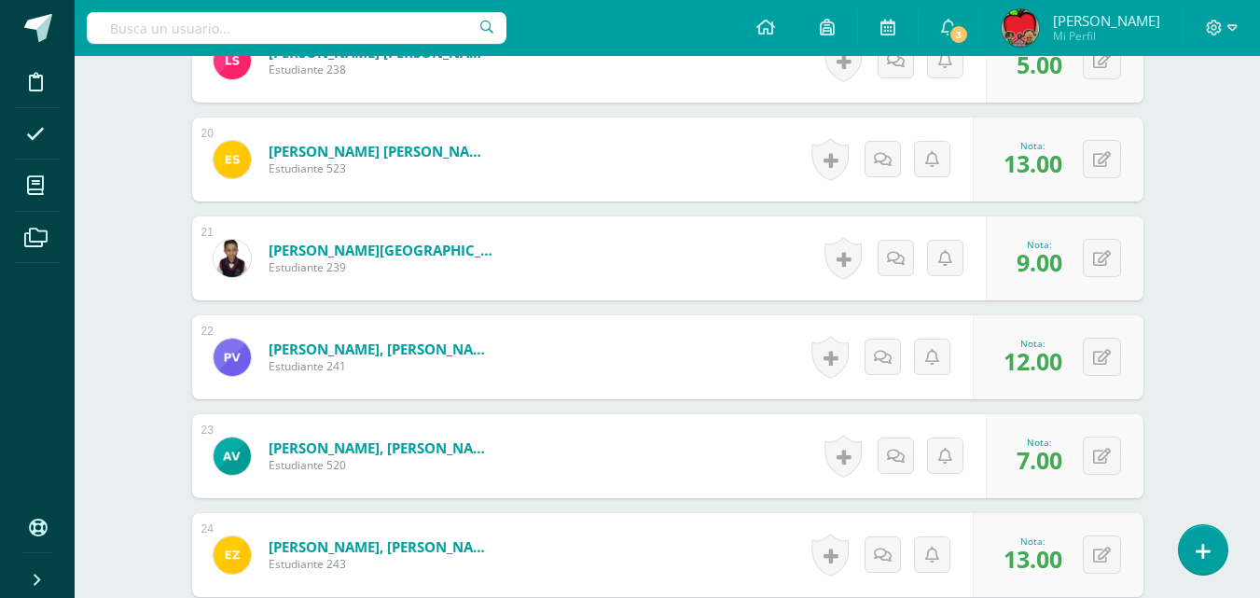
scroll to position [0, 0]
